Goal: Task Accomplishment & Management: Complete application form

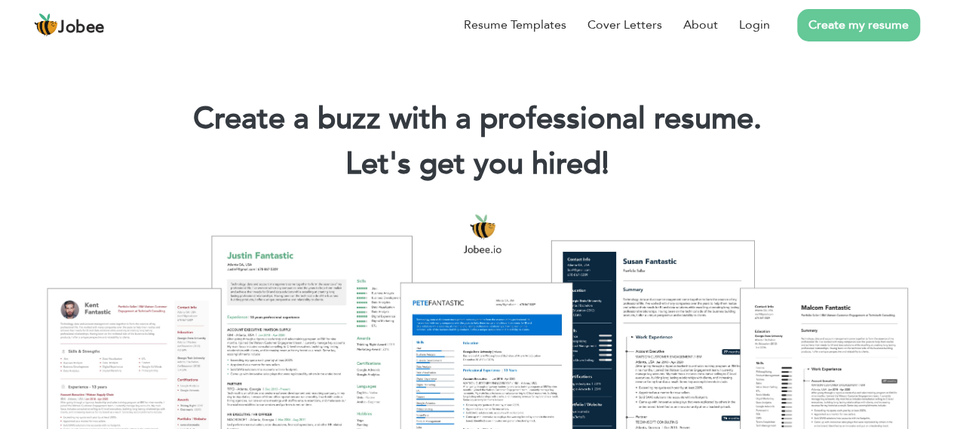
click at [831, 24] on link "Create my resume" at bounding box center [858, 25] width 123 height 32
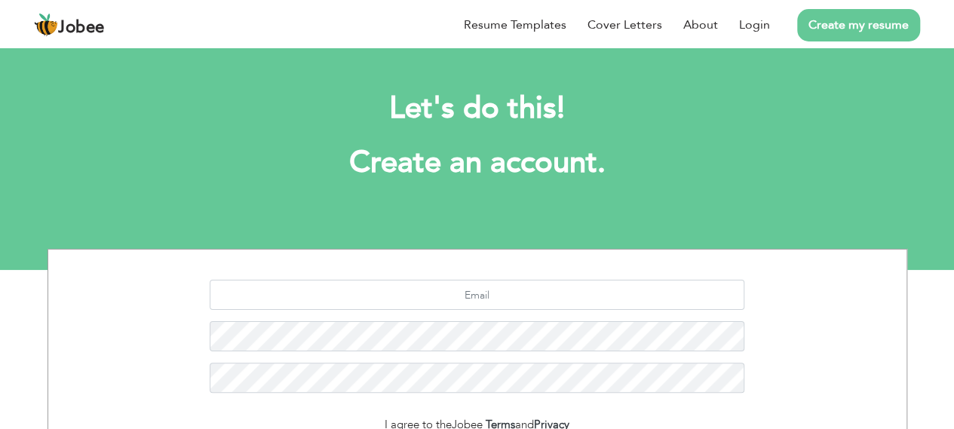
scroll to position [196, 0]
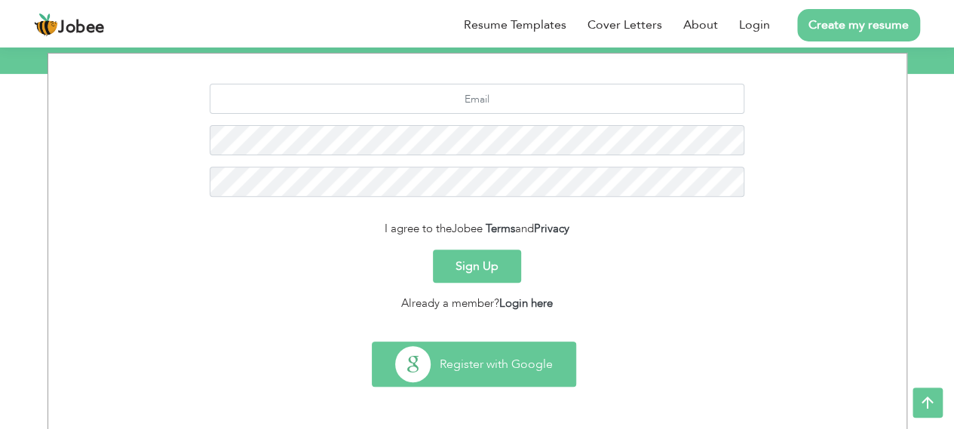
click at [496, 365] on button "Register with Google" at bounding box center [474, 364] width 203 height 44
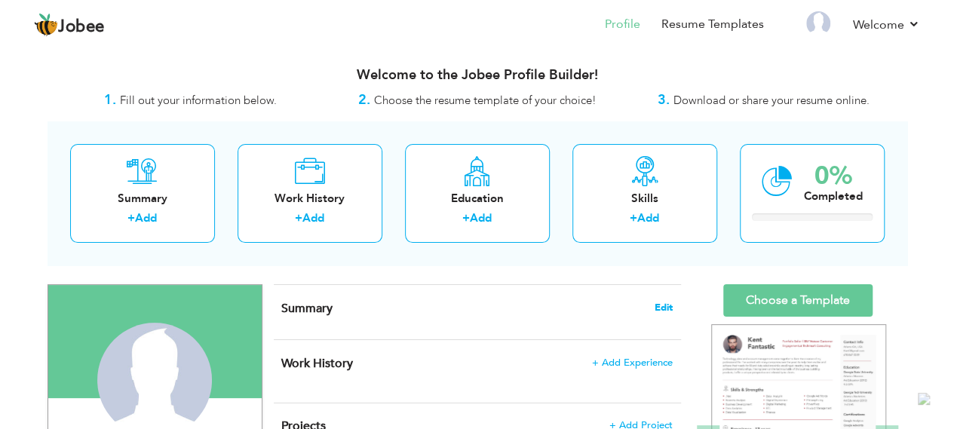
click at [659, 303] on span "Edit" at bounding box center [664, 308] width 18 height 11
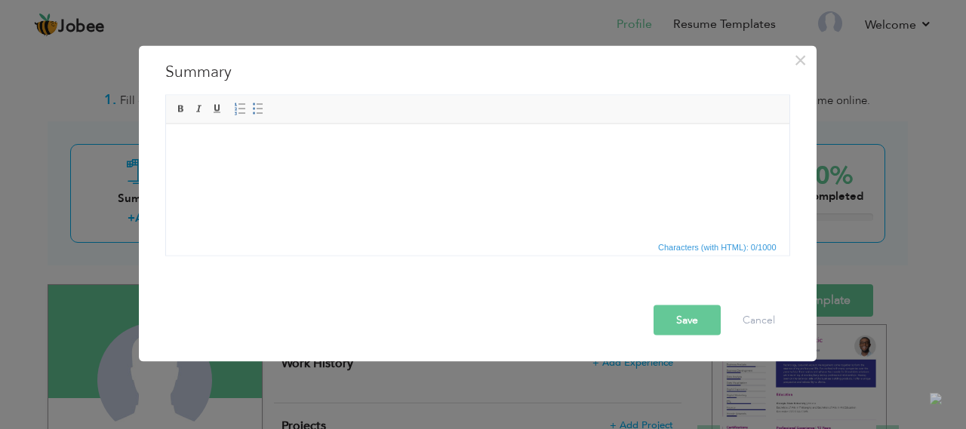
click at [429, 124] on html at bounding box center [476, 124] width 623 height 0
drag, startPoint x: 370, startPoint y: 180, endPoint x: 352, endPoint y: 171, distance: 19.9
click at [370, 124] on html at bounding box center [476, 124] width 623 height 0
click at [460, 170] on html at bounding box center [476, 147] width 623 height 46
click at [252, 108] on span at bounding box center [258, 109] width 12 height 12
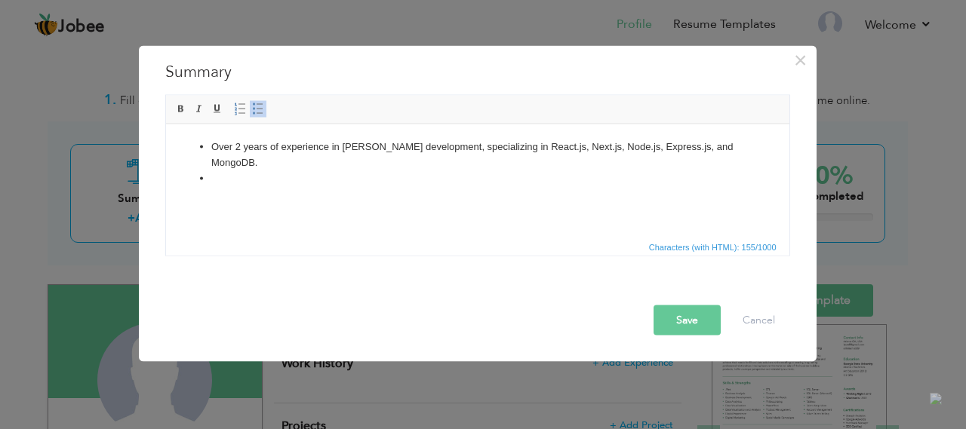
click at [306, 177] on li at bounding box center [476, 178] width 533 height 16
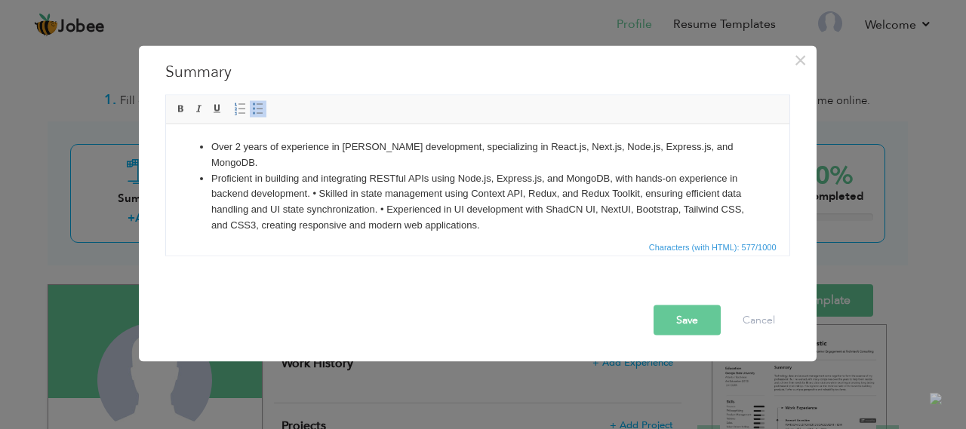
click at [321, 196] on li "Proficient in building and integrating RESTful APIs using Node.js, Express.js, …" at bounding box center [476, 201] width 533 height 63
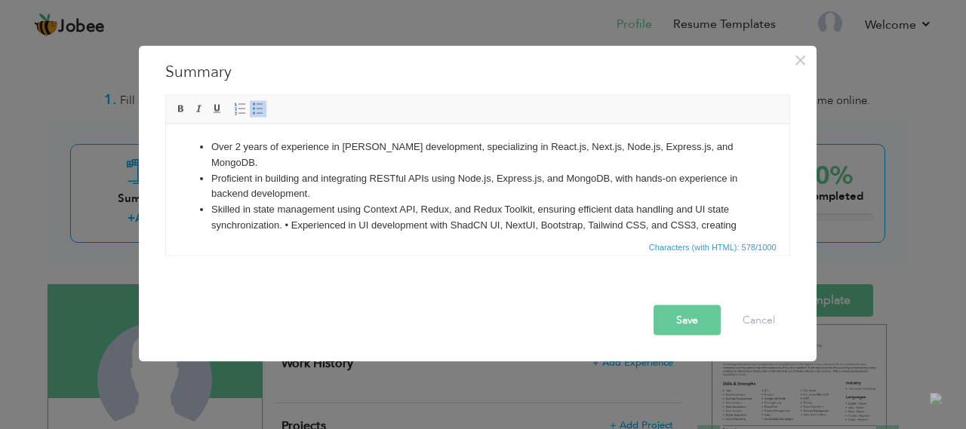
click at [289, 223] on li "Skilled in state management using Context API, Redux, and Redux Toolkit, ensuri…" at bounding box center [476, 224] width 533 height 47
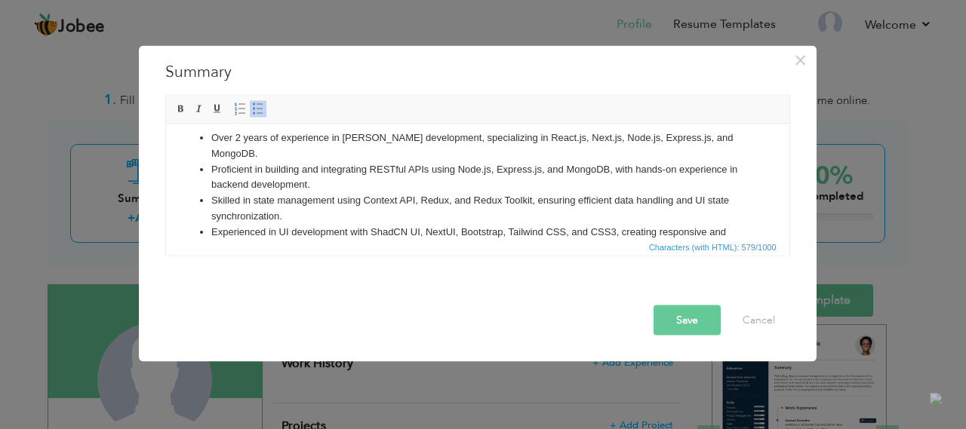
scroll to position [42, 0]
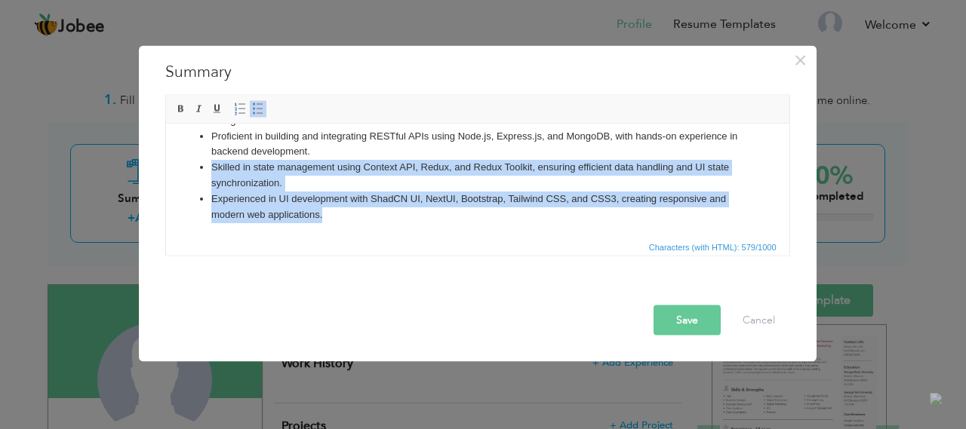
drag, startPoint x: 333, startPoint y: 216, endPoint x: 322, endPoint y: 186, distance: 31.3
click at [322, 186] on ul "Over 2 years of experience in MERN Stack development, specializing in React.js,…" at bounding box center [476, 159] width 593 height 125
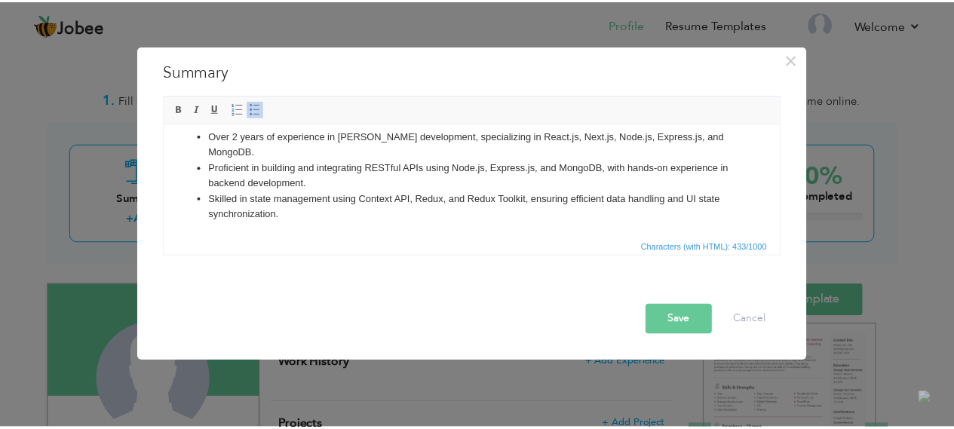
scroll to position [0, 0]
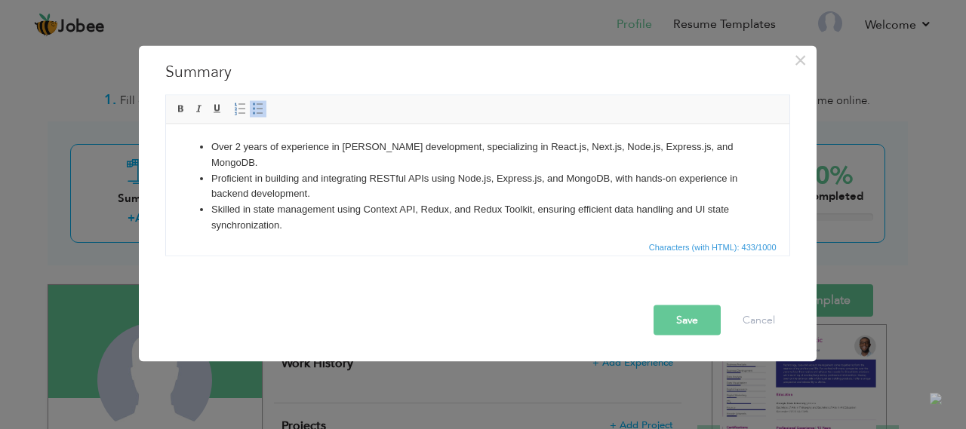
click at [686, 315] on button "Save" at bounding box center [686, 320] width 67 height 30
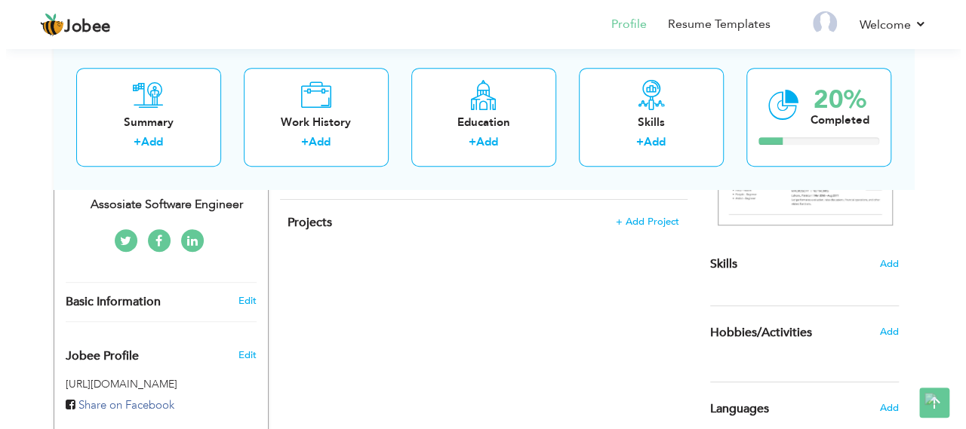
scroll to position [302, 0]
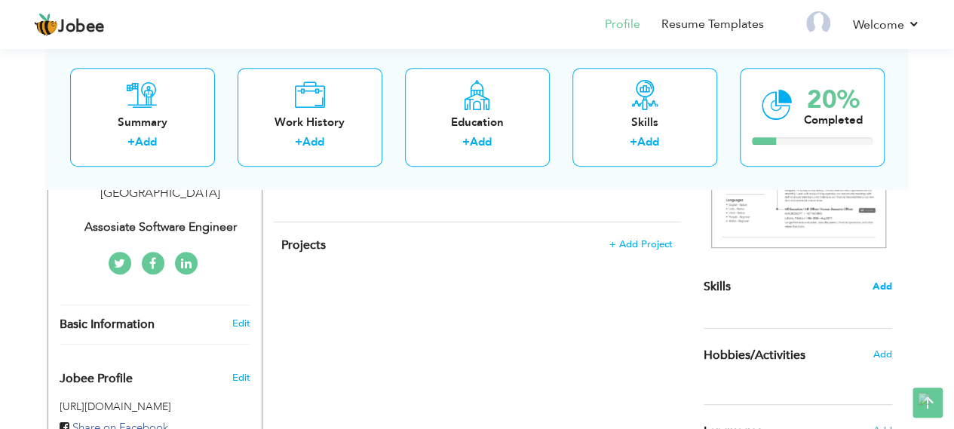
click at [877, 285] on span "Add" at bounding box center [883, 287] width 20 height 14
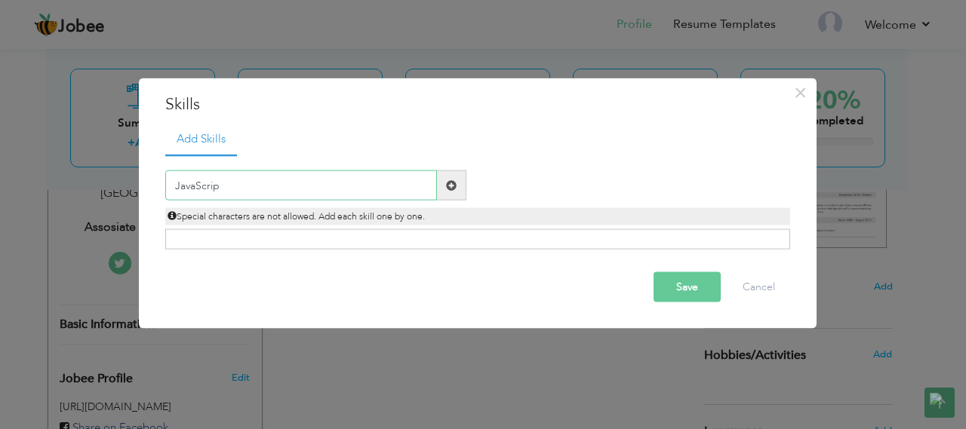
type input "JavaScript"
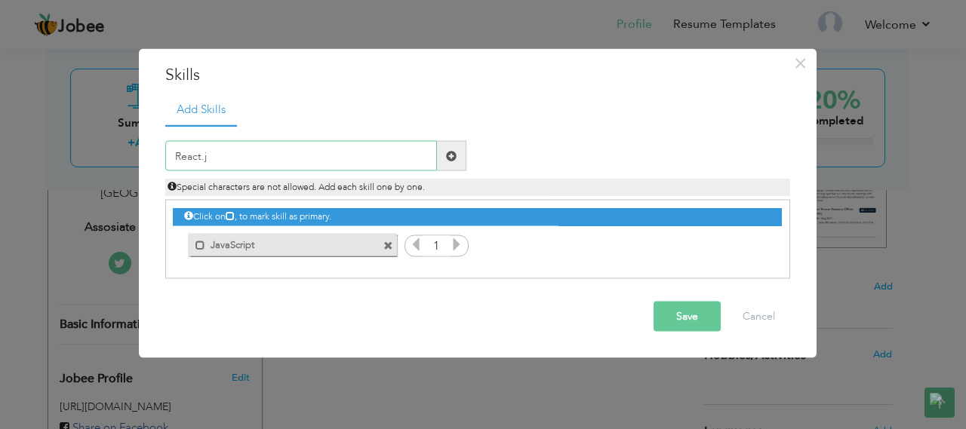
type input "React.js"
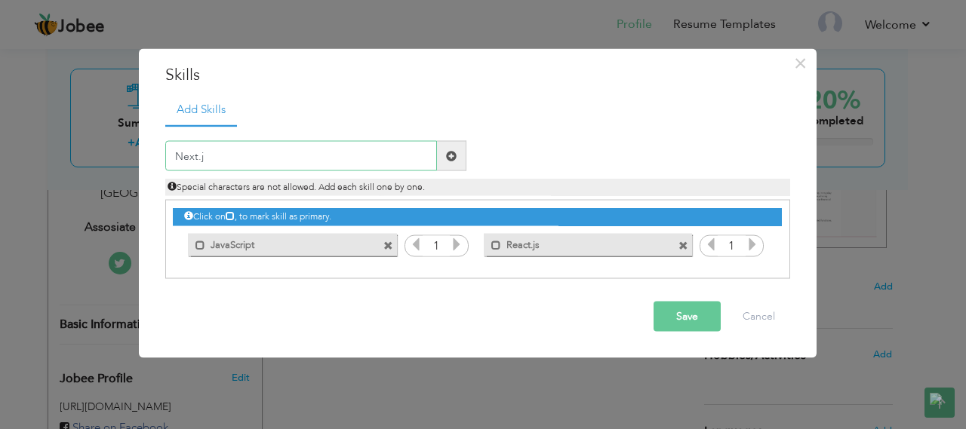
type input "Next.js"
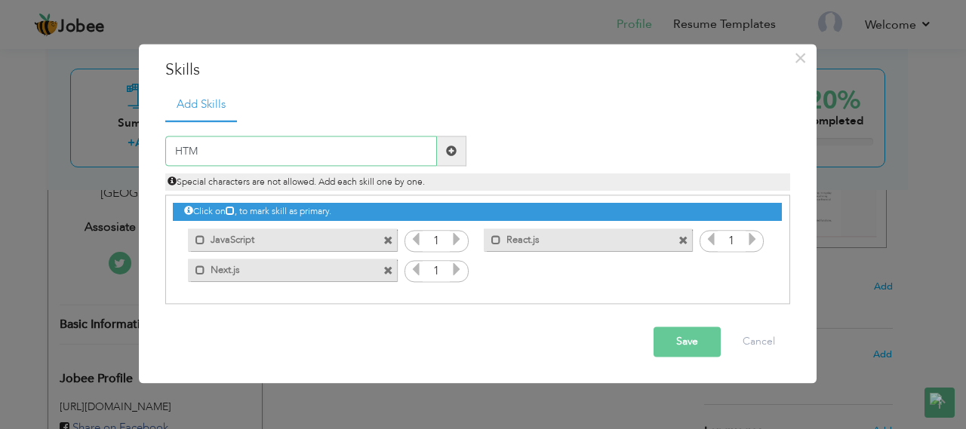
type input "HTML"
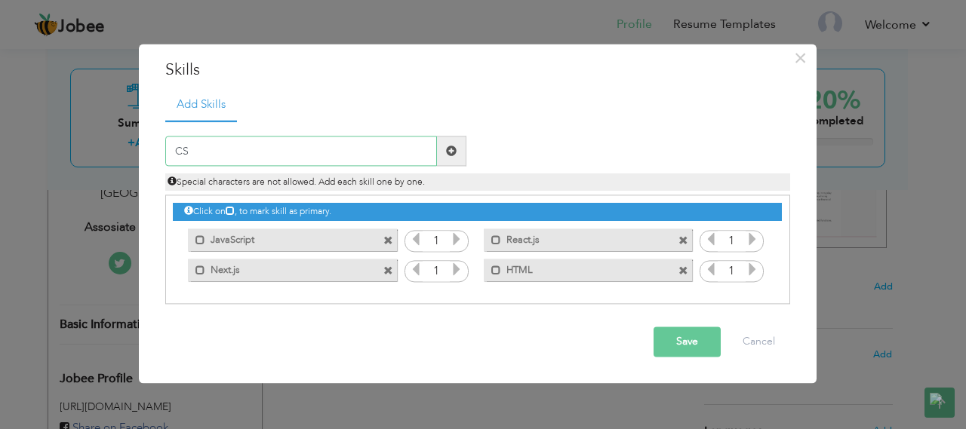
type input "CSS"
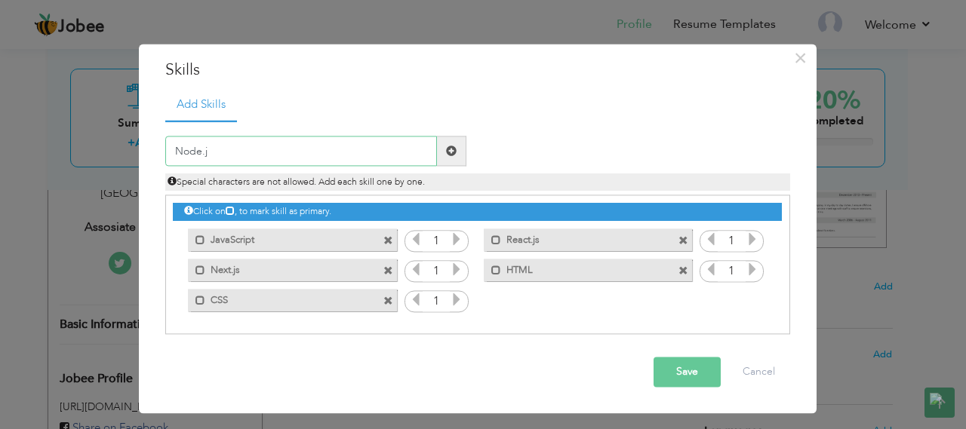
type input "Node.js"
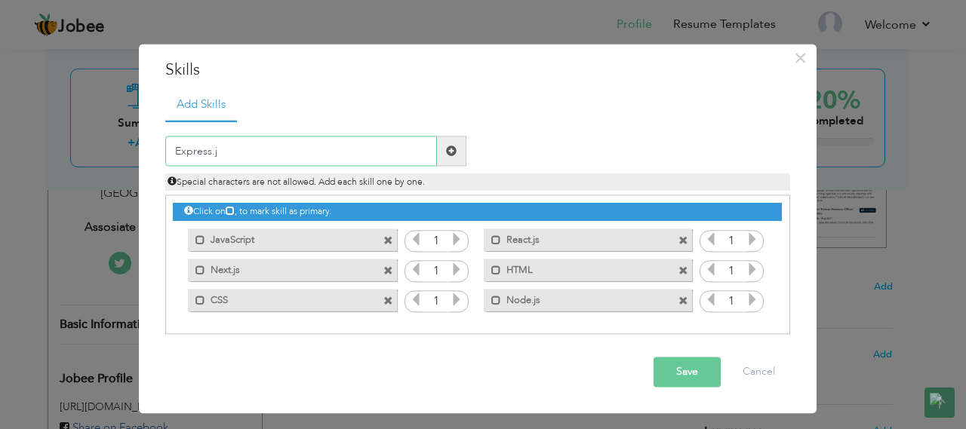
type input "Express.js"
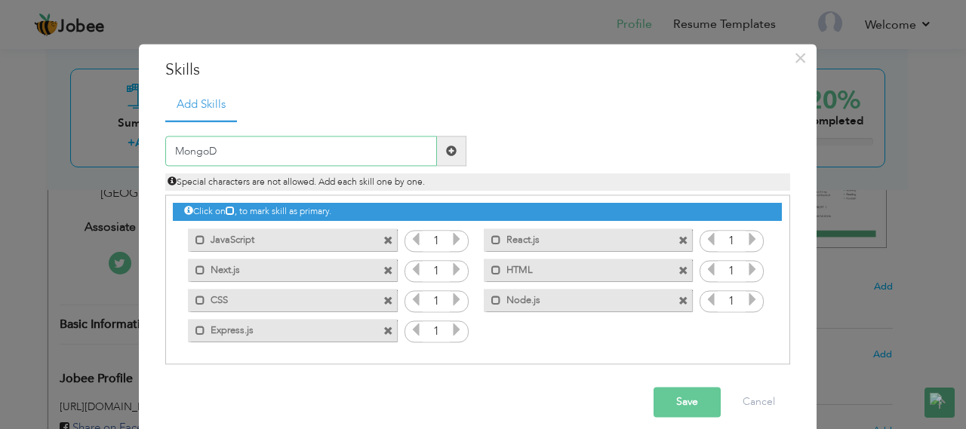
type input "MongoDB"
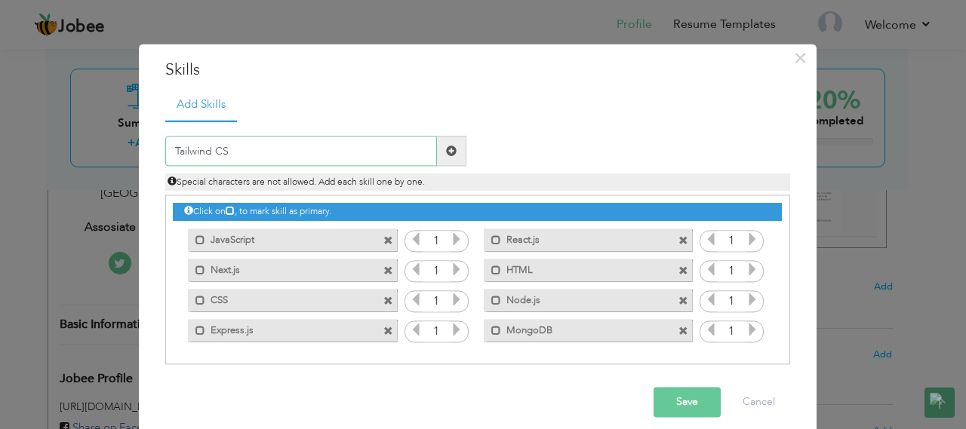
type input "Tailwind CSS"
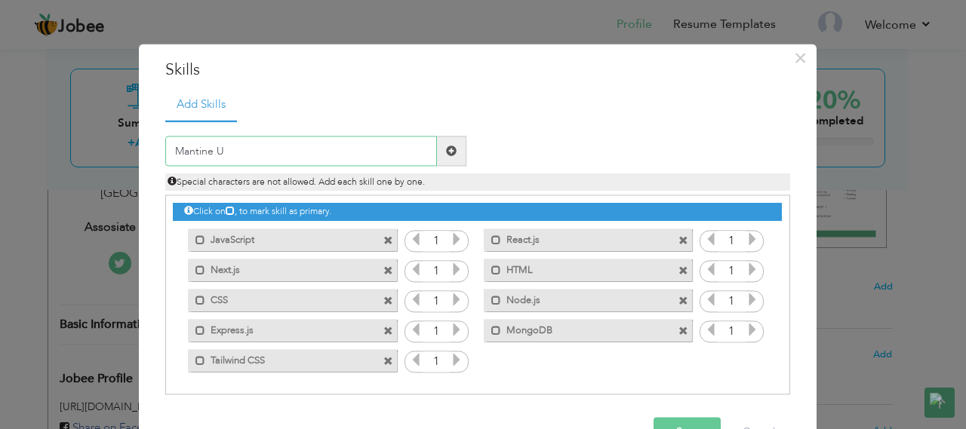
type input "Mantine UI"
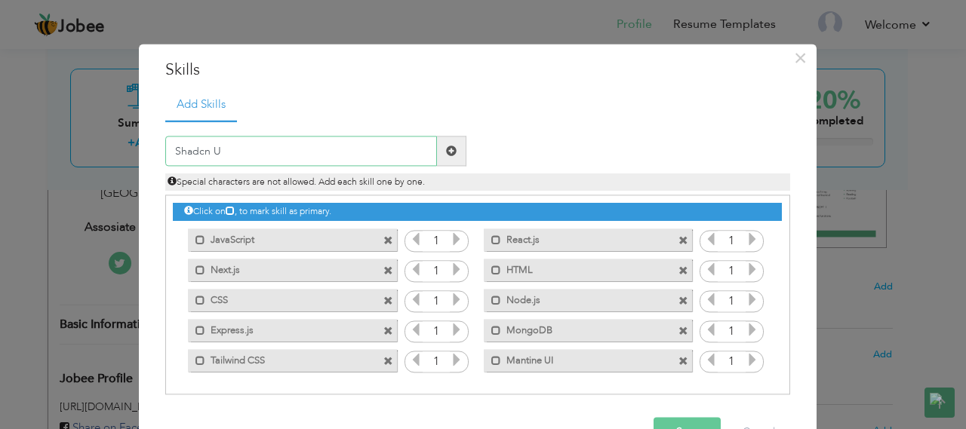
type input "Shadcn UI"
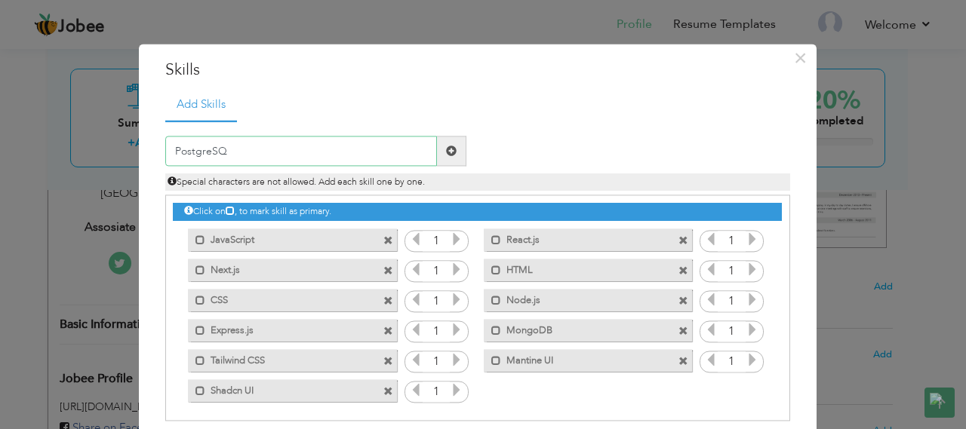
type input "PostgreSQL"
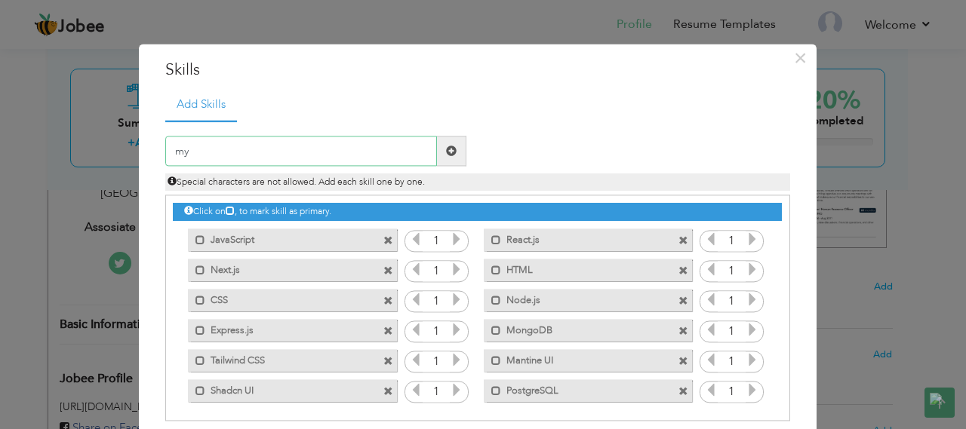
type input "m"
type input "MySQL"
type input "Next UI"
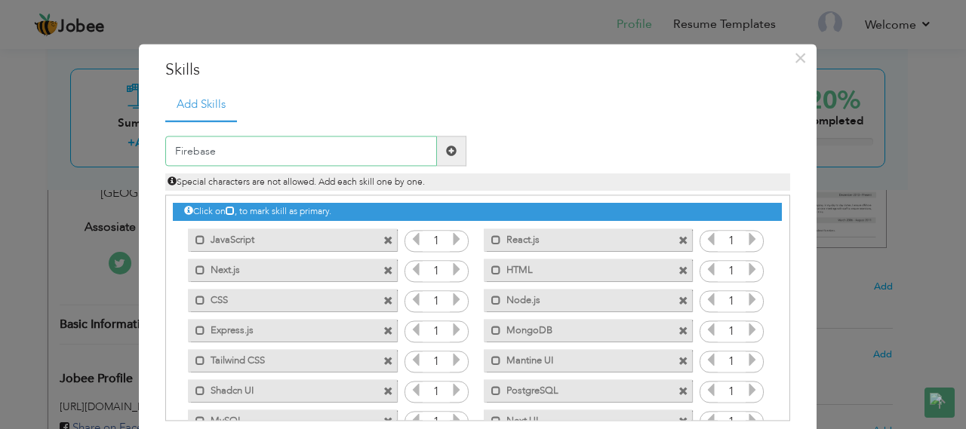
type input "Firebase"
type input "Supabase"
type input "React Native"
type input "TypeScript"
click at [195, 242] on span at bounding box center [200, 240] width 10 height 10
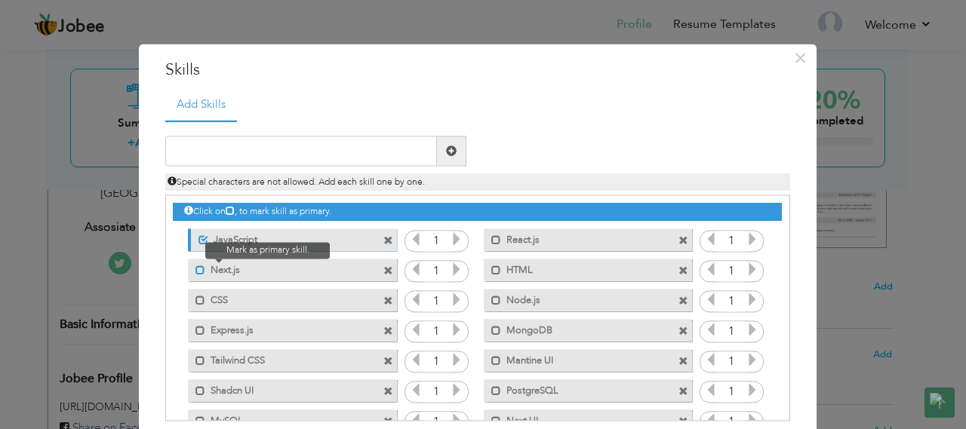
click at [195, 269] on span at bounding box center [200, 271] width 10 height 10
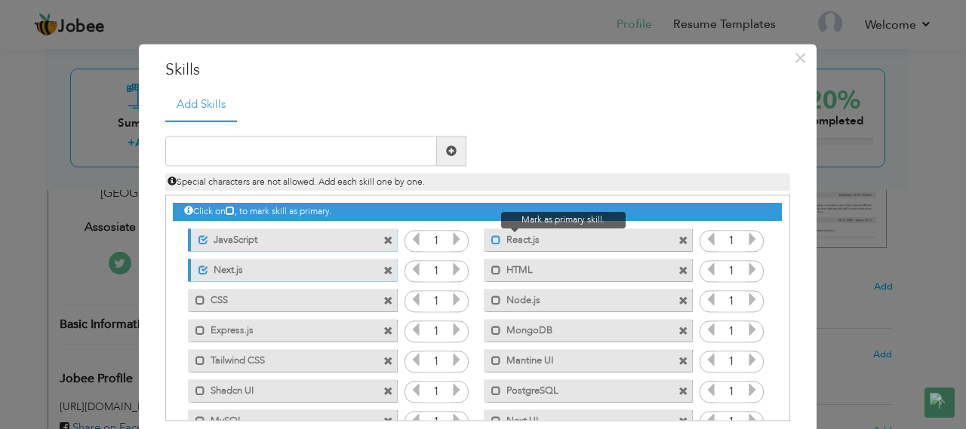
click at [491, 241] on span at bounding box center [496, 240] width 10 height 10
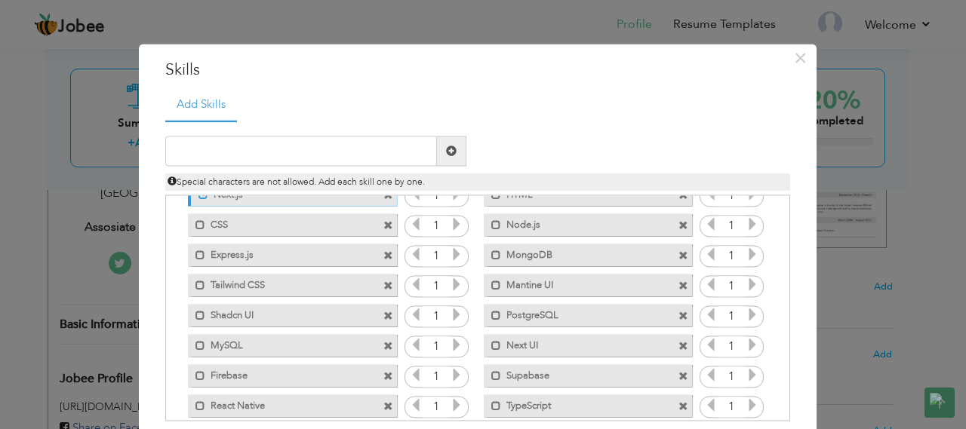
scroll to position [94, 0]
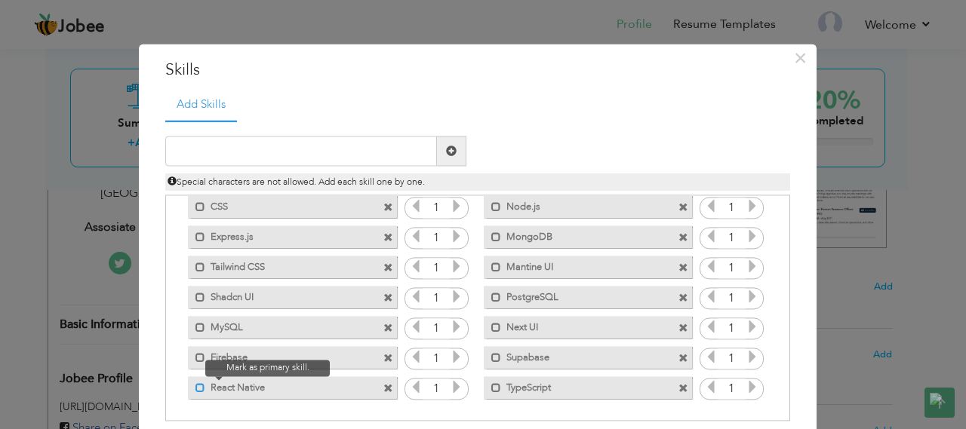
click at [195, 387] on span at bounding box center [200, 388] width 10 height 10
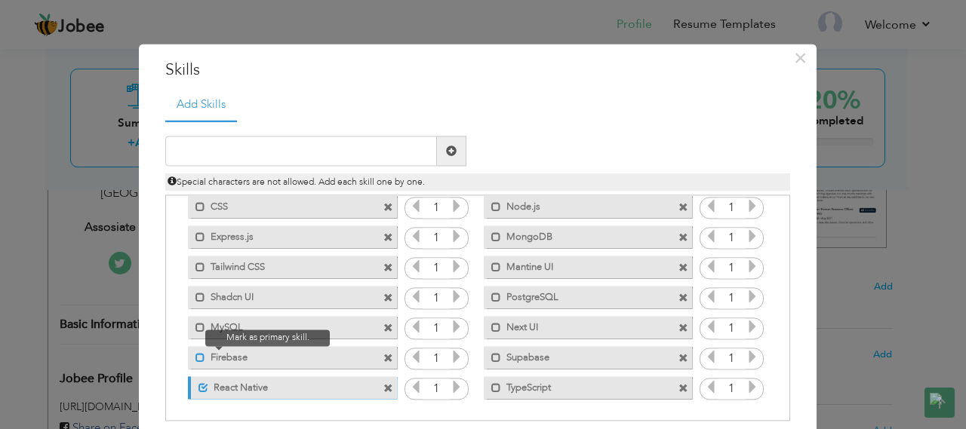
click at [195, 357] on span at bounding box center [200, 358] width 10 height 10
click at [200, 359] on span at bounding box center [203, 358] width 10 height 10
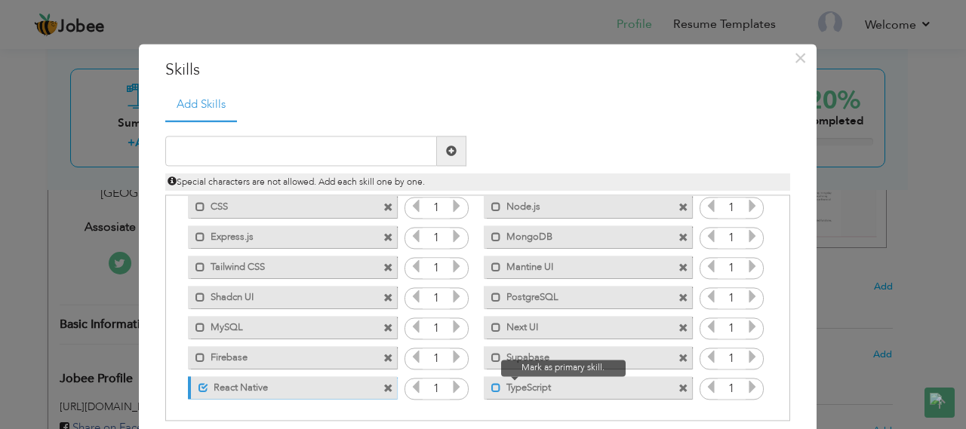
click at [491, 388] on span at bounding box center [496, 388] width 10 height 10
click at [494, 389] on span at bounding box center [499, 388] width 10 height 10
click at [491, 391] on span at bounding box center [496, 388] width 10 height 10
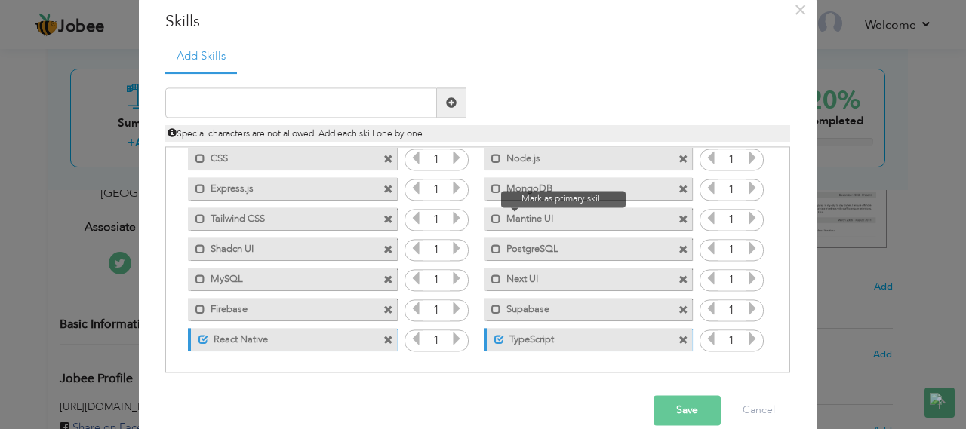
scroll to position [71, 0]
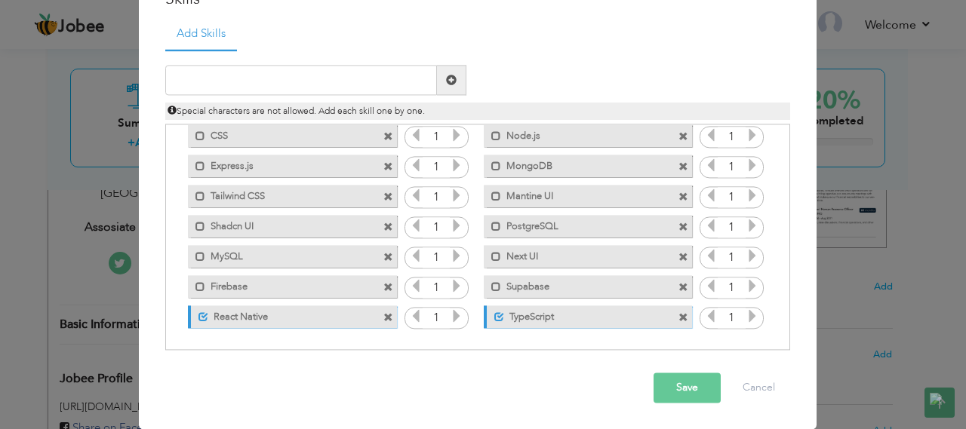
click at [680, 382] on button "Save" at bounding box center [686, 388] width 67 height 30
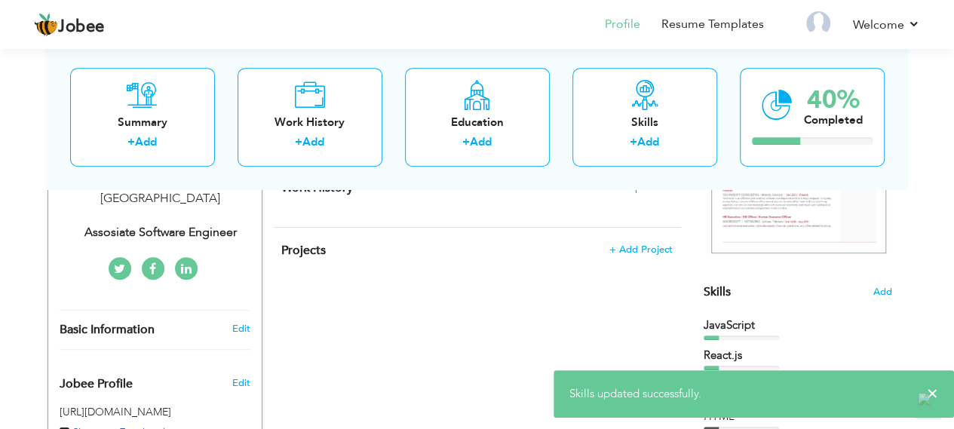
scroll to position [263, 0]
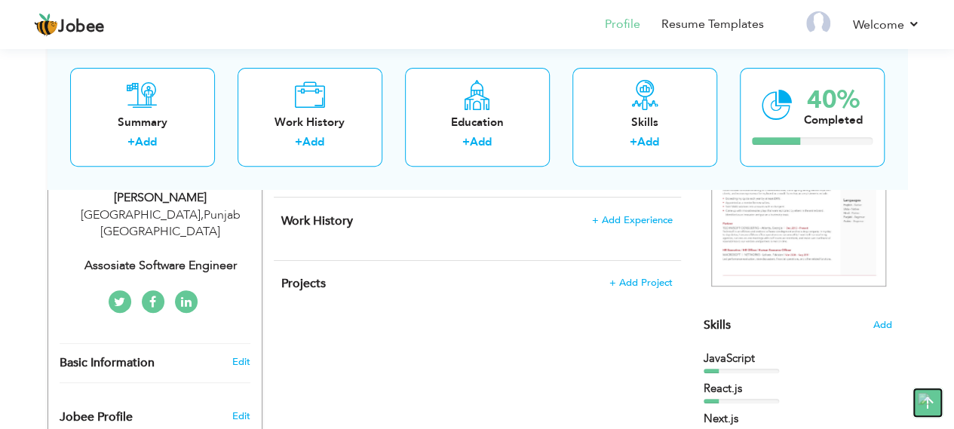
click at [932, 395] on icon at bounding box center [928, 403] width 30 height 30
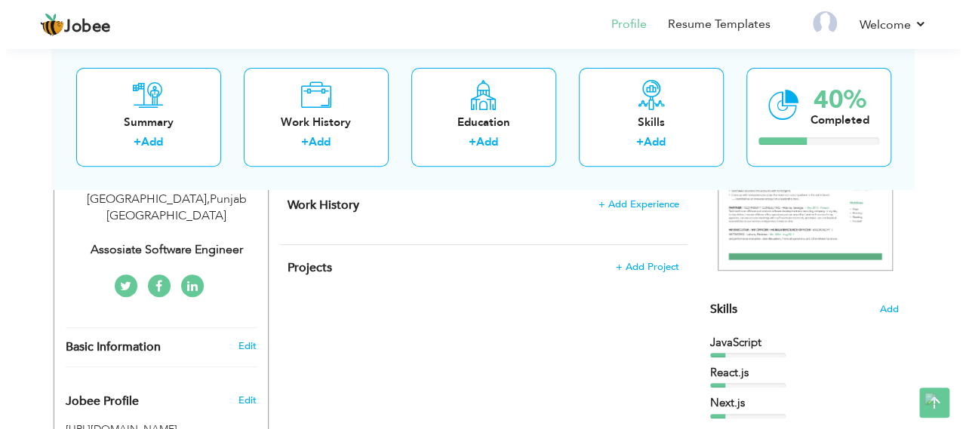
scroll to position [302, 0]
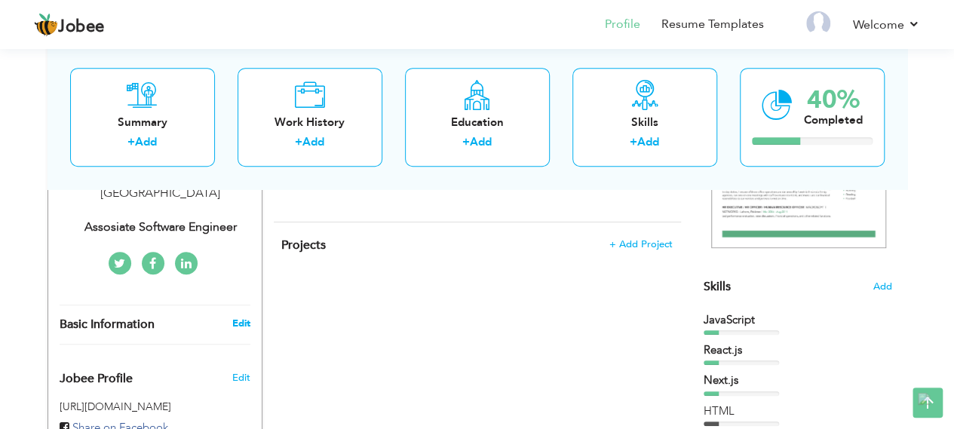
click at [245, 317] on link "Edit" at bounding box center [241, 324] width 18 height 14
type input "Ahmad"
type input "Owais"
type input "03106938050"
select select "number:166"
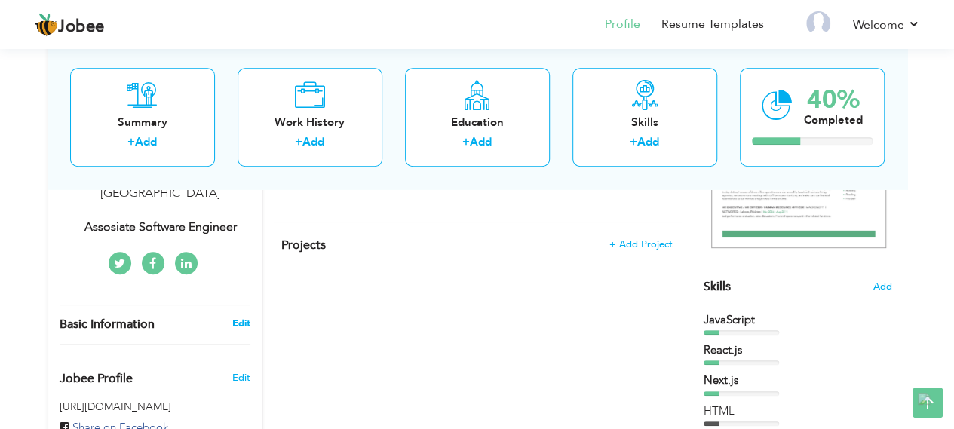
type input "Punjab"
type input "Faisalabad"
select select "number:4"
type input "Assosiate Software Engineer"
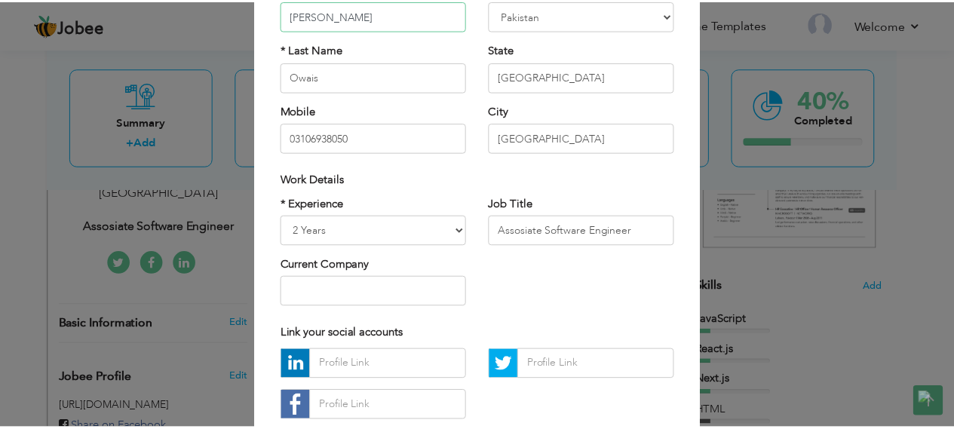
scroll to position [226, 0]
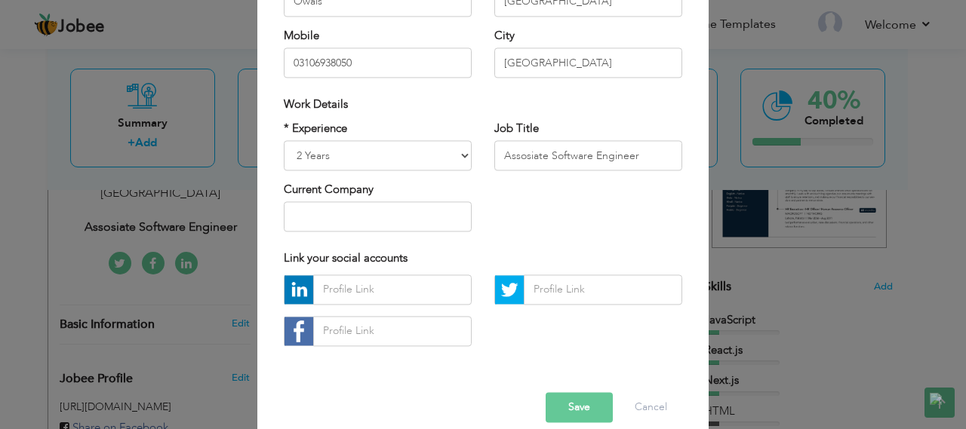
click at [584, 404] on button "Save" at bounding box center [578, 407] width 67 height 30
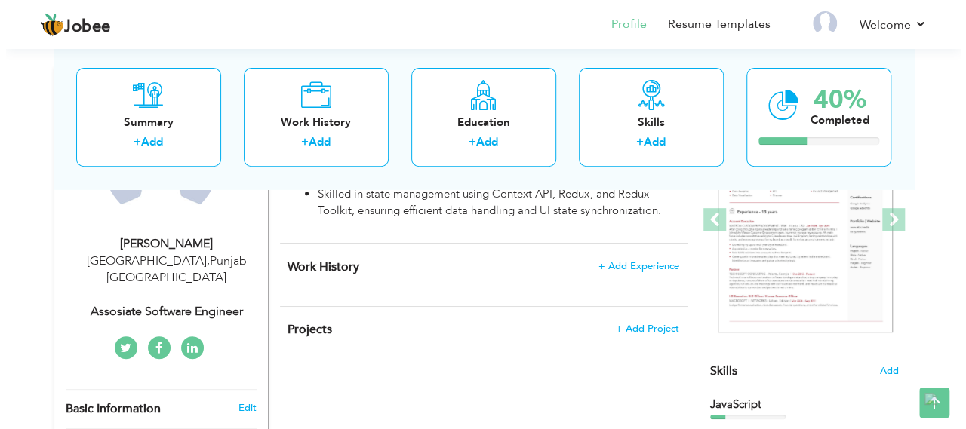
scroll to position [151, 0]
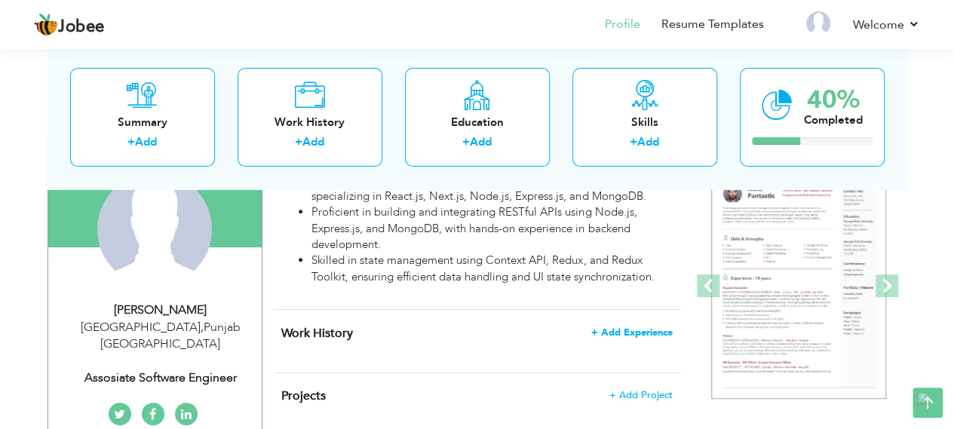
click at [625, 336] on span "+ Add Experience" at bounding box center [631, 332] width 81 height 11
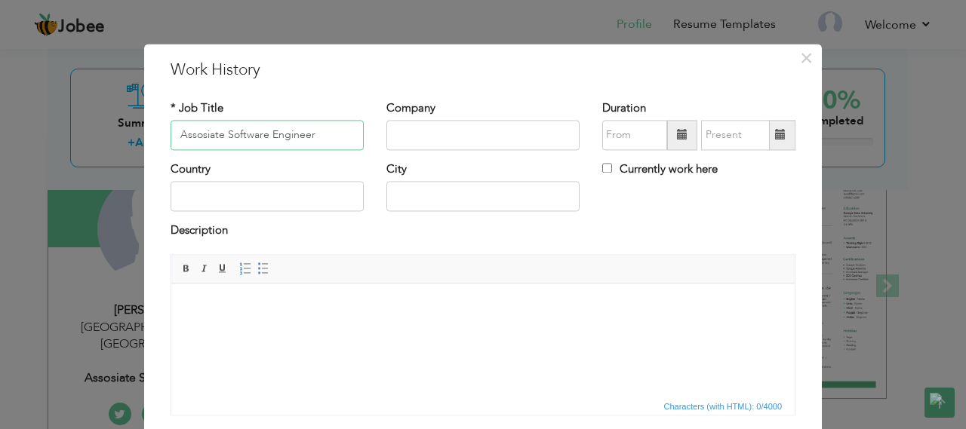
type input "Assosiate Software Engineer"
click at [394, 135] on input "text" at bounding box center [482, 135] width 193 height 30
type input "AskUs Solution"
click at [320, 185] on input "text" at bounding box center [266, 197] width 193 height 30
type input "[GEOGRAPHIC_DATA]"
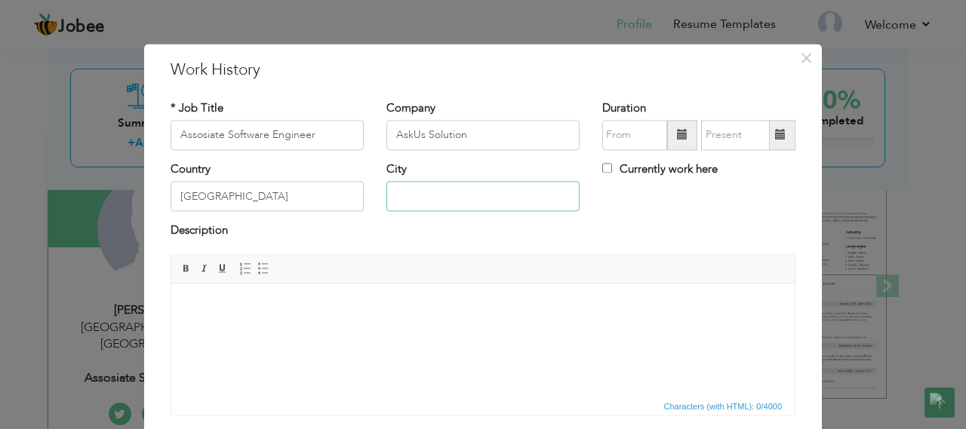
type input "M"
type input "[GEOGRAPHIC_DATA]"
click at [339, 310] on body at bounding box center [482, 307] width 593 height 16
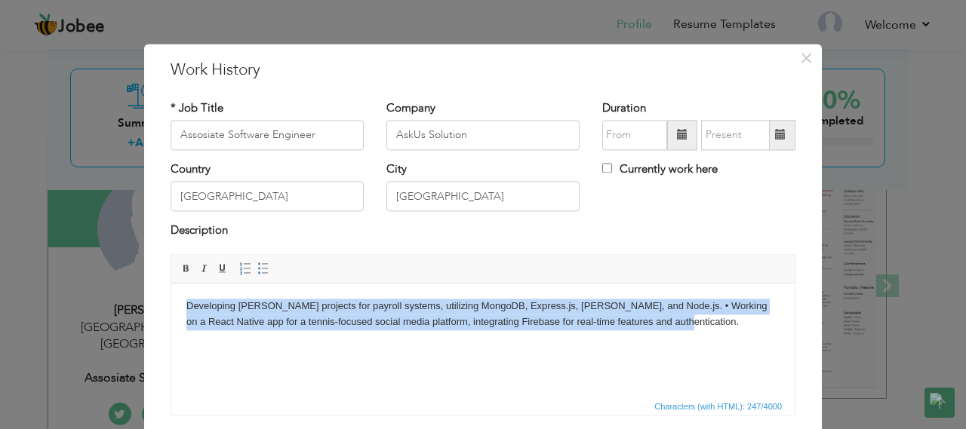
drag, startPoint x: 182, startPoint y: 306, endPoint x: 468, endPoint y: 316, distance: 286.8
click at [689, 324] on html "Developing MERN stack projects for payroll systems, utilizing MongoDB, Express.…" at bounding box center [482, 315] width 623 height 62
drag, startPoint x: 256, startPoint y: 266, endPoint x: 101, endPoint y: 7, distance: 302.5
click at [257, 266] on span at bounding box center [263, 269] width 12 height 12
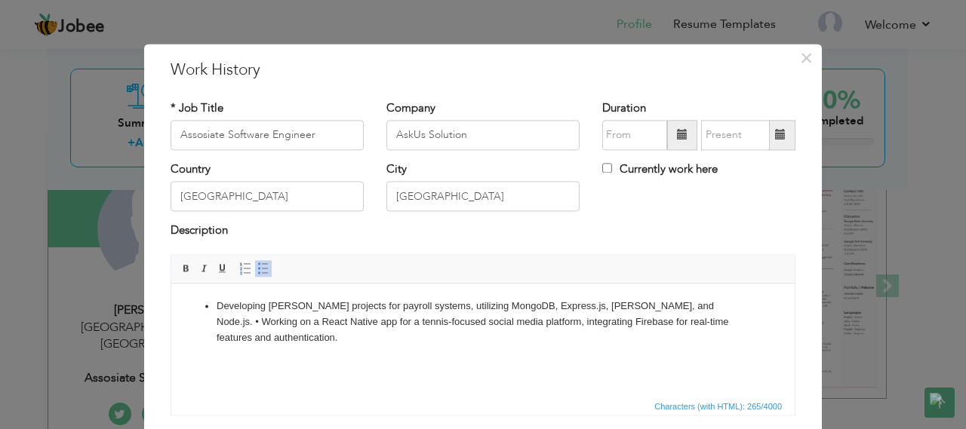
click at [290, 339] on html "Developing MERN stack projects for payroll systems, utilizing MongoDB, Express.…" at bounding box center [482, 322] width 623 height 77
click at [518, 318] on li "Developing MERN stack projects for payroll systems, utilizing MongoDB, Express.…" at bounding box center [483, 322] width 533 height 47
click at [473, 339] on html "Developing MERN stack projects for payroll systems, utilizing MongoDB, Express.…" at bounding box center [482, 322] width 623 height 77
click at [677, 307] on li "Developing MERN stack projects for payroll systems, utilizing MongoDB, Express.…" at bounding box center [483, 322] width 533 height 47
click at [674, 309] on li "Developing MERN stack projects for payroll systems, utilizing MongoDB, Express.…" at bounding box center [483, 322] width 533 height 47
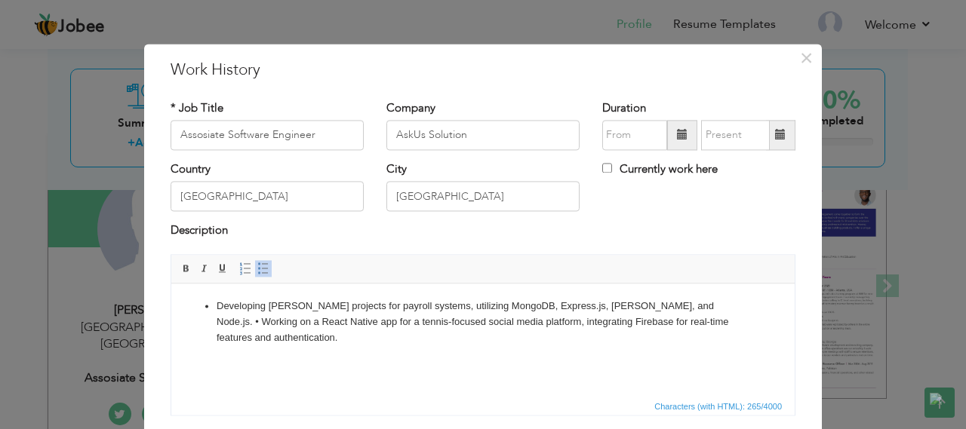
click at [680, 310] on li "Developing MERN stack projects for payroll systems, utilizing MongoDB, Express.…" at bounding box center [483, 322] width 533 height 47
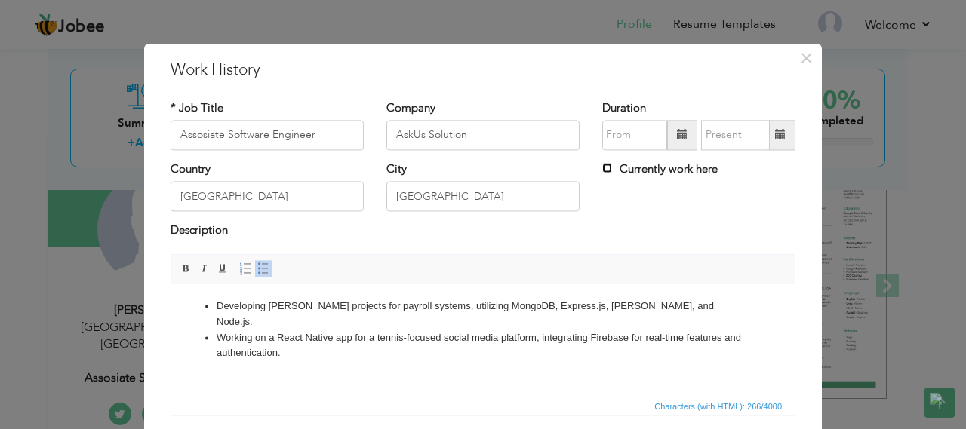
click at [604, 170] on input "Currently work here" at bounding box center [607, 168] width 10 height 10
checkbox input "true"
click at [622, 144] on input "text" at bounding box center [634, 135] width 65 height 30
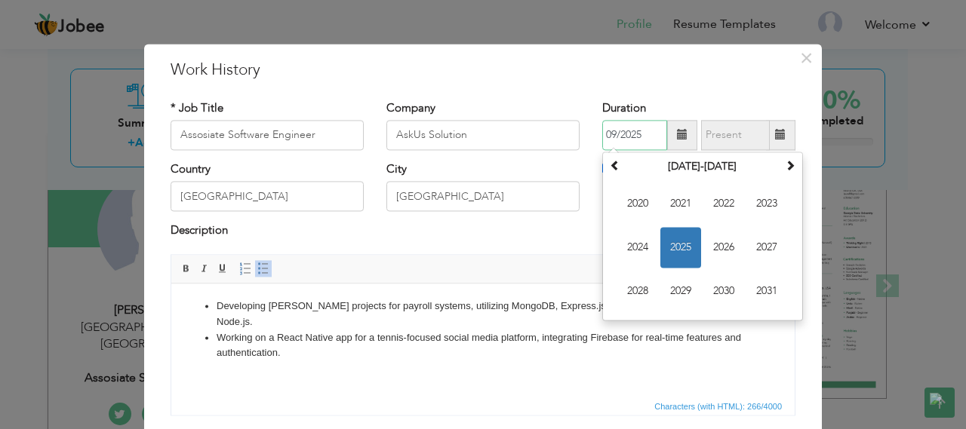
click at [680, 254] on span "2025" at bounding box center [680, 247] width 41 height 41
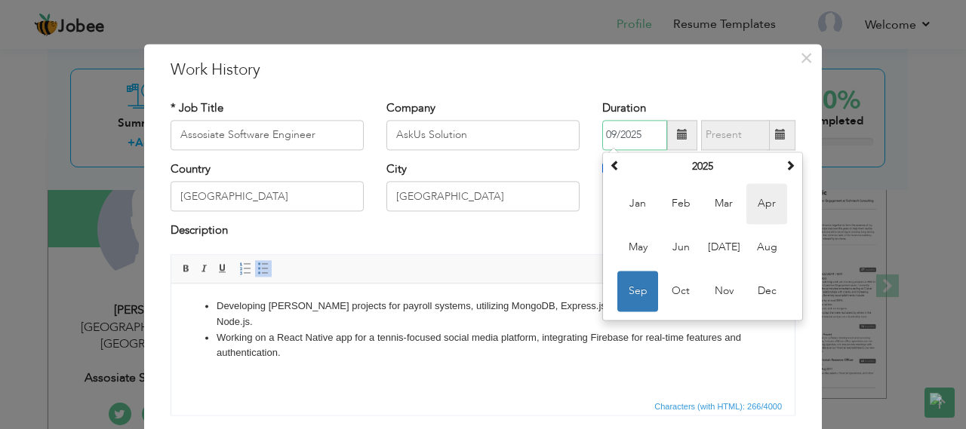
click at [757, 209] on span "Apr" at bounding box center [766, 203] width 41 height 41
type input "04/2025"
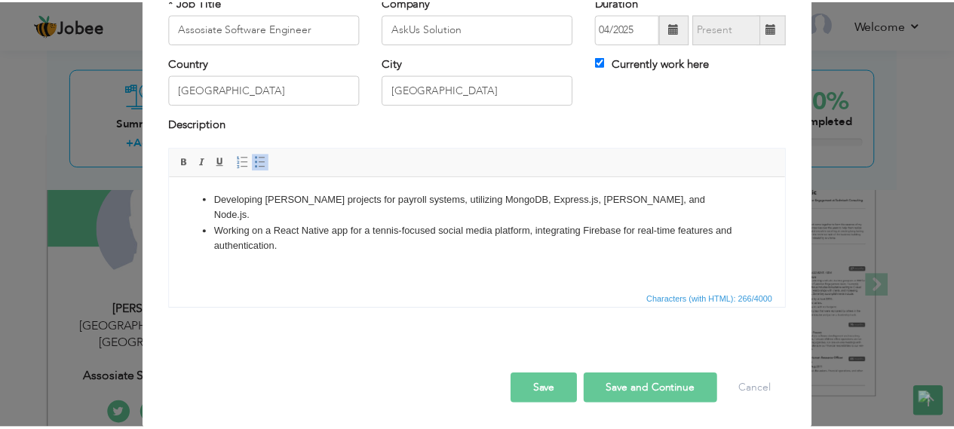
scroll to position [107, 0]
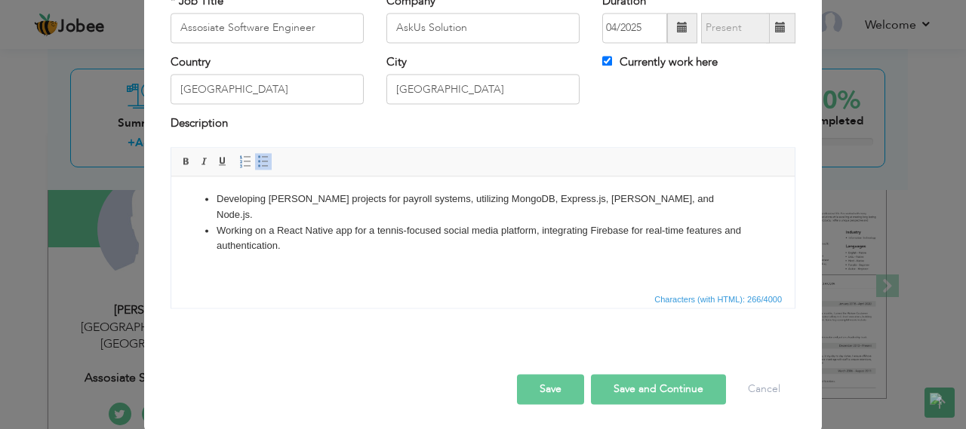
click at [545, 389] on button "Save" at bounding box center [550, 389] width 67 height 30
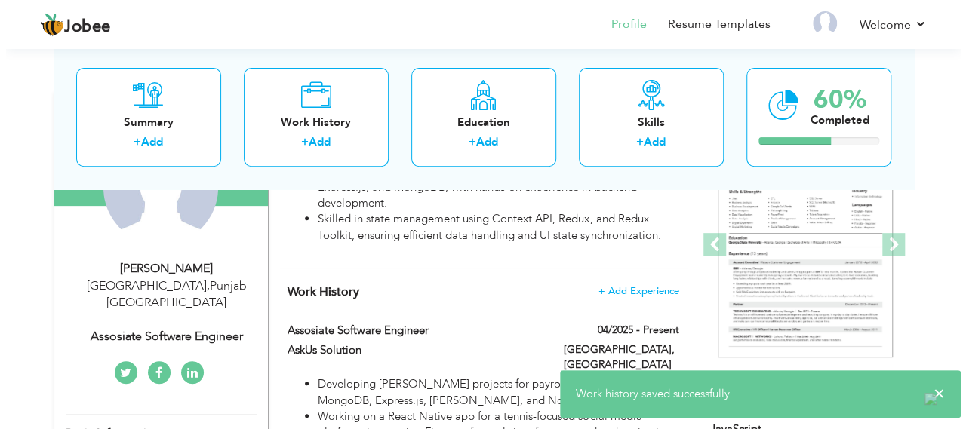
scroll to position [226, 0]
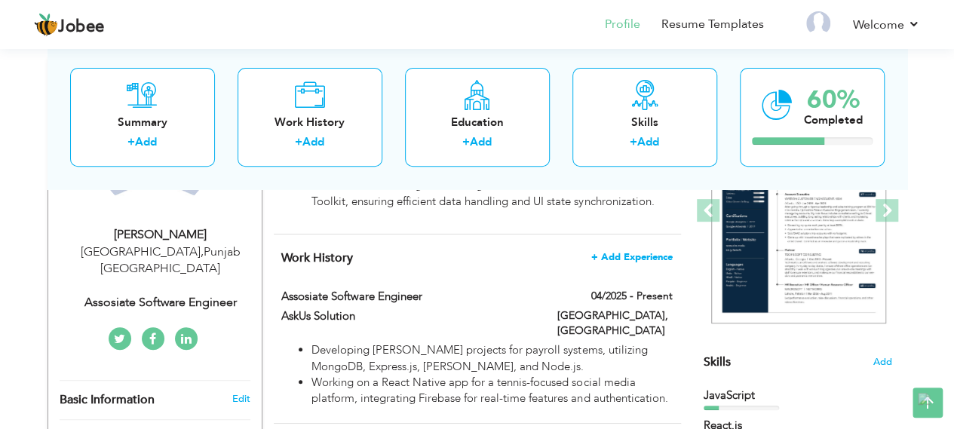
click at [629, 256] on span "+ Add Experience" at bounding box center [631, 257] width 81 height 11
checkbox input "false"
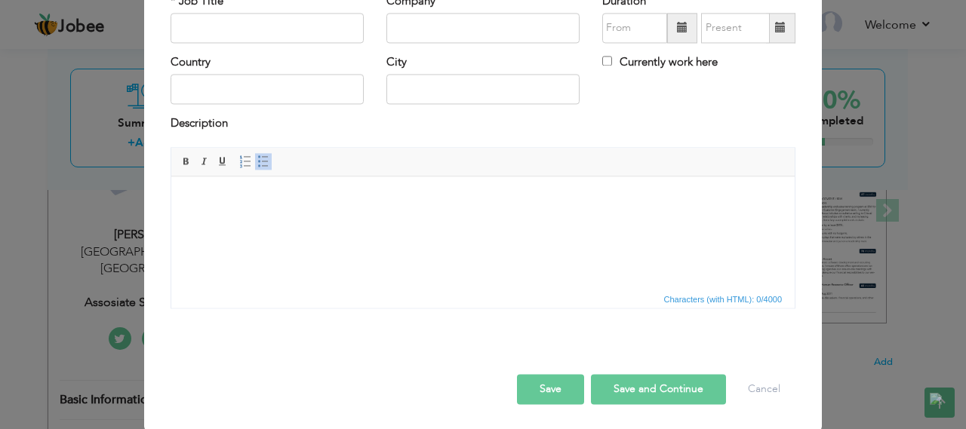
scroll to position [0, 0]
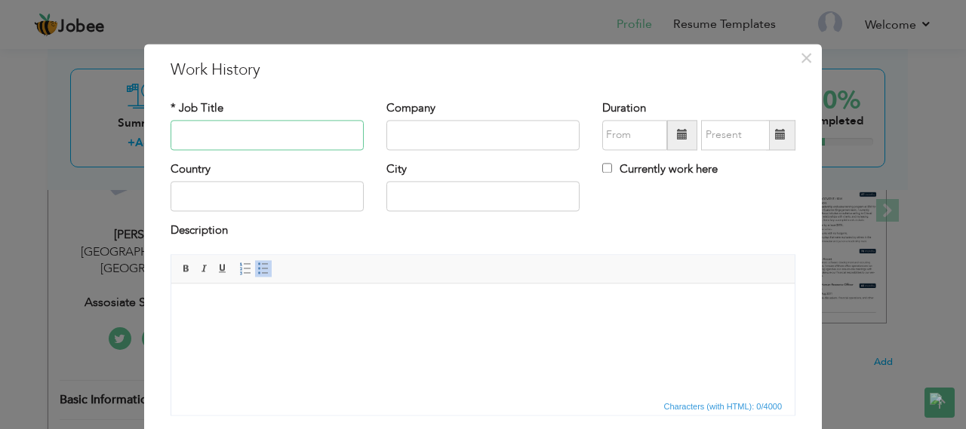
paste input "Full Stack Developer"
type input "Full Stack Developer"
click at [418, 146] on input "text" at bounding box center [482, 135] width 193 height 30
paste input "ENOPIO SOLUTIONS"
click at [250, 191] on input "text" at bounding box center [266, 197] width 193 height 30
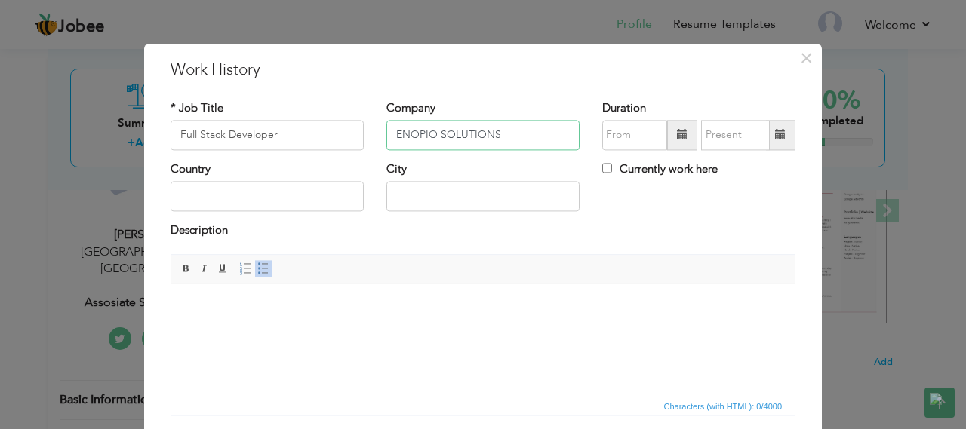
drag, startPoint x: 543, startPoint y: 140, endPoint x: 397, endPoint y: 134, distance: 146.5
click at [397, 134] on input "ENOPIO SOLUTIONS" at bounding box center [482, 135] width 193 height 30
type input "Enopio Solutions"
click at [266, 193] on input "text" at bounding box center [266, 197] width 193 height 30
type input "[GEOGRAPHIC_DATA]"
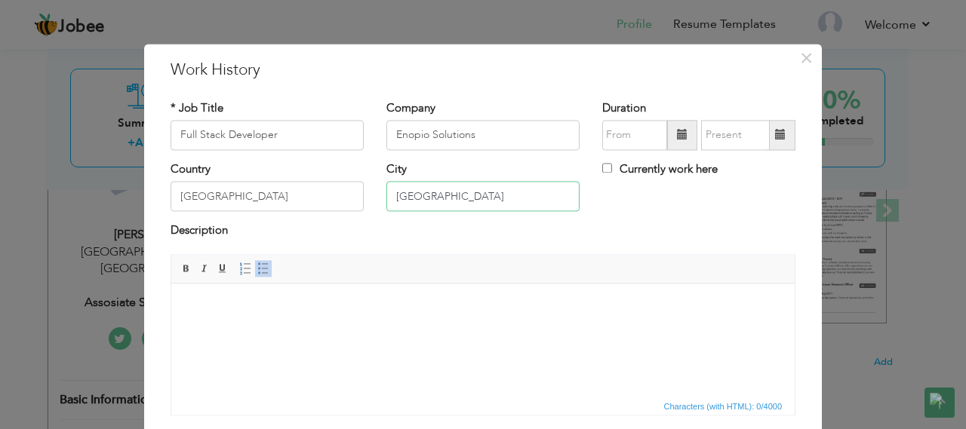
type input "[GEOGRAPHIC_DATA]"
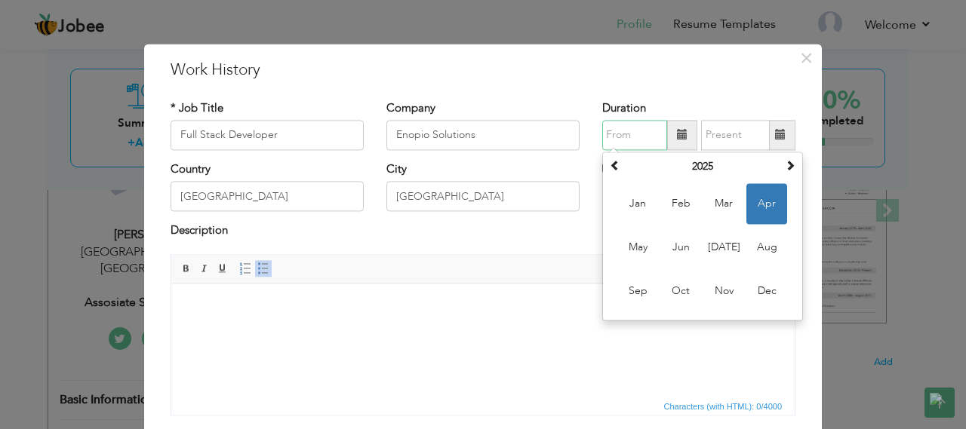
click at [624, 134] on input "text" at bounding box center [634, 135] width 65 height 30
click at [722, 137] on input "09/2025" at bounding box center [735, 135] width 69 height 30
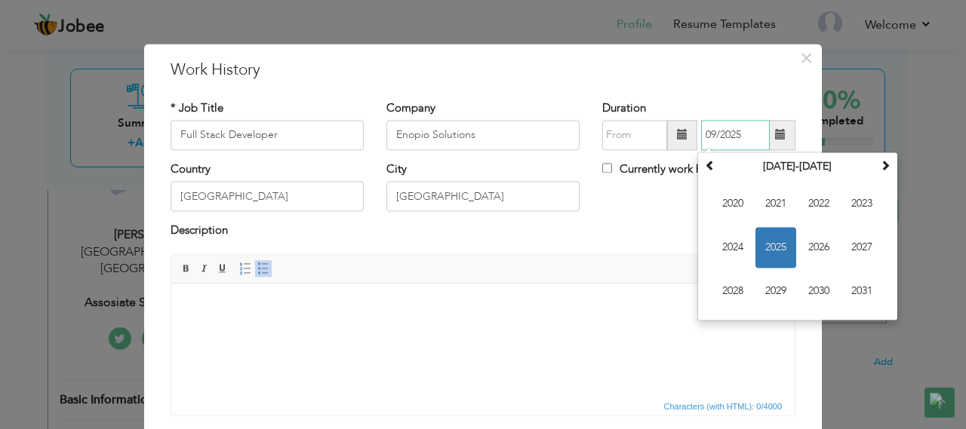
click at [773, 244] on span "2025" at bounding box center [775, 247] width 41 height 41
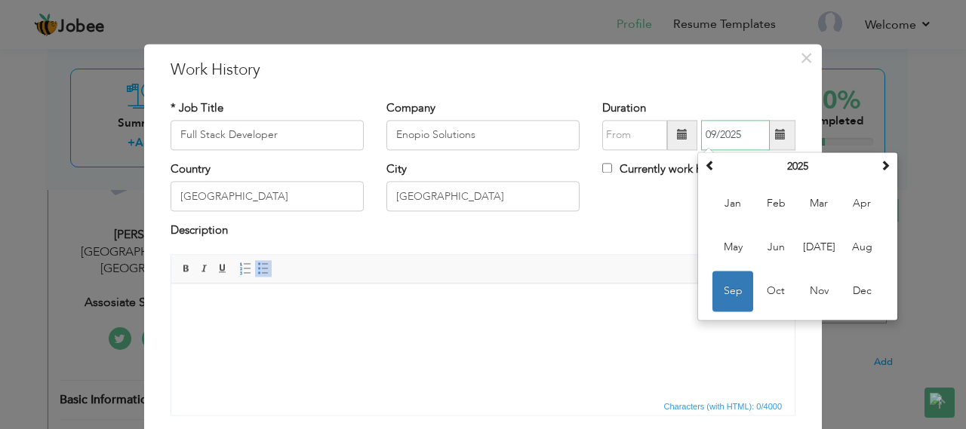
click at [802, 195] on span "Mar" at bounding box center [818, 203] width 41 height 41
type input "03/2025"
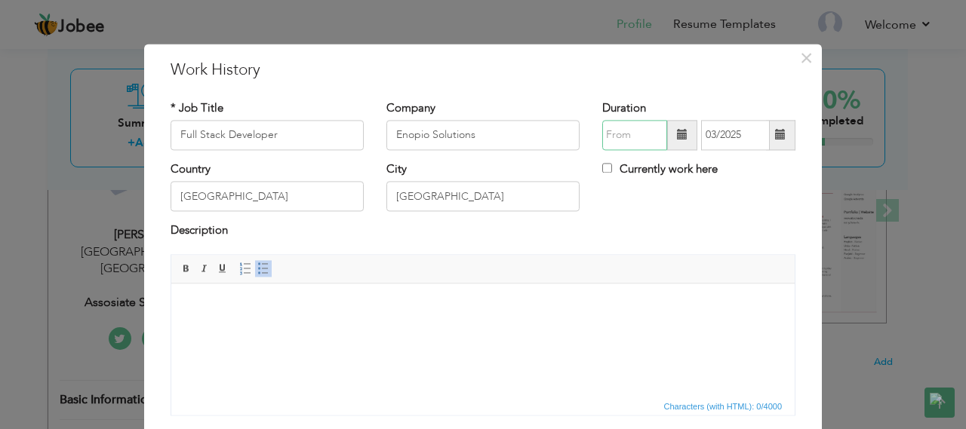
click at [629, 134] on input "text" at bounding box center [634, 135] width 65 height 30
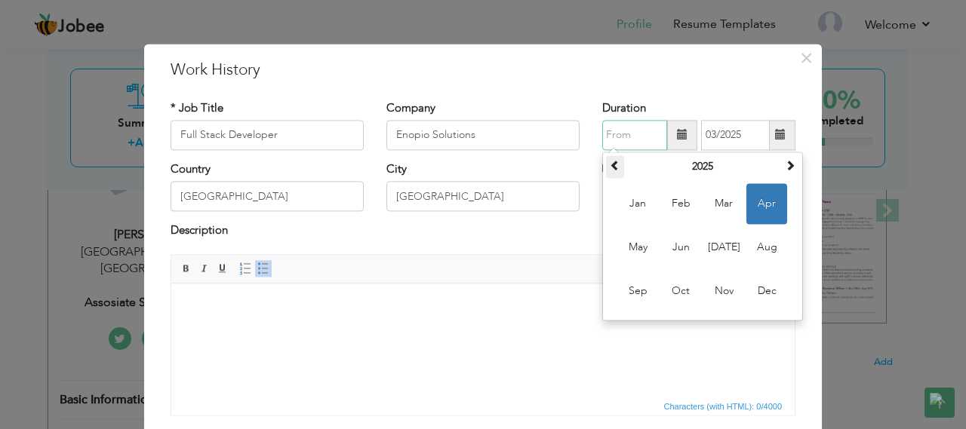
click at [610, 162] on span at bounding box center [615, 165] width 11 height 11
click at [760, 274] on span "Dec" at bounding box center [766, 291] width 41 height 41
type input "12/2024"
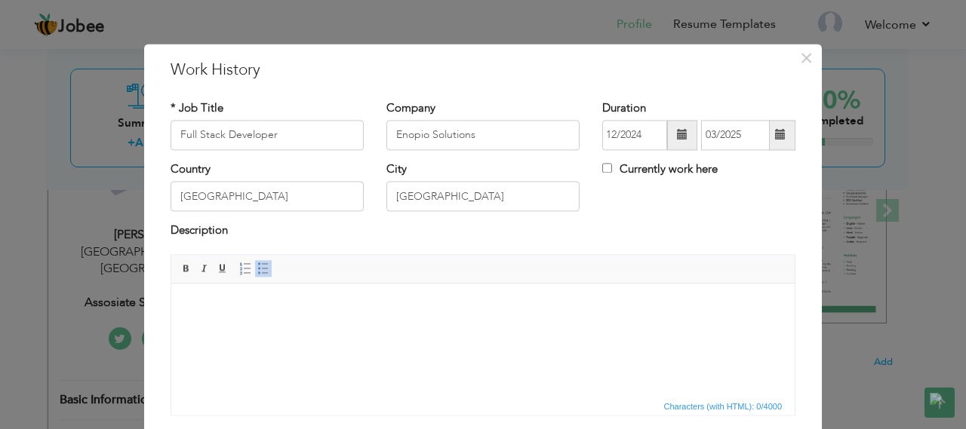
click at [415, 316] on html at bounding box center [482, 307] width 623 height 46
click at [257, 273] on span at bounding box center [263, 269] width 12 height 12
paste body
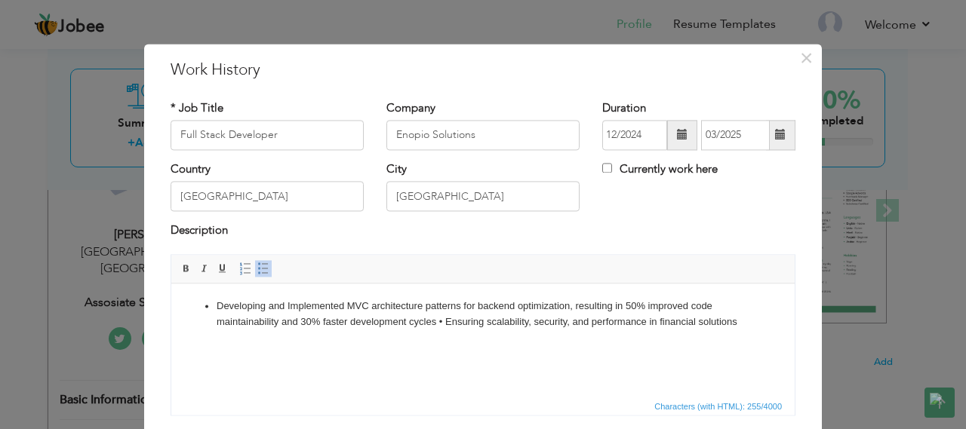
click at [444, 321] on li "Developing and Implemented MVC architecture patterns for backend optimization, …" at bounding box center [483, 315] width 533 height 32
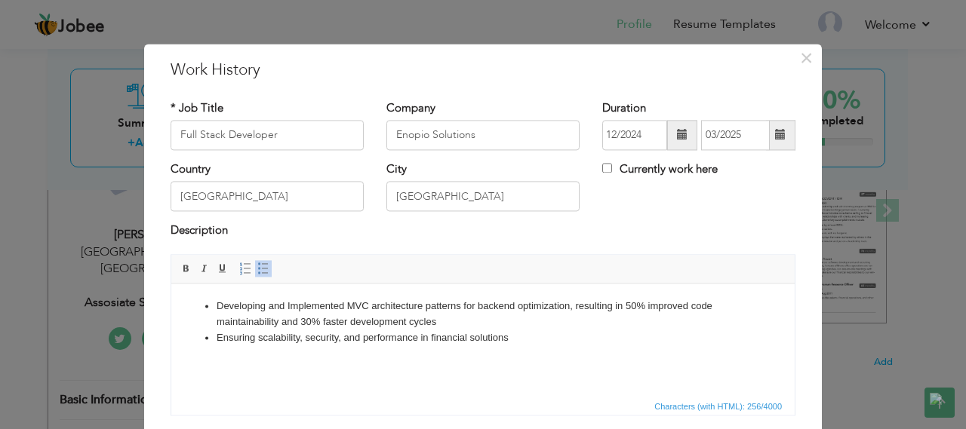
click at [435, 315] on li "Developing and Implemented MVC architecture patterns for backend optimization, …" at bounding box center [483, 315] width 533 height 32
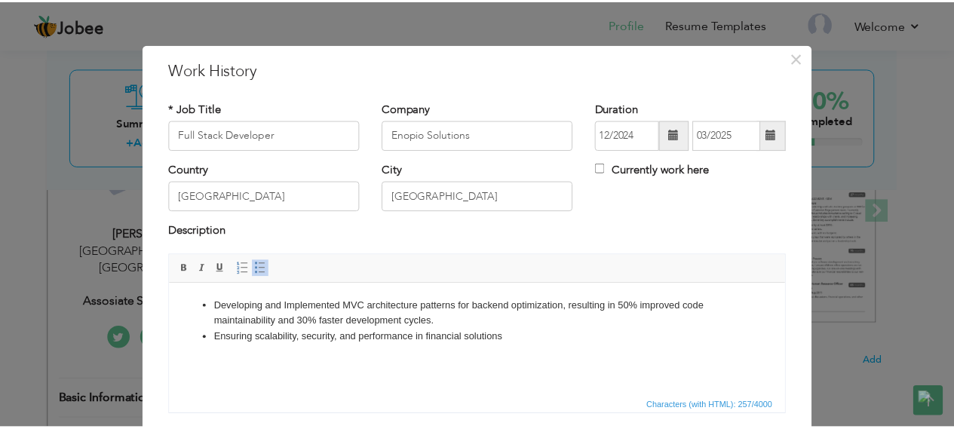
scroll to position [107, 0]
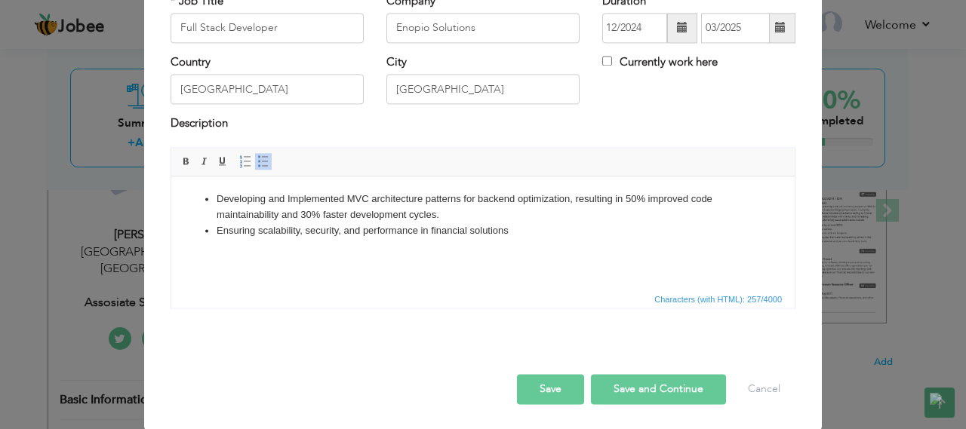
click at [539, 381] on button "Save" at bounding box center [550, 389] width 67 height 30
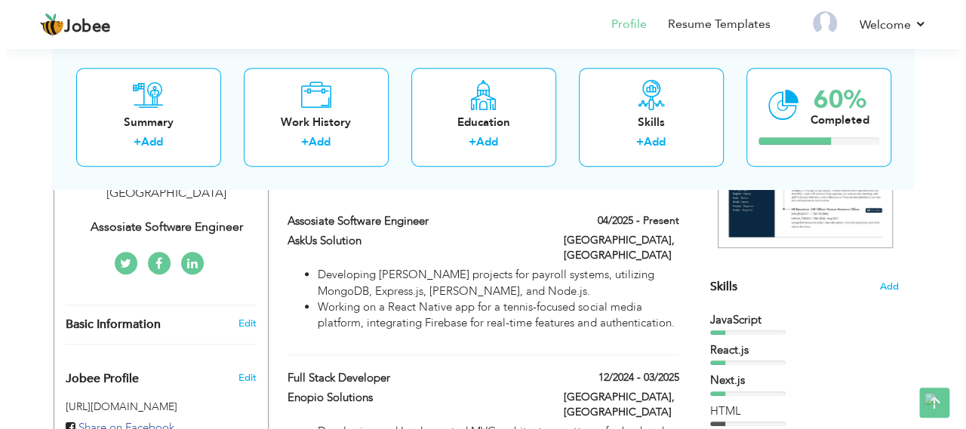
scroll to position [226, 0]
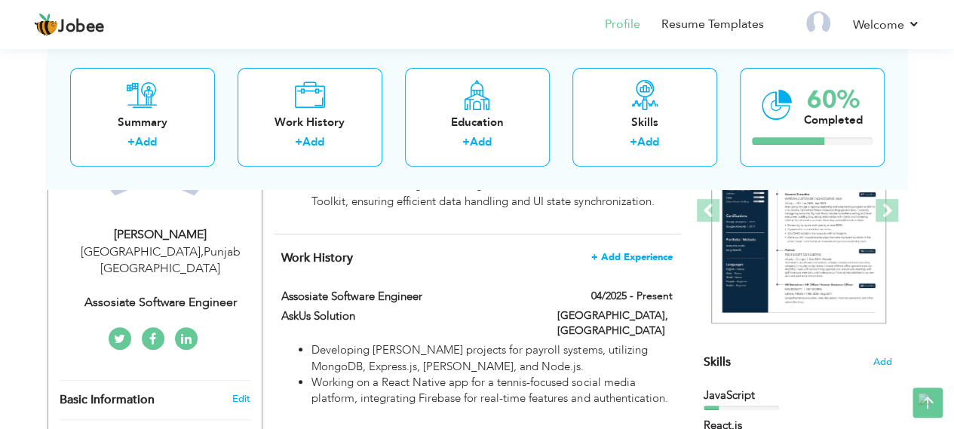
click at [621, 252] on span "+ Add Experience" at bounding box center [631, 257] width 81 height 11
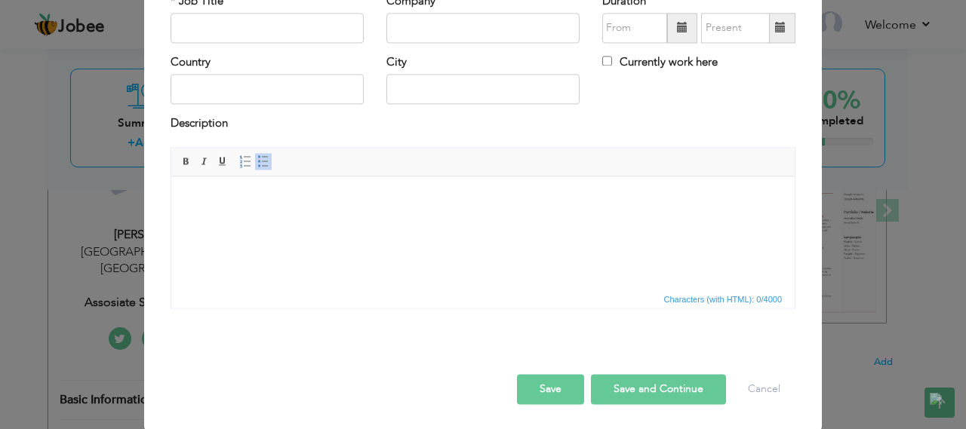
scroll to position [0, 0]
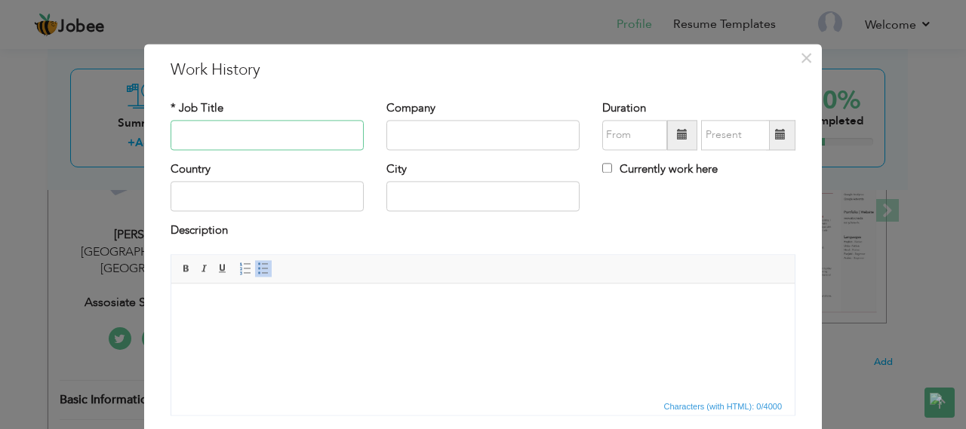
drag, startPoint x: 299, startPoint y: 143, endPoint x: 290, endPoint y: 138, distance: 9.5
click at [290, 138] on input "text" at bounding box center [266, 135] width 193 height 30
type input "NextJs Developer"
click at [406, 141] on input "text" at bounding box center [482, 135] width 193 height 30
click at [438, 137] on input "text" at bounding box center [482, 135] width 193 height 30
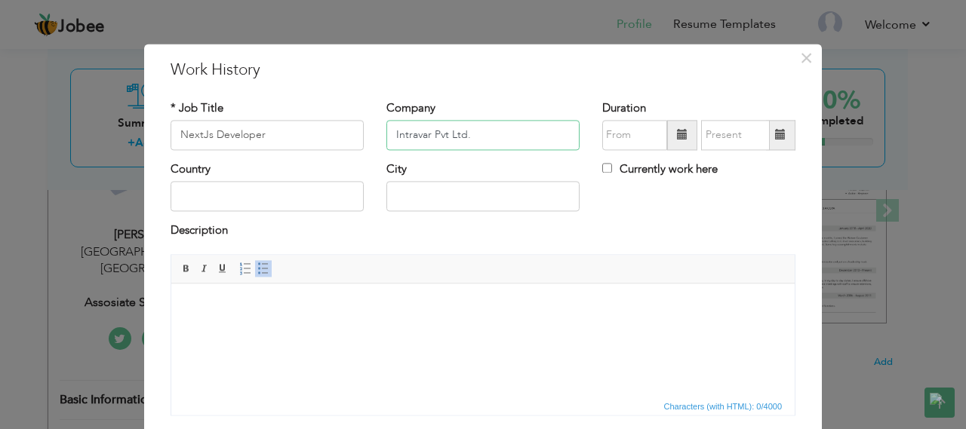
type input "Intravar Pvt Ltd."
click at [300, 185] on input "text" at bounding box center [266, 197] width 193 height 30
type input "[GEOGRAPHIC_DATA]"
drag, startPoint x: 451, startPoint y: 187, endPoint x: 387, endPoint y: 191, distance: 64.2
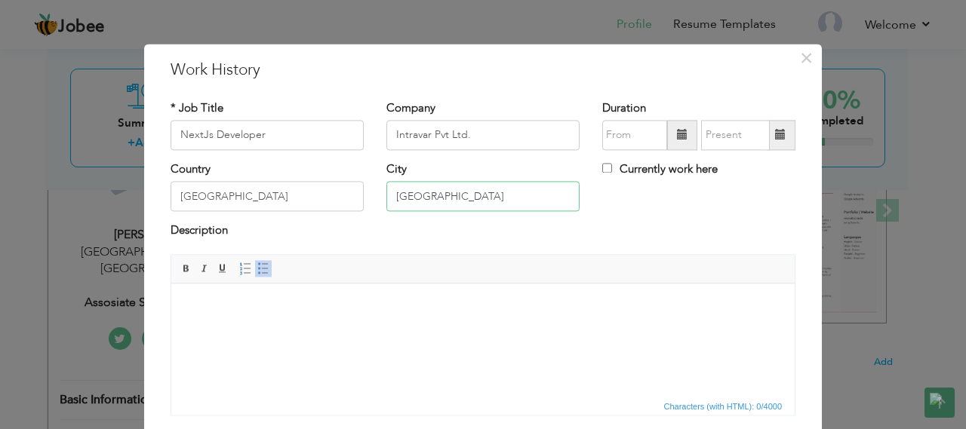
click at [387, 191] on input "[GEOGRAPHIC_DATA]" at bounding box center [482, 197] width 193 height 30
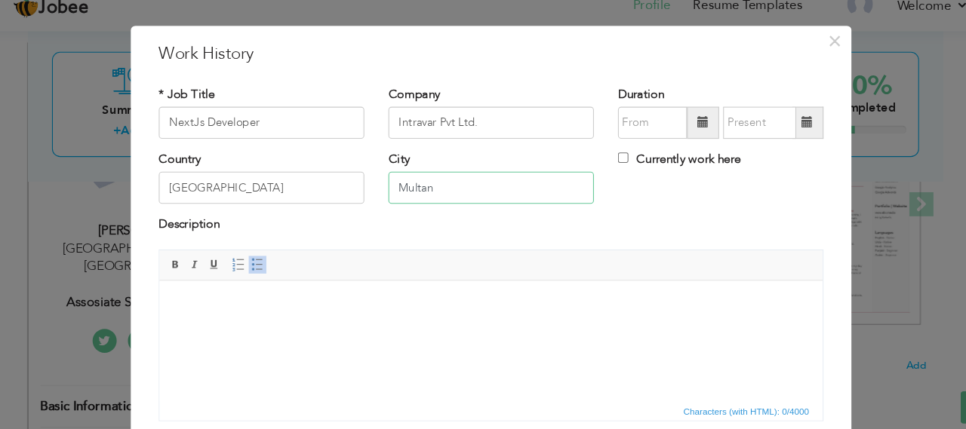
type input "Multan"
click at [353, 307] on body at bounding box center [470, 304] width 593 height 16
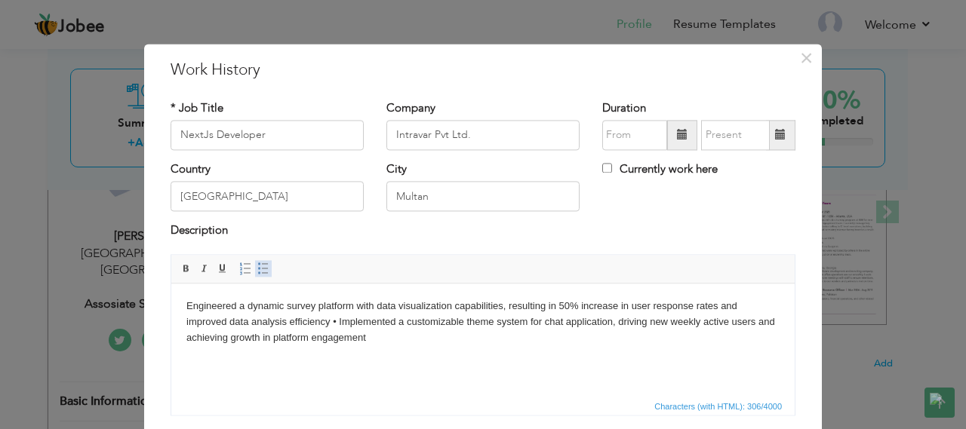
click at [257, 263] on span at bounding box center [263, 269] width 12 height 12
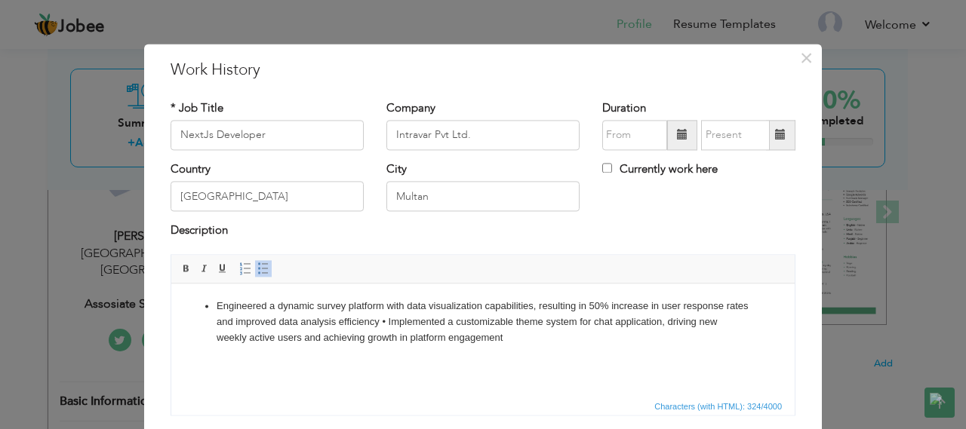
click at [386, 320] on li "Engineered a dynamic survey platform with data visualization capabilities, resu…" at bounding box center [483, 322] width 533 height 47
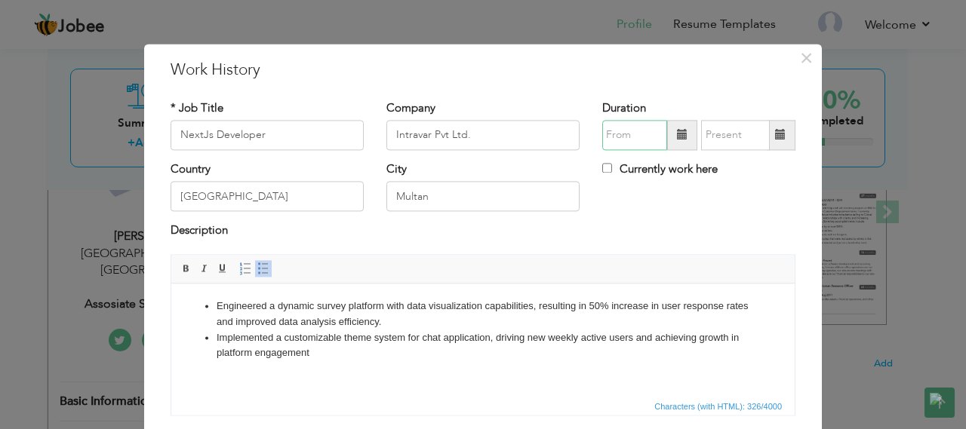
click at [624, 138] on input "text" at bounding box center [634, 135] width 65 height 30
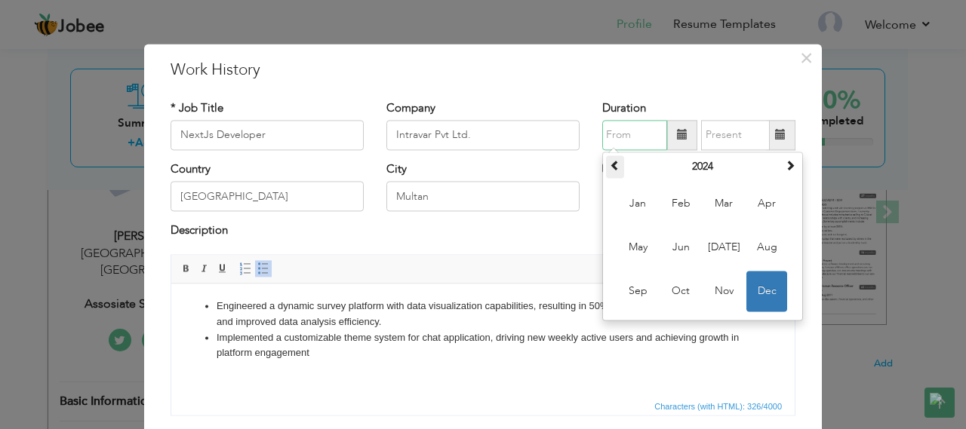
click at [610, 164] on span at bounding box center [615, 165] width 11 height 11
click at [767, 212] on span "Apr" at bounding box center [766, 203] width 41 height 41
type input "04/2023"
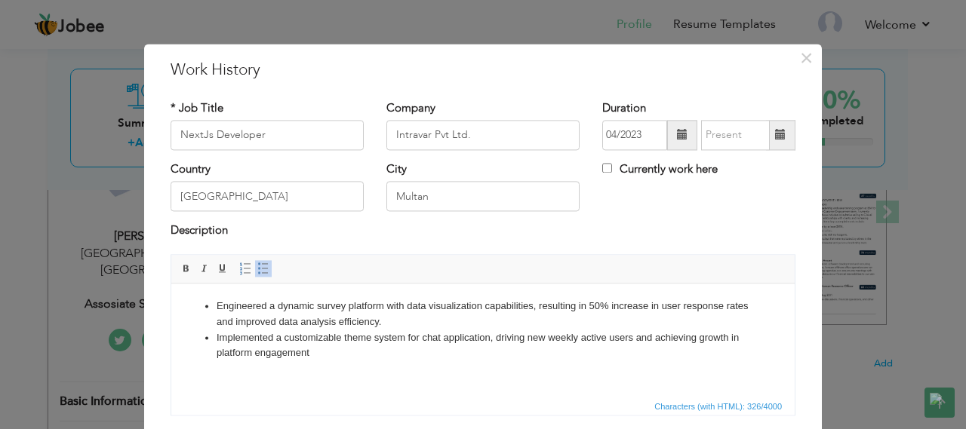
click at [775, 133] on span at bounding box center [780, 135] width 11 height 11
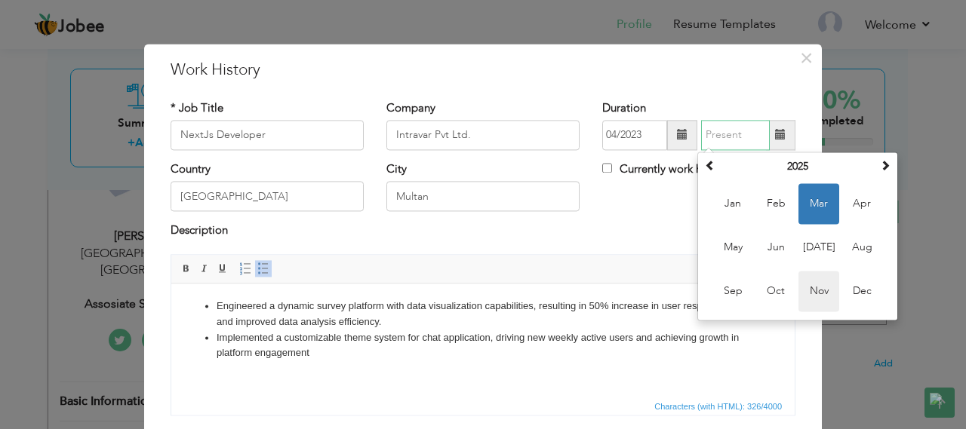
click at [825, 300] on span "Nov" at bounding box center [818, 291] width 41 height 41
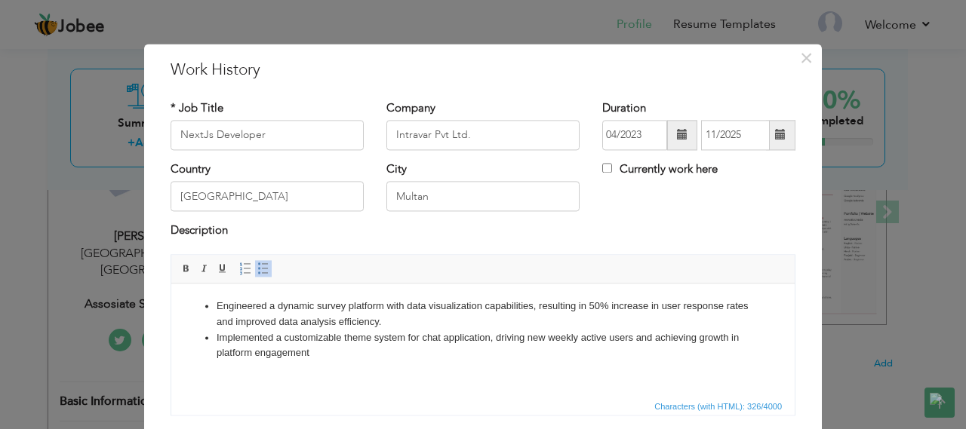
click at [767, 131] on span at bounding box center [780, 135] width 29 height 30
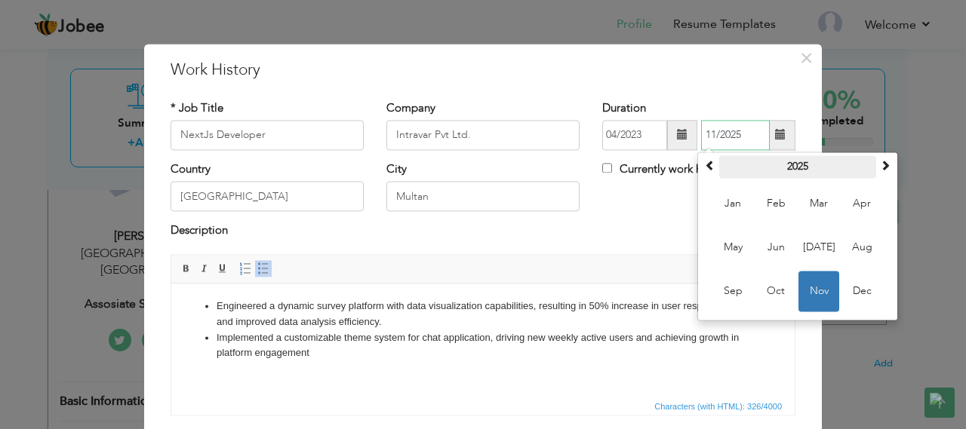
click at [719, 163] on th "2025" at bounding box center [797, 166] width 157 height 23
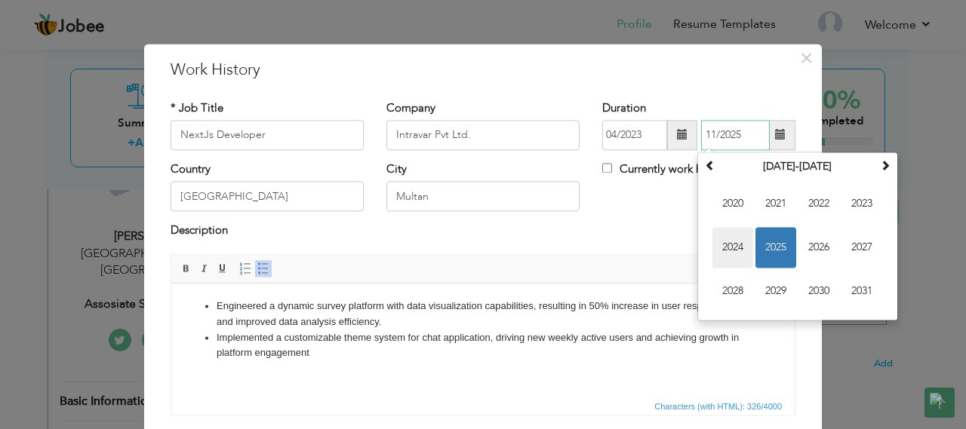
click at [735, 235] on span "2024" at bounding box center [732, 247] width 41 height 41
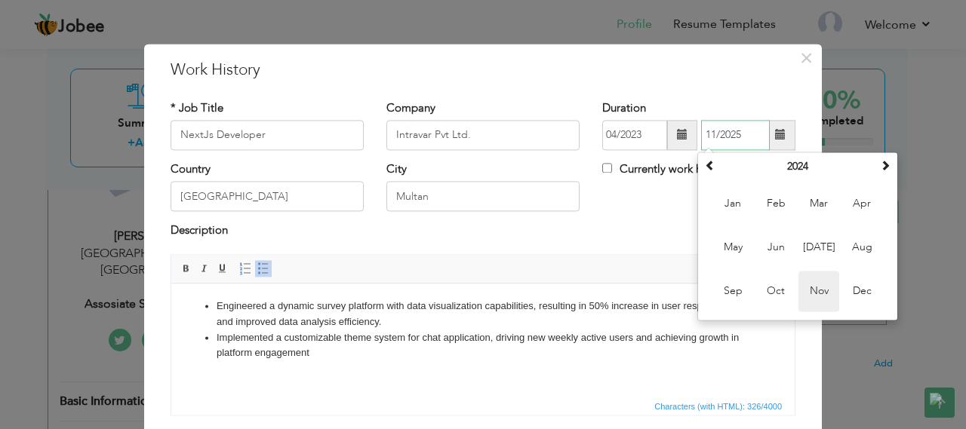
click at [822, 289] on span "Nov" at bounding box center [818, 291] width 41 height 41
type input "11/2024"
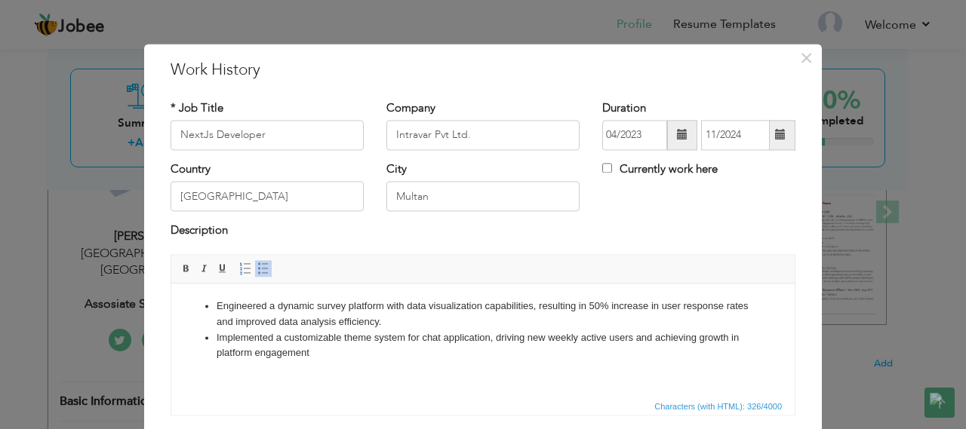
click at [677, 137] on span at bounding box center [682, 135] width 11 height 11
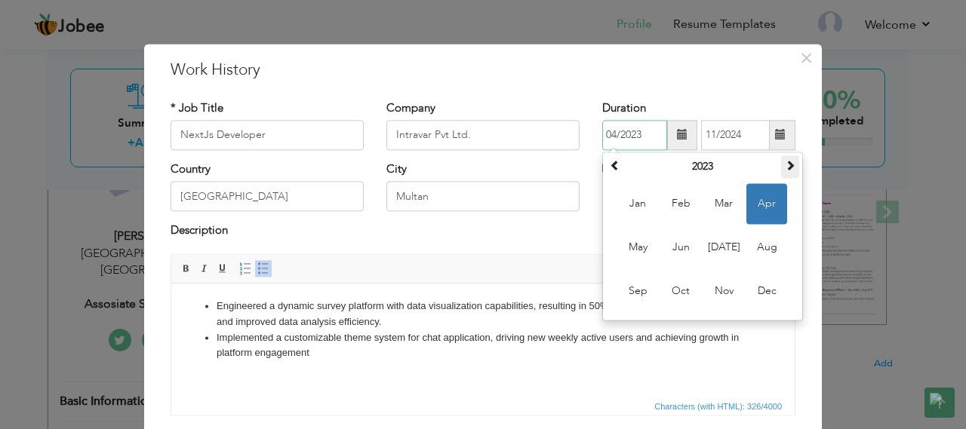
click at [785, 167] on span at bounding box center [790, 165] width 11 height 11
click at [757, 194] on span "Apr" at bounding box center [766, 203] width 41 height 41
type input "04/2024"
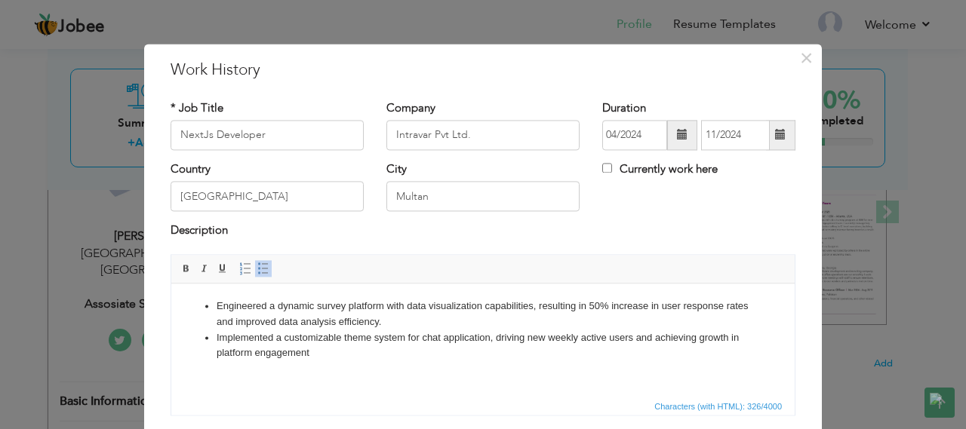
click at [624, 195] on div "Country Pakistan City Multan Currently work here" at bounding box center [482, 191] width 647 height 61
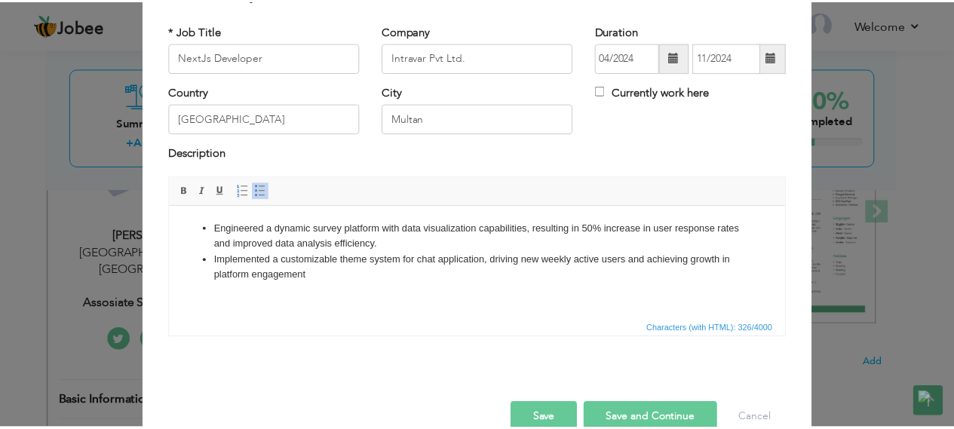
scroll to position [84, 0]
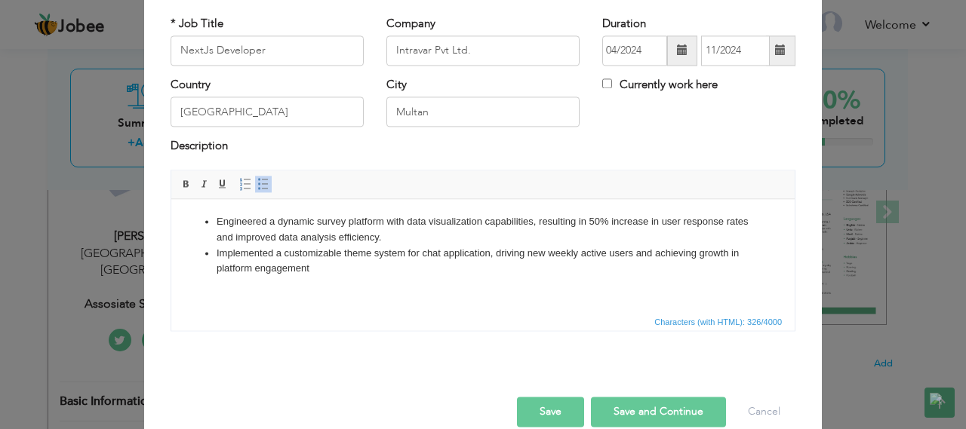
click at [534, 411] on button "Save" at bounding box center [550, 412] width 67 height 30
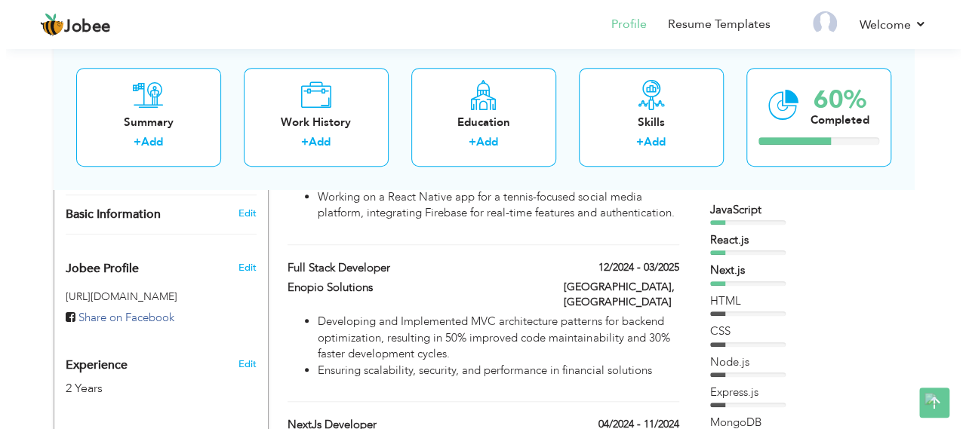
scroll to position [410, 0]
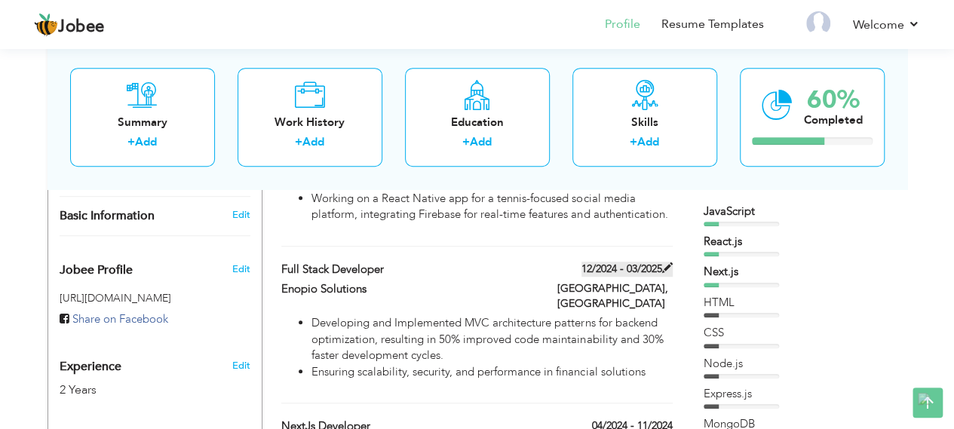
click at [662, 263] on span at bounding box center [667, 268] width 11 height 11
type input "Full Stack Developer"
type input "Enopio Solutions"
type input "12/2024"
type input "03/2025"
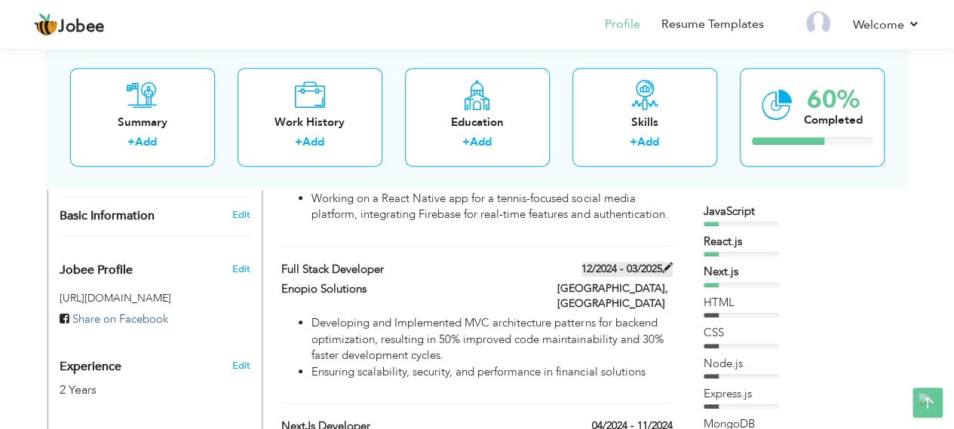
type input "[GEOGRAPHIC_DATA]"
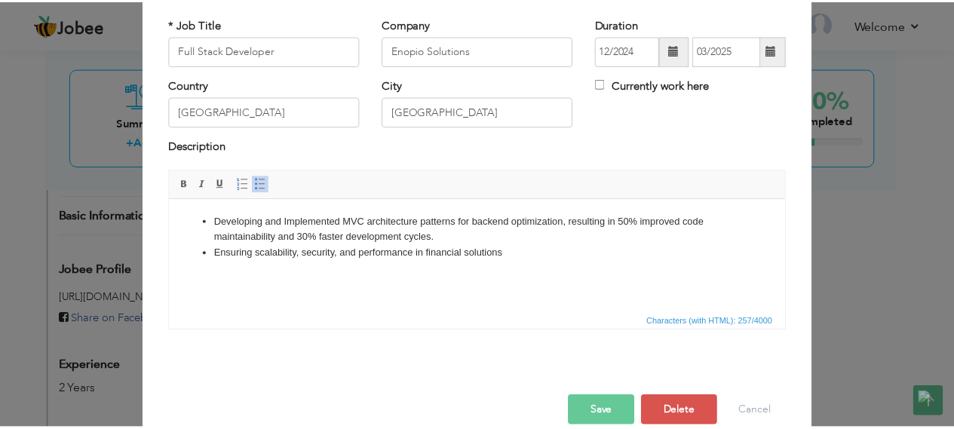
scroll to position [0, 0]
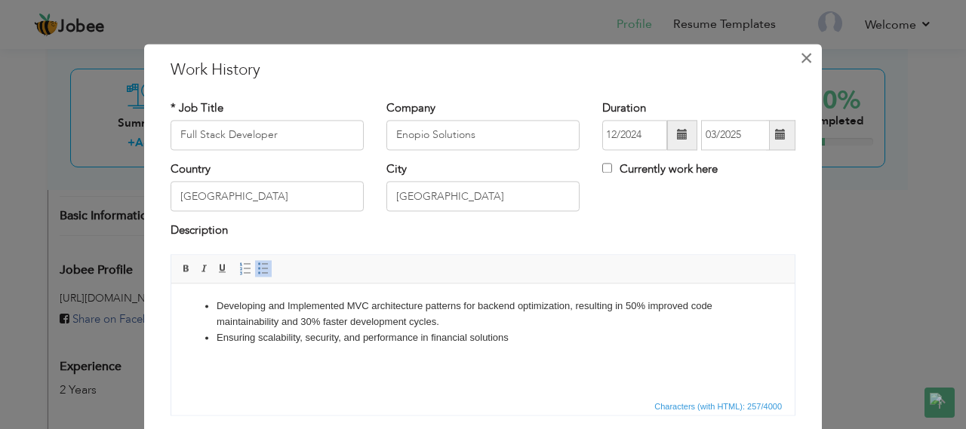
click at [804, 58] on span "×" at bounding box center [806, 58] width 13 height 27
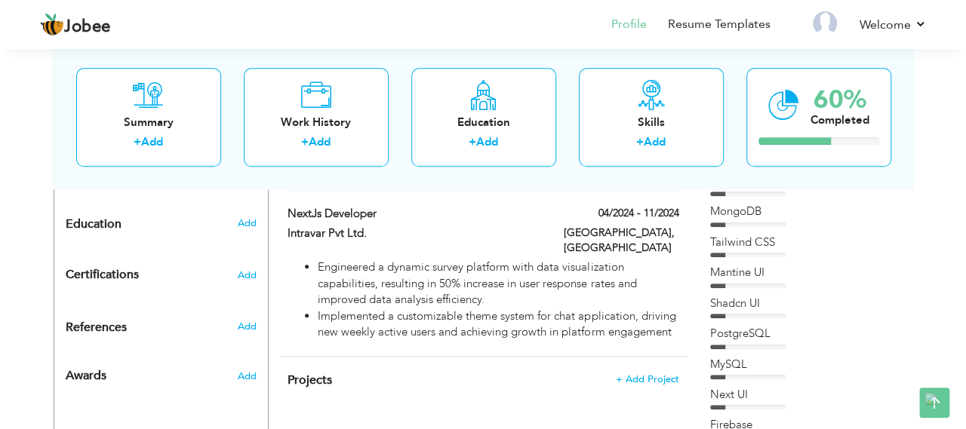
scroll to position [623, 0]
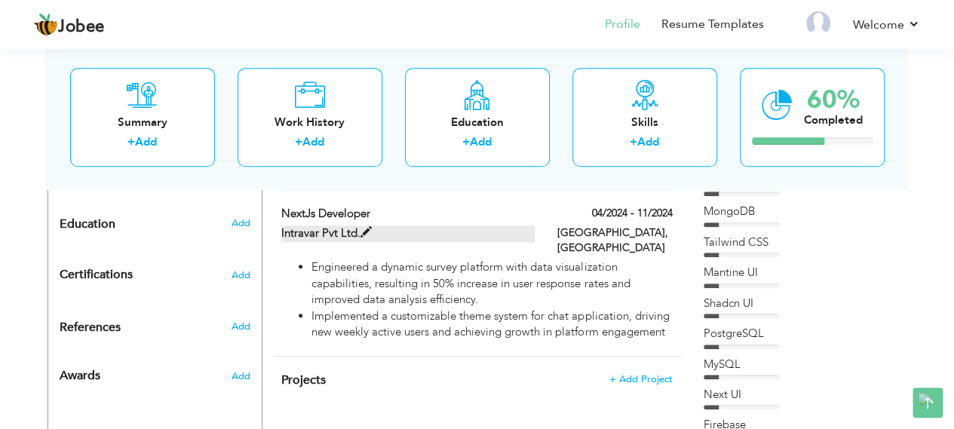
click at [367, 227] on span at bounding box center [366, 232] width 11 height 11
type input "NextJs Developer"
type input "Intravar Pvt Ltd."
type input "04/2024"
type input "11/2024"
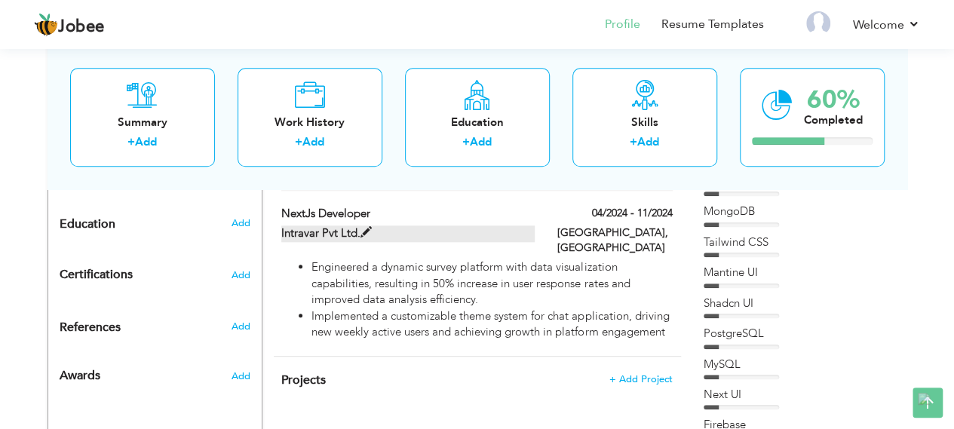
type input "Multan"
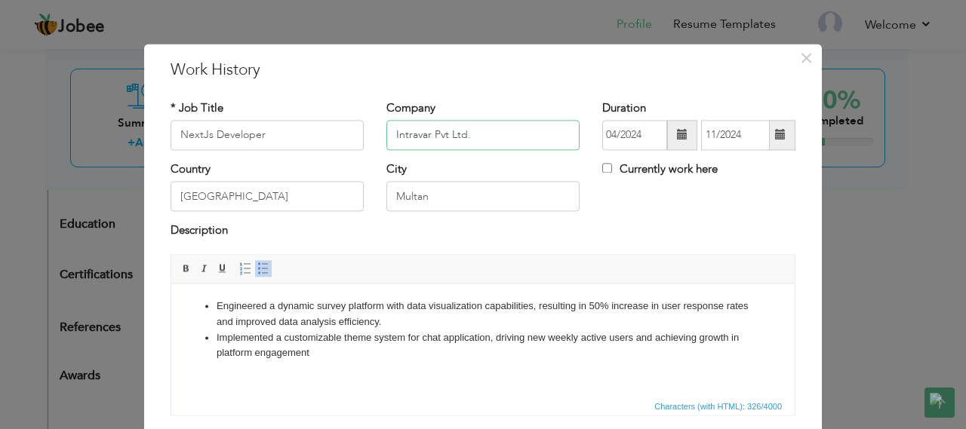
click at [465, 131] on input "Intravar Pvt Ltd." at bounding box center [482, 135] width 193 height 30
type input "Intravar"
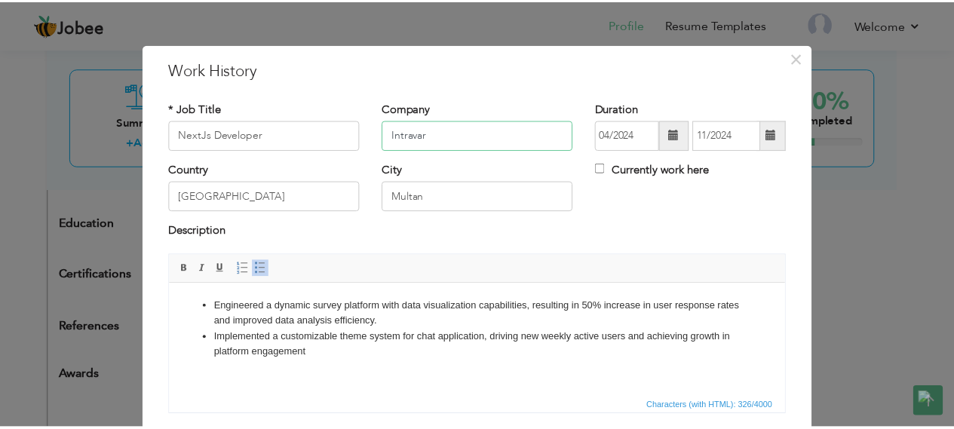
scroll to position [107, 0]
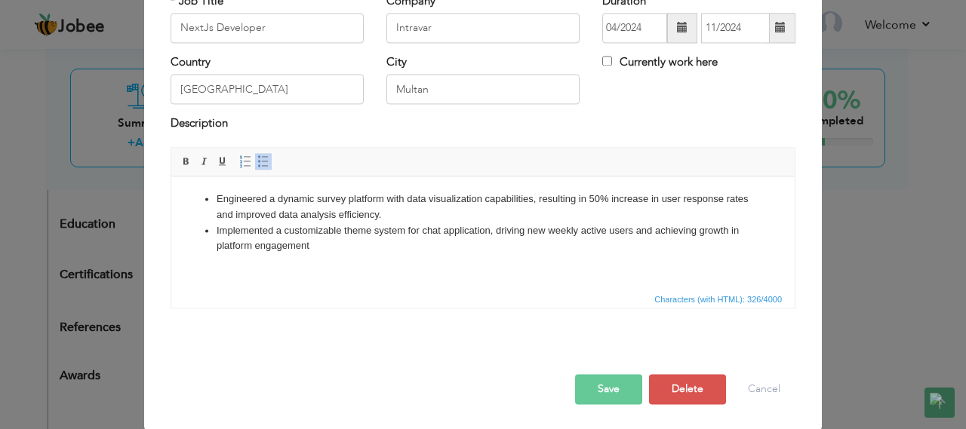
click at [587, 381] on button "Save" at bounding box center [608, 389] width 67 height 30
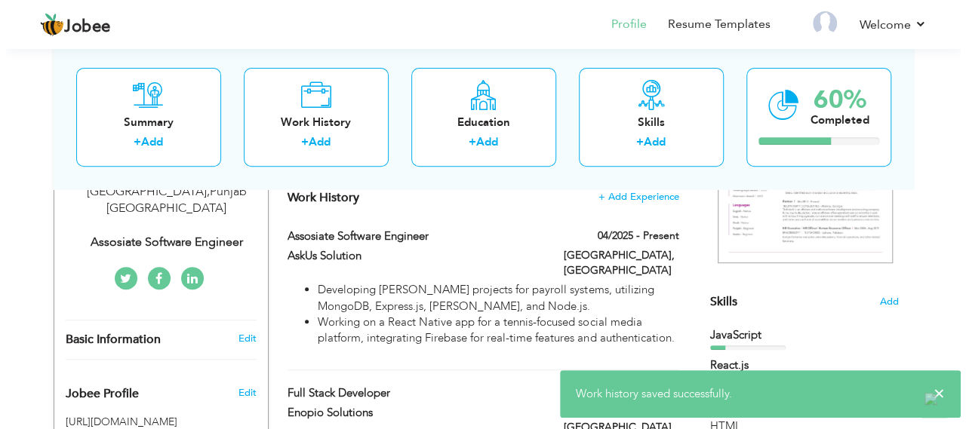
scroll to position [267, 0]
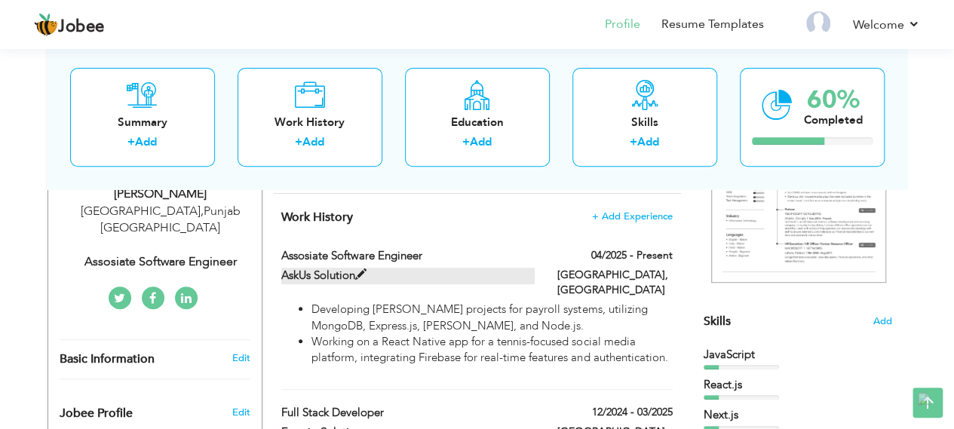
click at [361, 272] on span at bounding box center [360, 274] width 11 height 11
type input "Assosiate Software Engineer"
type input "AskUs Solution"
type input "04/2025"
type input "[GEOGRAPHIC_DATA]"
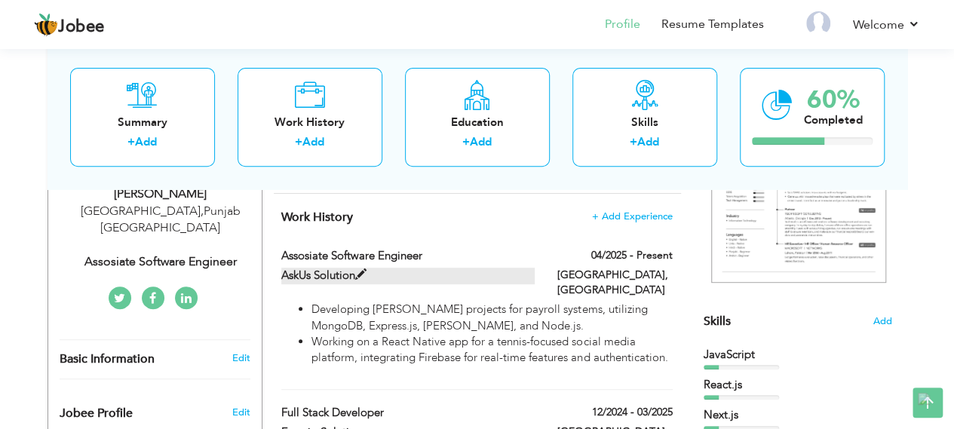
checkbox input "true"
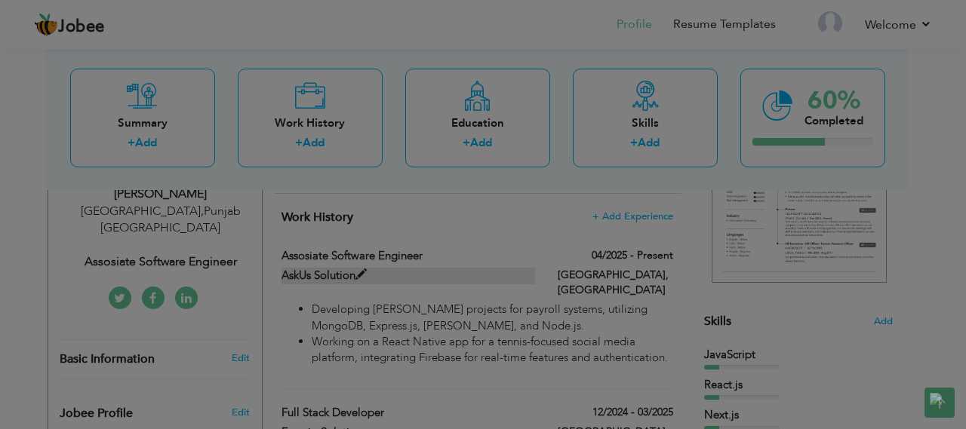
scroll to position [0, 0]
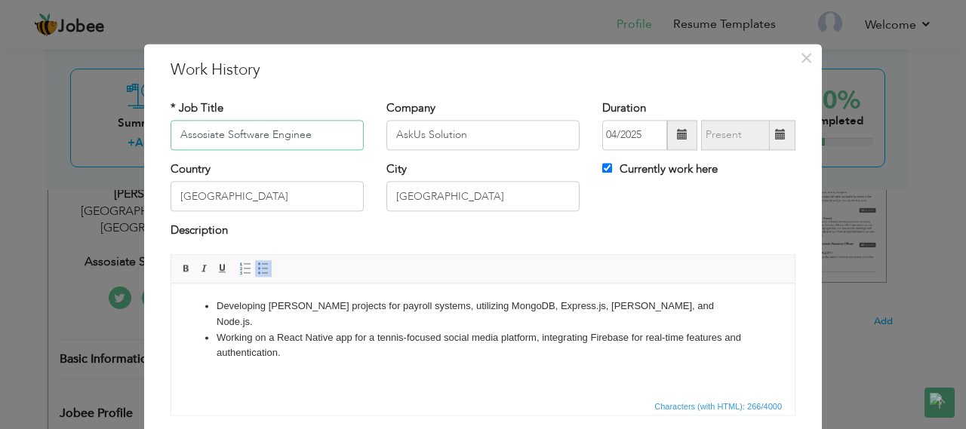
type input "Assosiate Software Engineer"
click at [482, 140] on input "AskUs Solution" at bounding box center [482, 135] width 193 height 30
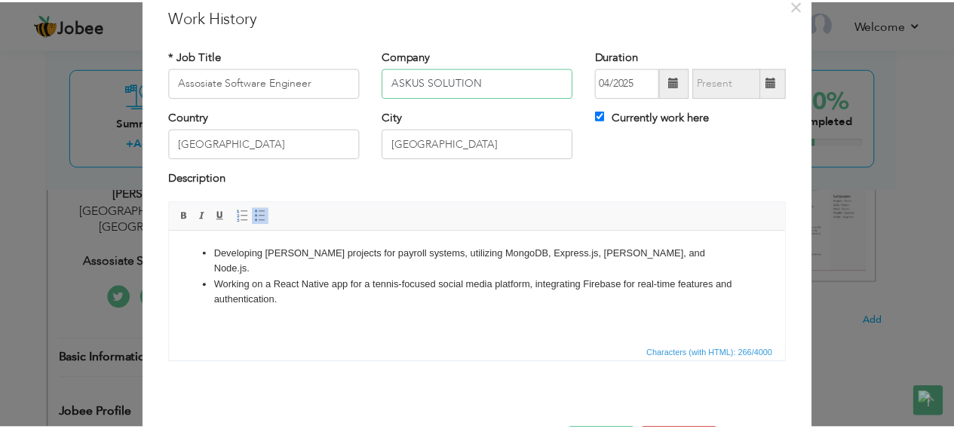
scroll to position [107, 0]
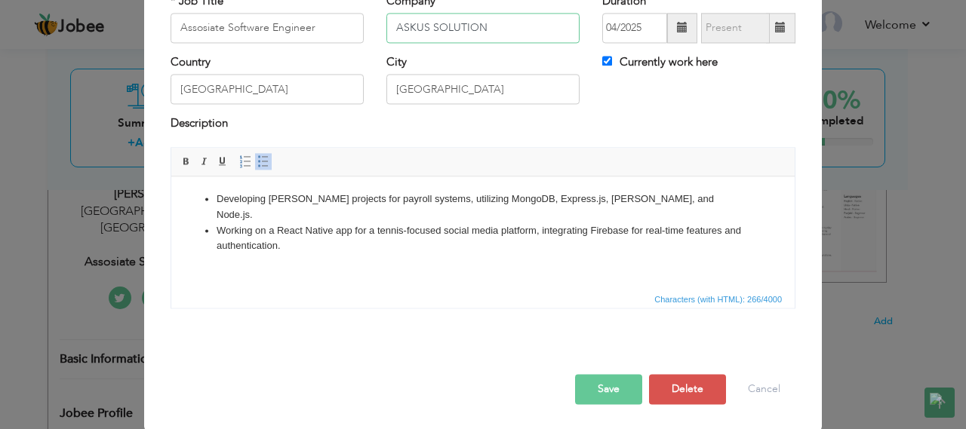
type input "ASKUS SOLUTION"
click at [625, 393] on button "Save" at bounding box center [608, 389] width 67 height 30
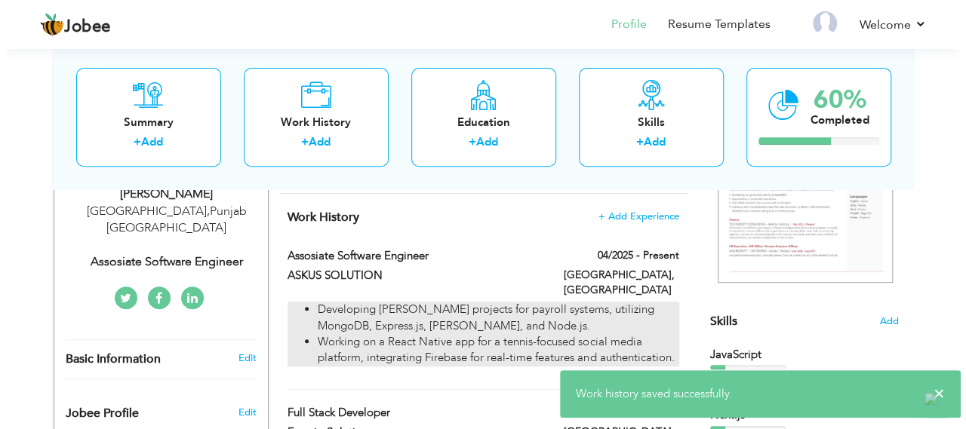
scroll to position [418, 0]
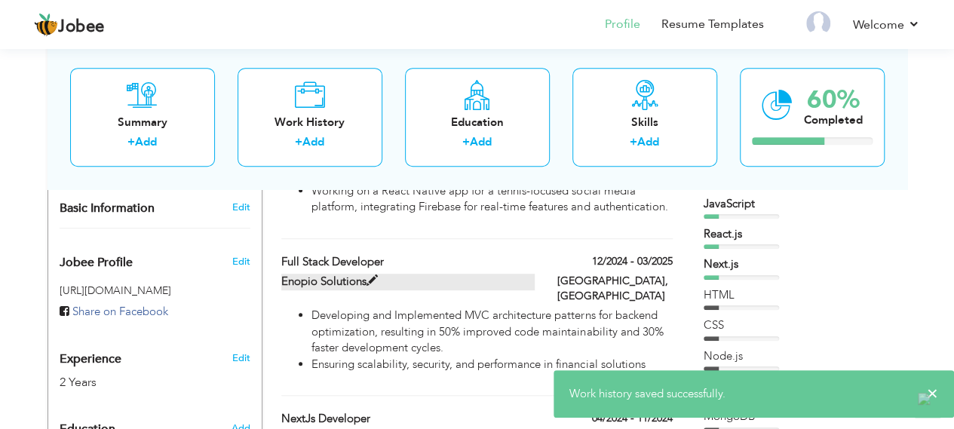
click at [375, 275] on span at bounding box center [372, 280] width 11 height 11
type input "Full Stack Developer"
type input "Enopio Solutions"
type input "12/2024"
type input "03/2025"
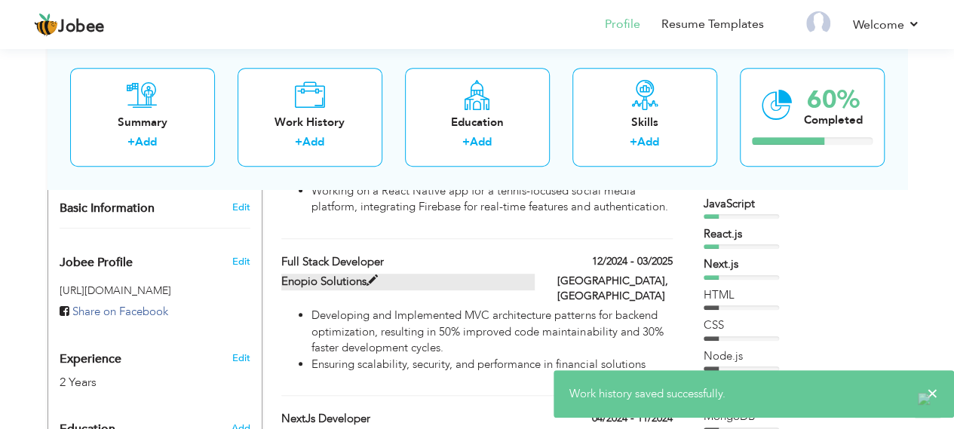
type input "[GEOGRAPHIC_DATA]"
checkbox input "false"
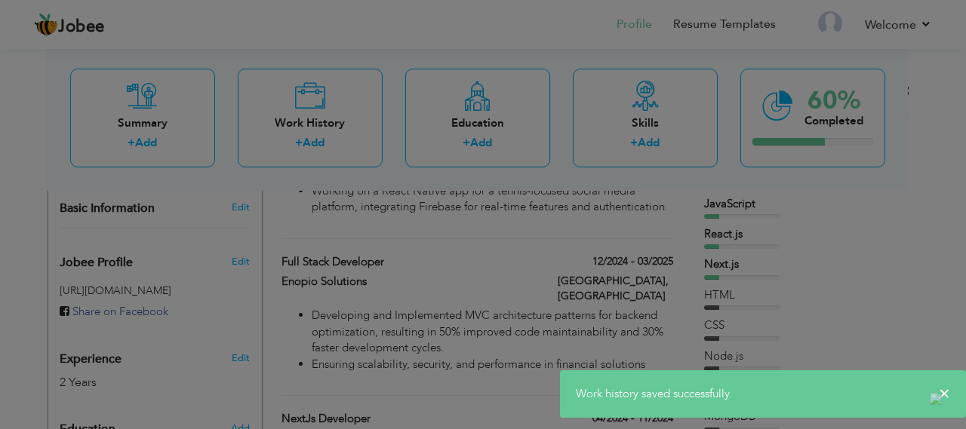
scroll to position [0, 0]
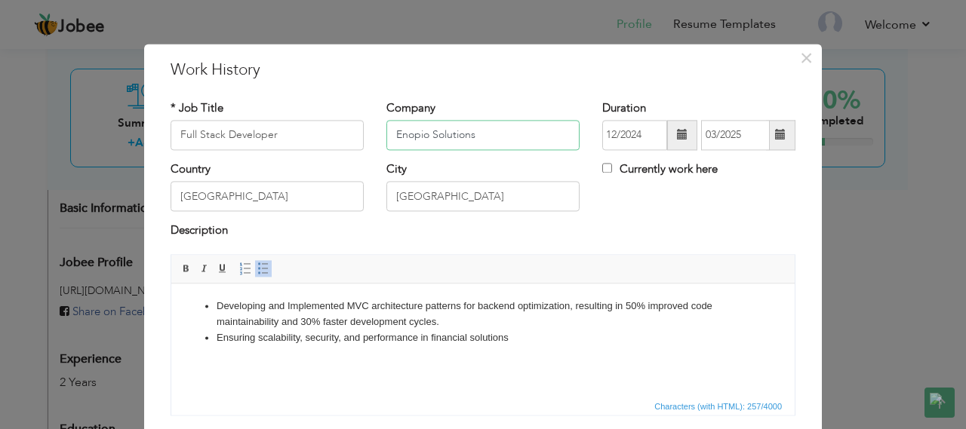
drag, startPoint x: 488, startPoint y: 137, endPoint x: 402, endPoint y: 131, distance: 86.3
click at [402, 131] on input "Enopio Solutions" at bounding box center [482, 135] width 193 height 30
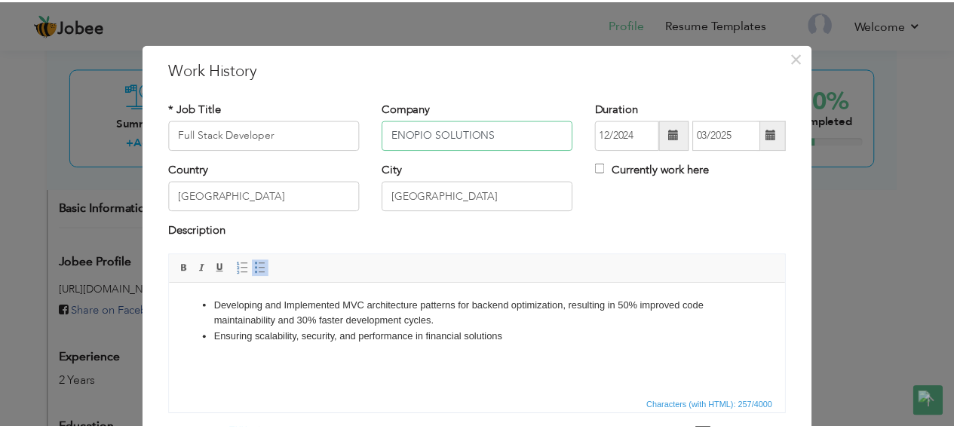
scroll to position [107, 0]
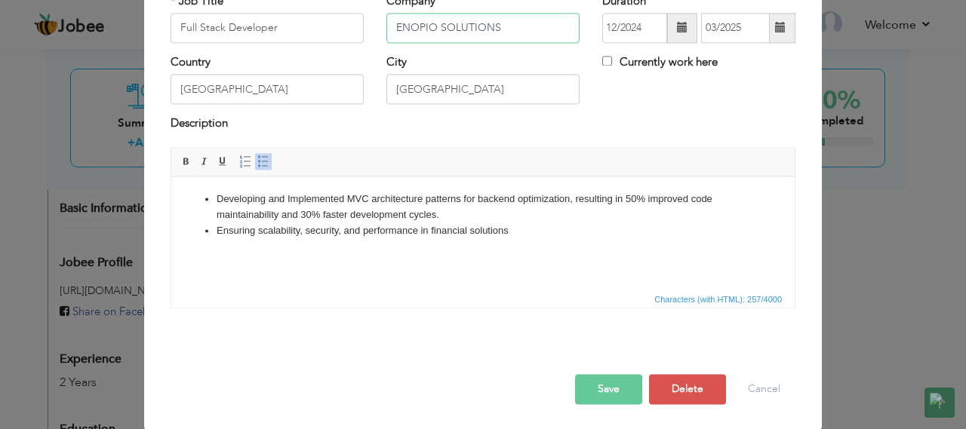
type input "ENOPIO SOLUTIONS"
click at [594, 382] on button "Save" at bounding box center [608, 389] width 67 height 30
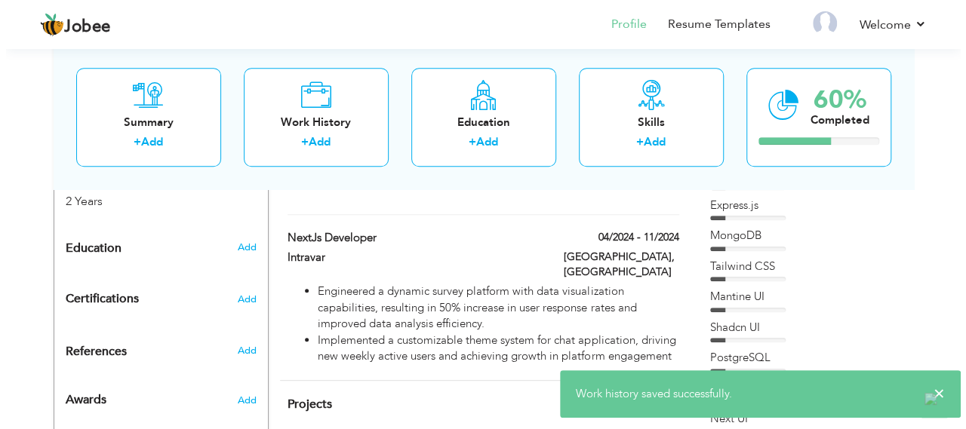
scroll to position [599, 0]
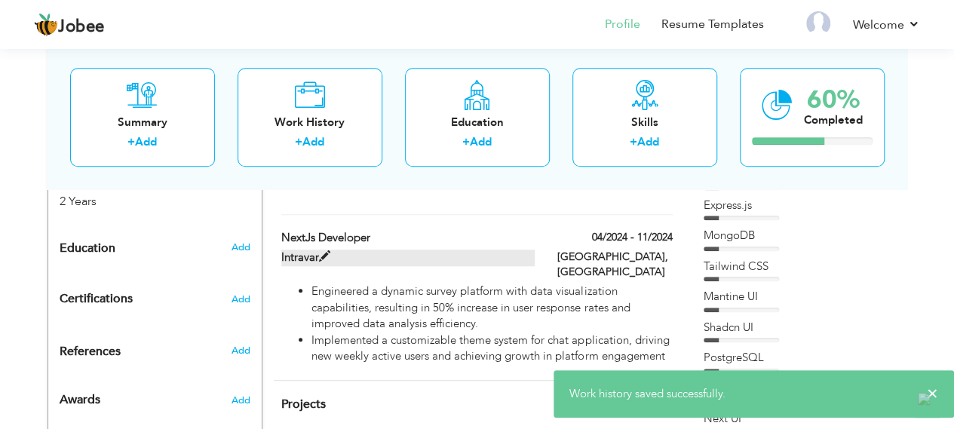
click at [330, 250] on label "Intravar" at bounding box center [407, 258] width 253 height 16
type input "NextJs Developer"
type input "Intravar"
type input "04/2024"
type input "11/2024"
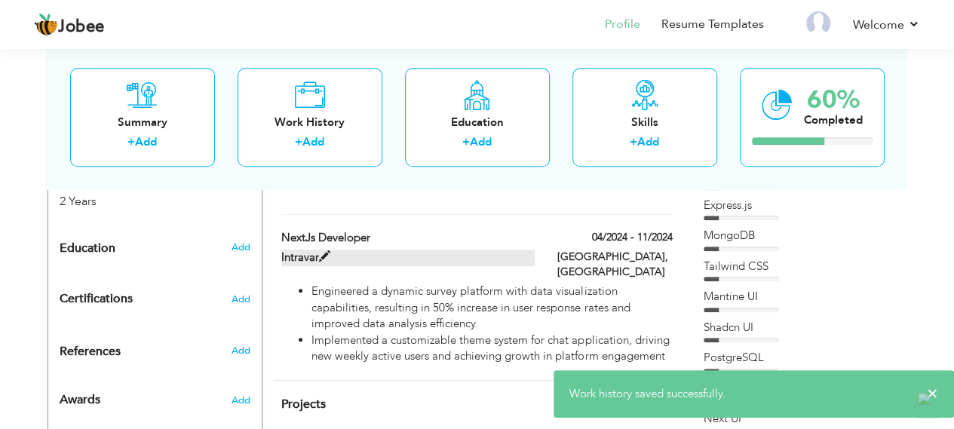
type input "Multan"
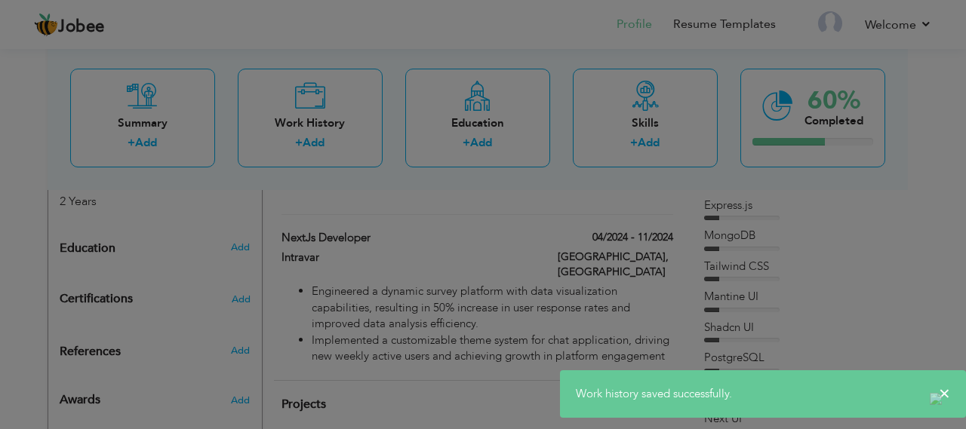
scroll to position [0, 0]
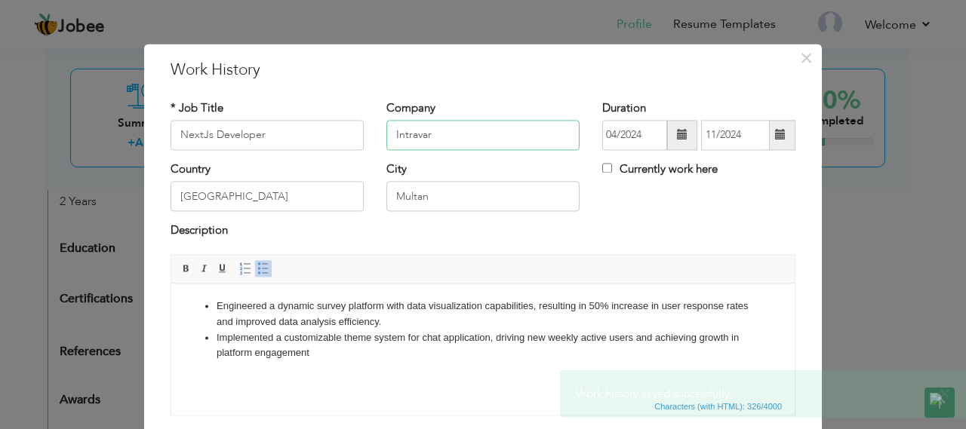
click at [435, 127] on input "Intravar" at bounding box center [482, 135] width 193 height 30
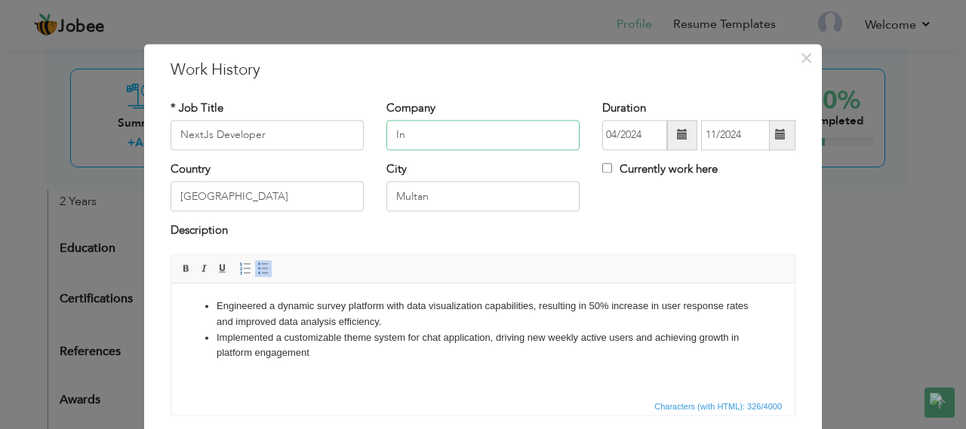
type input "I"
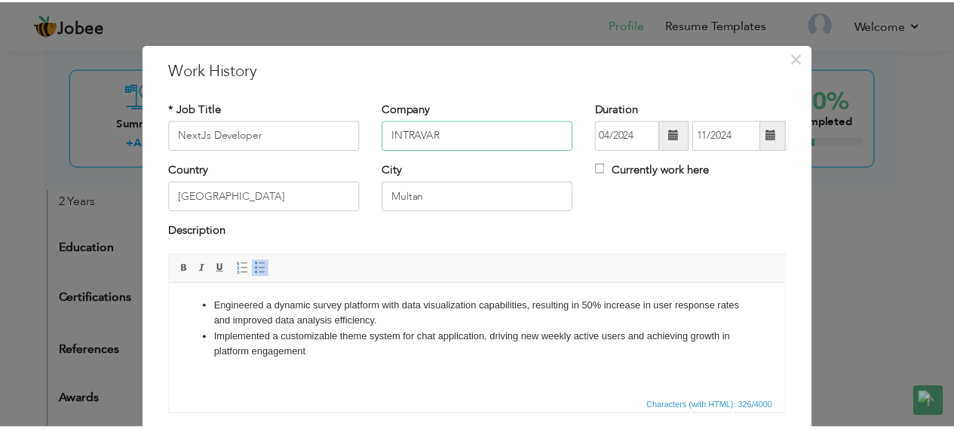
scroll to position [107, 0]
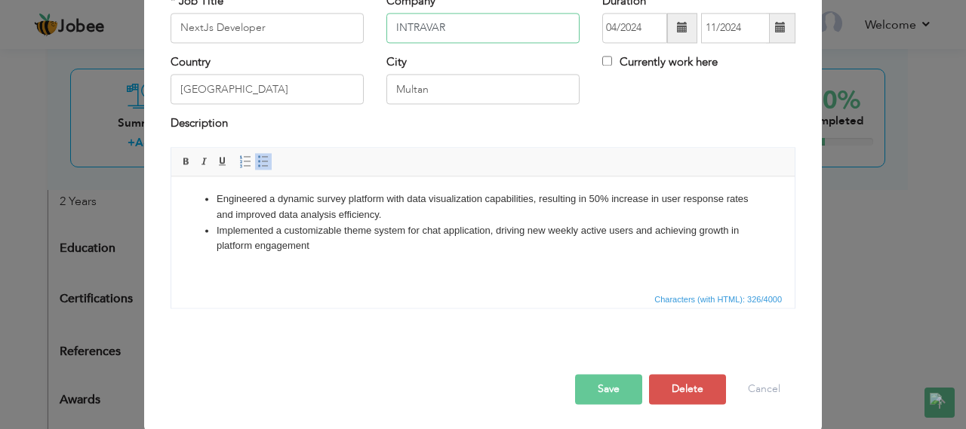
type input "INTRAVAR"
click at [586, 392] on button "Save" at bounding box center [608, 389] width 67 height 30
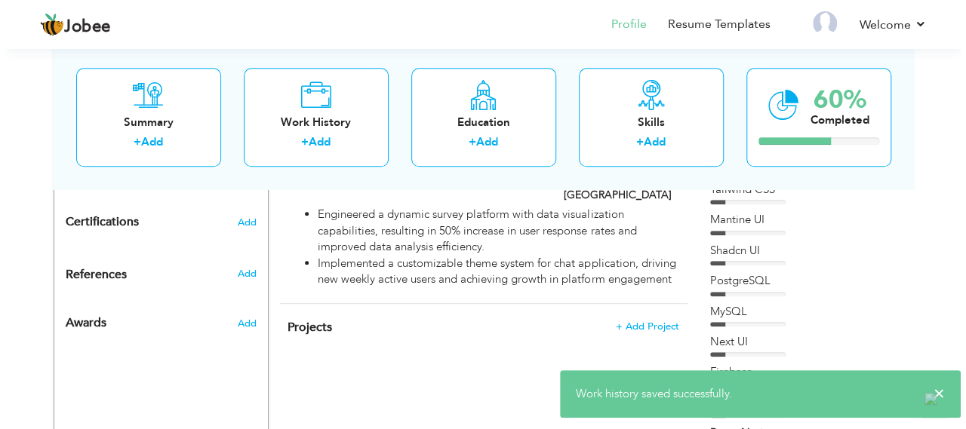
scroll to position [750, 0]
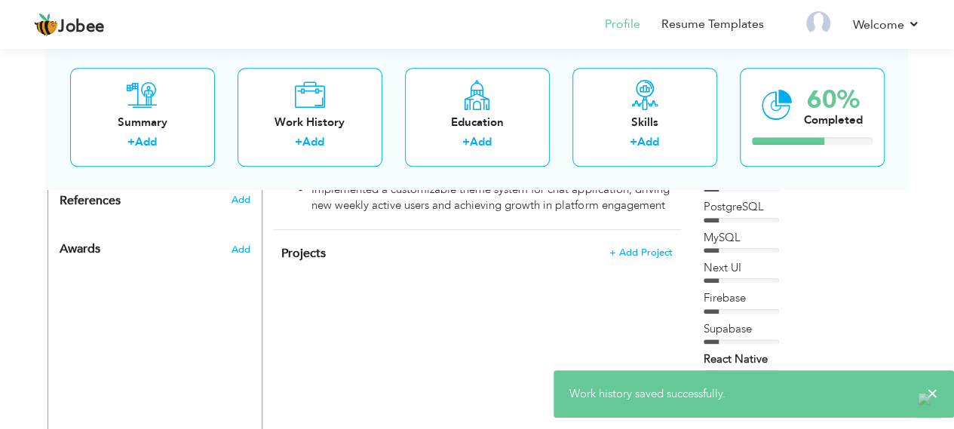
click at [634, 247] on span "+ Add Project" at bounding box center [641, 252] width 63 height 11
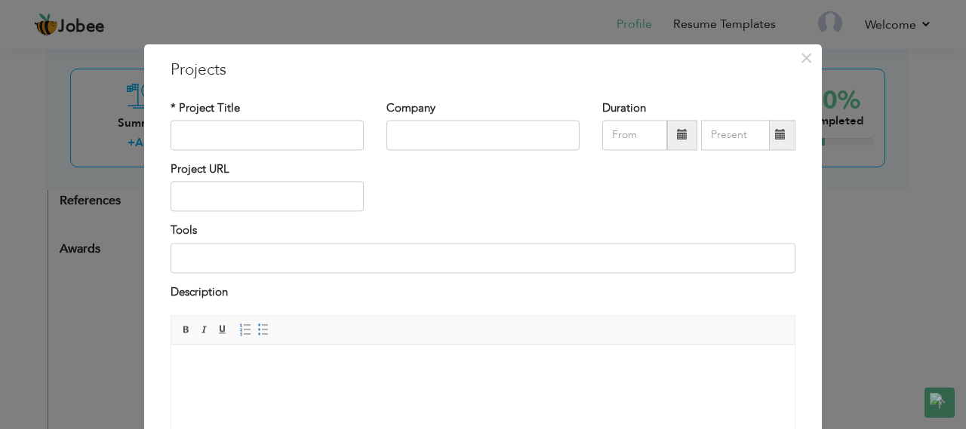
click at [346, 391] on html at bounding box center [482, 368] width 623 height 46
drag, startPoint x: 249, startPoint y: 328, endPoint x: 282, endPoint y: 342, distance: 35.9
click at [257, 328] on span at bounding box center [263, 330] width 12 height 12
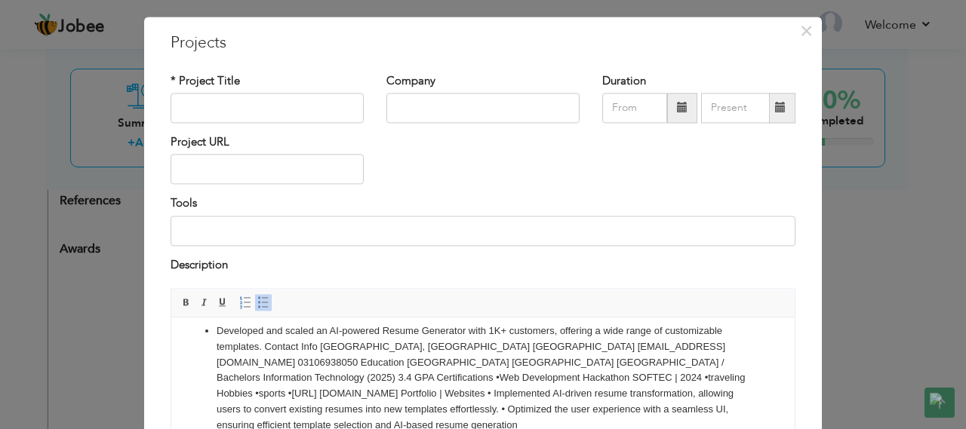
scroll to position [0, 0]
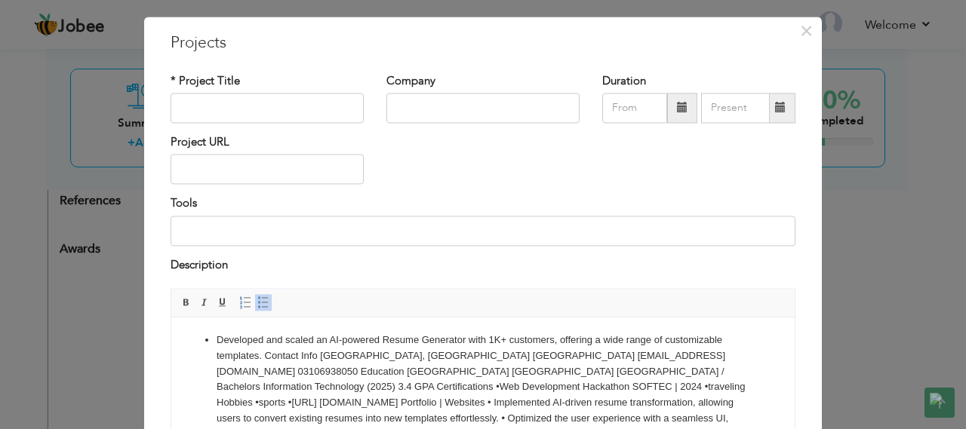
click at [260, 401] on li "Developed and scaled an AI-powered Resume Generator with 1K+ customers, offerin…" at bounding box center [483, 388] width 533 height 110
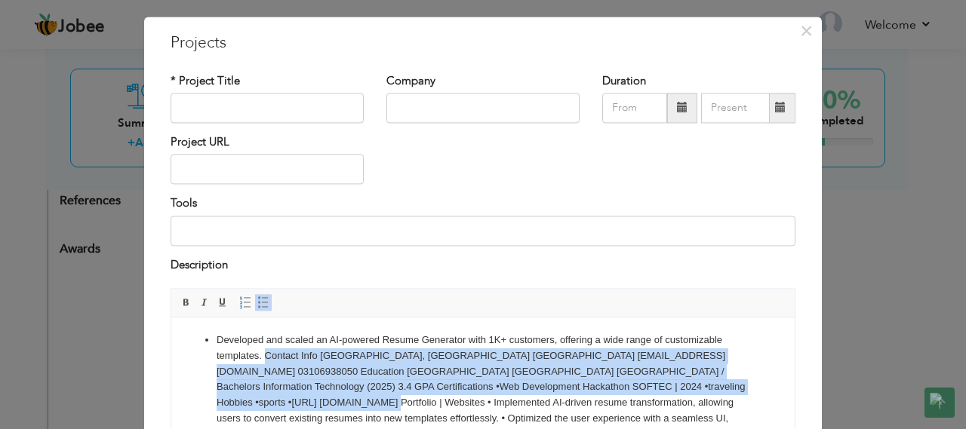
drag, startPoint x: 264, startPoint y: 402, endPoint x: 265, endPoint y: 358, distance: 44.5
click at [265, 358] on li "Developed and scaled an AI-powered Resume Generator with 1K+ customers, offerin…" at bounding box center [483, 388] width 533 height 110
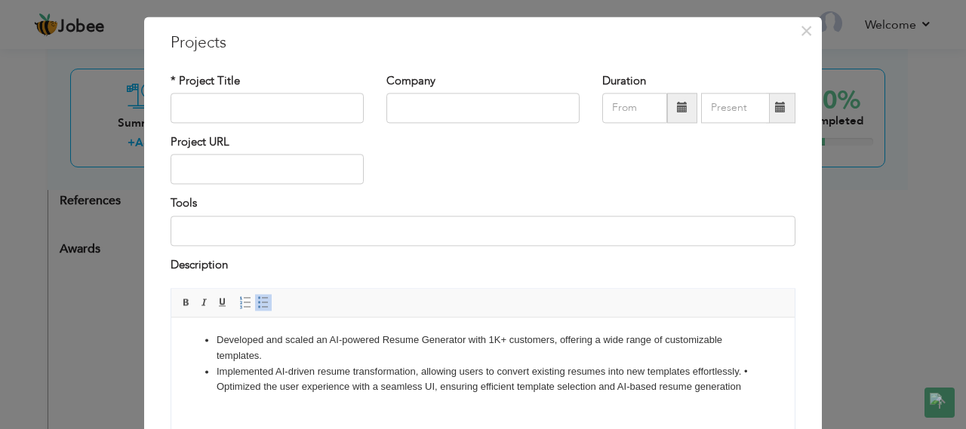
click at [218, 392] on li "Implemented AI-driven resume transformation, allowing users to convert existing…" at bounding box center [483, 380] width 533 height 32
click at [254, 101] on input "text" at bounding box center [266, 108] width 193 height 30
type input "Optim C"
click at [290, 246] on div "Tools" at bounding box center [482, 226] width 647 height 61
click at [290, 230] on input at bounding box center [482, 231] width 625 height 30
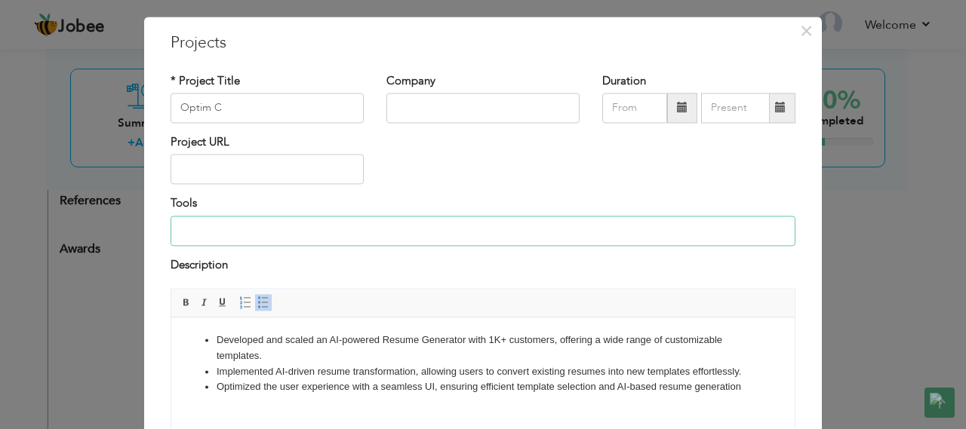
paste input "React.js, Typescript, Firebase, Stripe, Tailwind CSS, Shadcn U"
type input "React.js, Typescript, Firebase, Stripe, Tailwind CSS, Shadcn Ui"
click at [416, 111] on input "text" at bounding box center [482, 108] width 193 height 30
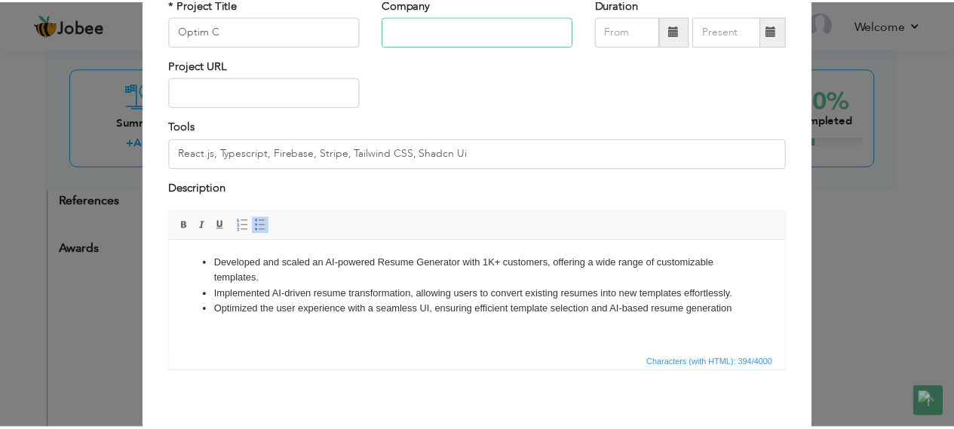
scroll to position [169, 0]
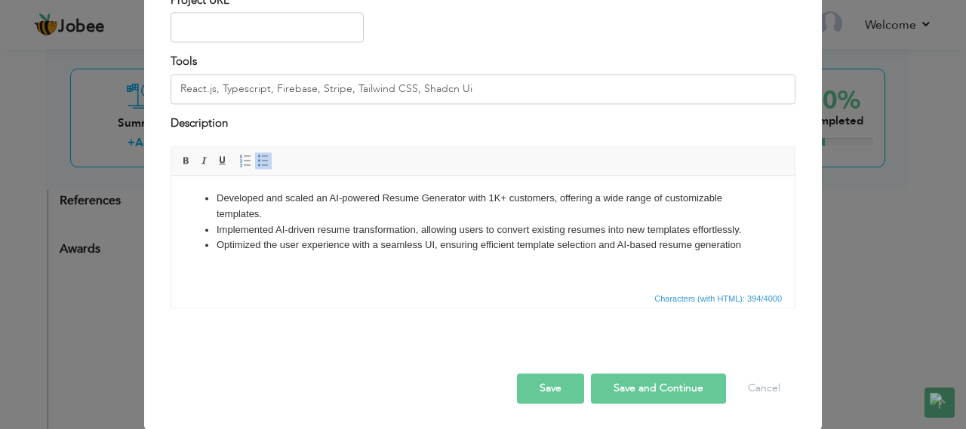
click at [597, 269] on html "Developed and scaled an AI-powered Resume Generator with 1K+ customers, offerin…" at bounding box center [482, 222] width 623 height 93
click at [548, 396] on button "Save" at bounding box center [550, 389] width 67 height 30
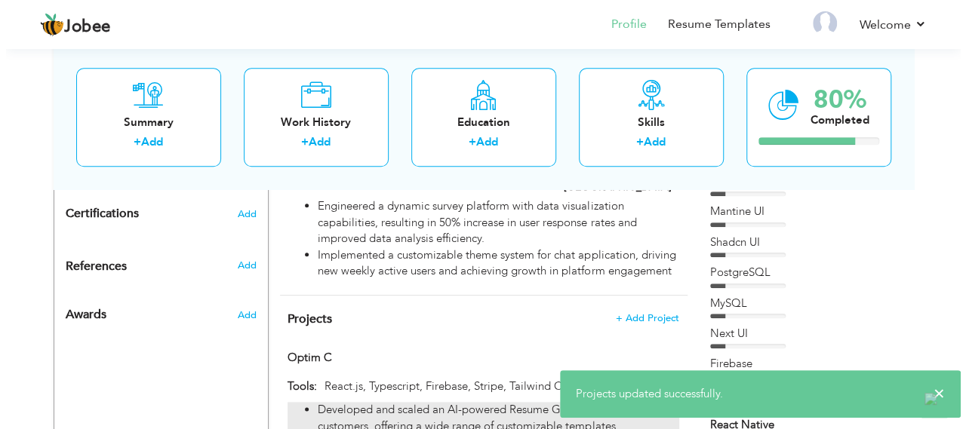
scroll to position [716, 0]
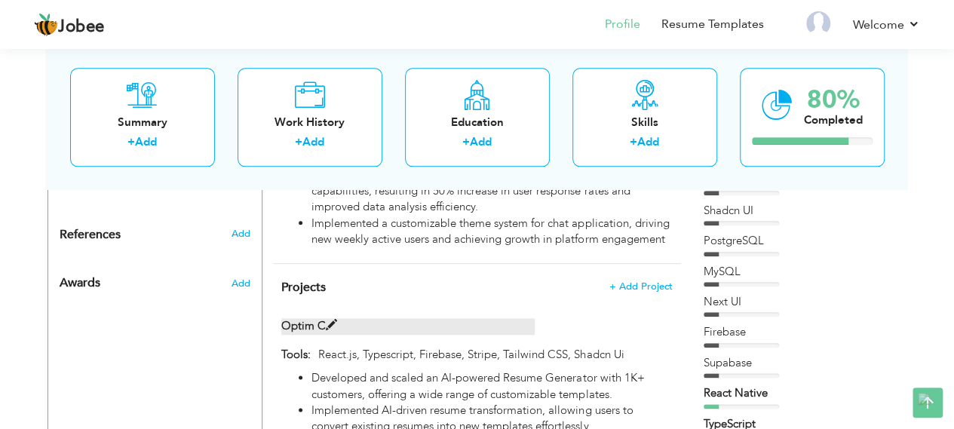
click at [329, 320] on span at bounding box center [331, 325] width 11 height 11
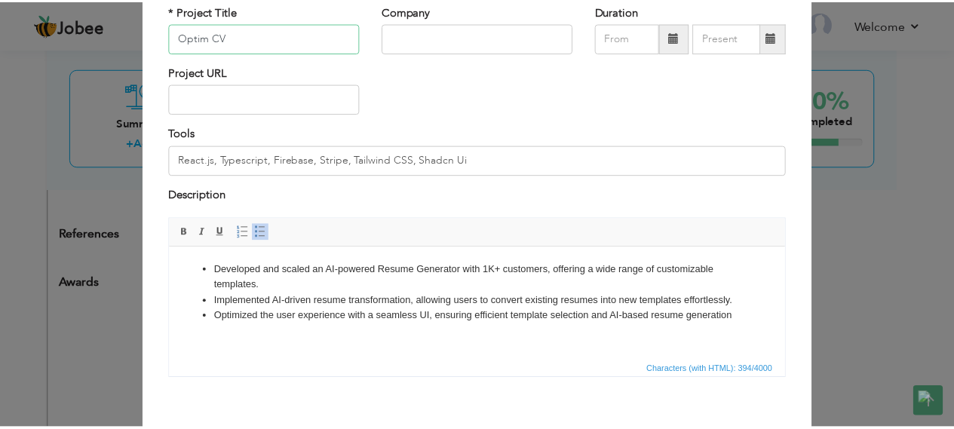
scroll to position [169, 0]
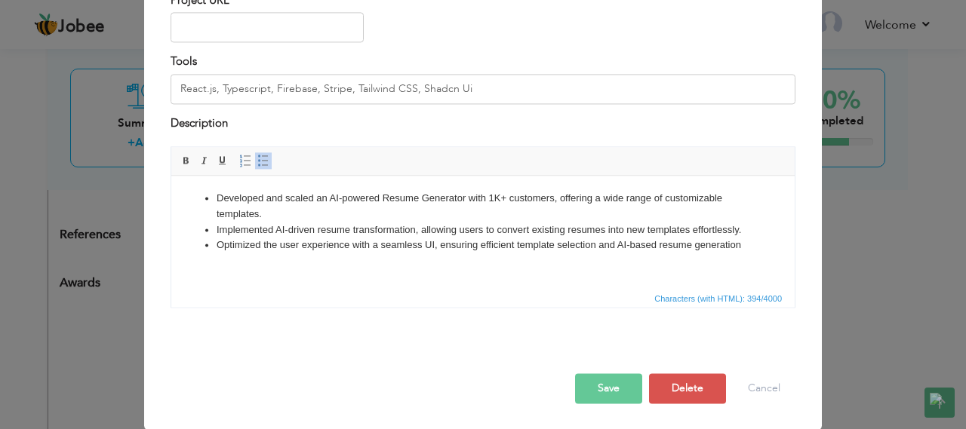
type input "Optim CV"
click at [622, 391] on button "Save" at bounding box center [608, 389] width 67 height 30
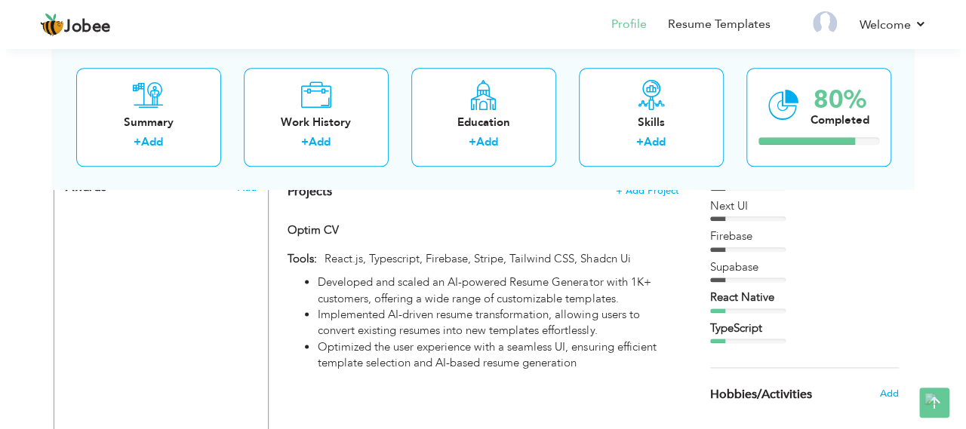
scroll to position [716, 0]
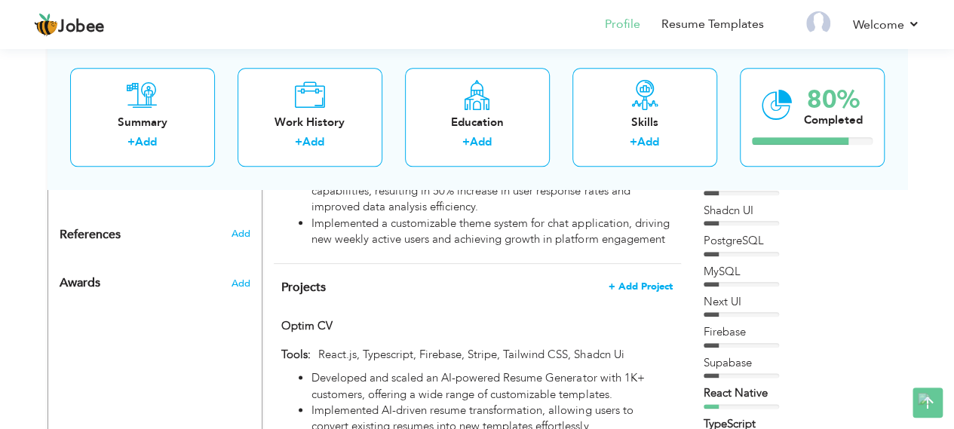
click at [640, 281] on span "+ Add Project" at bounding box center [641, 286] width 64 height 11
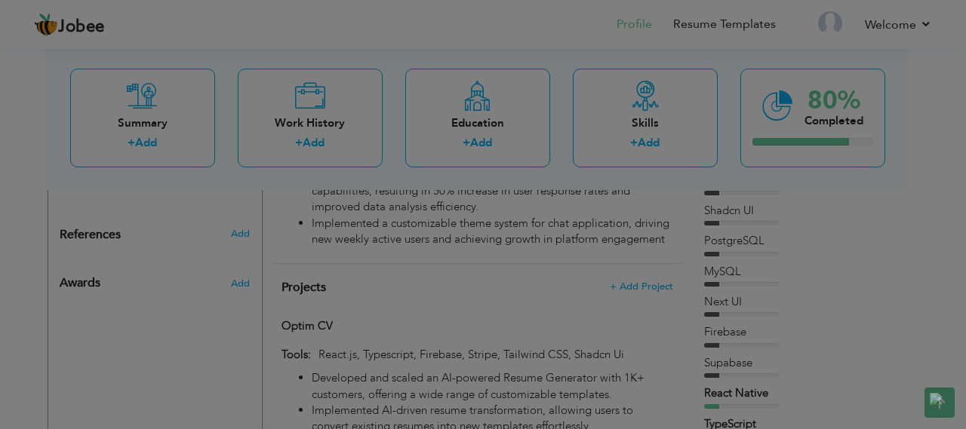
scroll to position [0, 0]
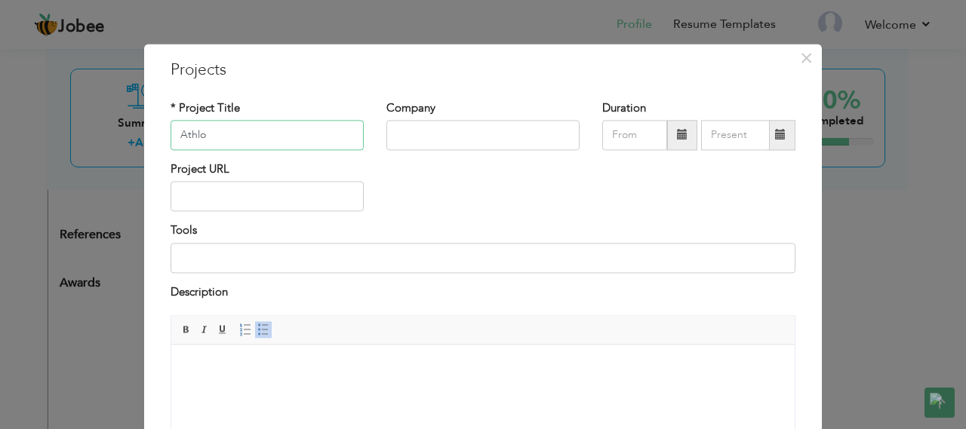
type input "Athlo"
click at [278, 251] on input at bounding box center [482, 258] width 625 height 30
click at [257, 132] on input "Athlo" at bounding box center [266, 135] width 193 height 30
click at [318, 373] on body at bounding box center [482, 368] width 593 height 16
click at [257, 332] on span at bounding box center [263, 330] width 12 height 12
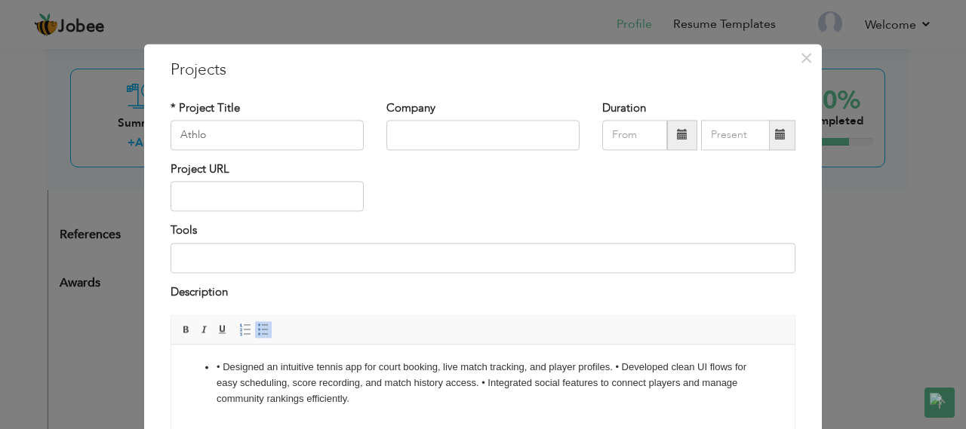
click at [226, 364] on li "• Designed an intuitive tennis app for court booking, live match tracking, and …" at bounding box center [483, 383] width 533 height 47
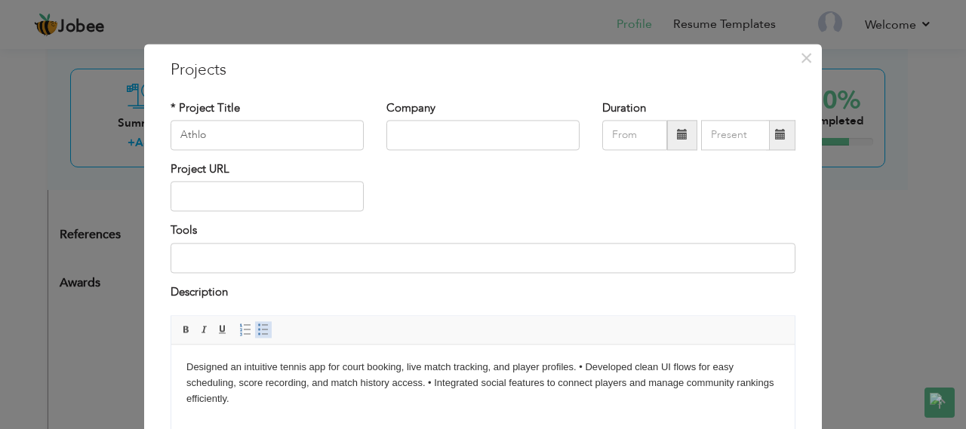
click at [257, 332] on span at bounding box center [263, 330] width 12 height 12
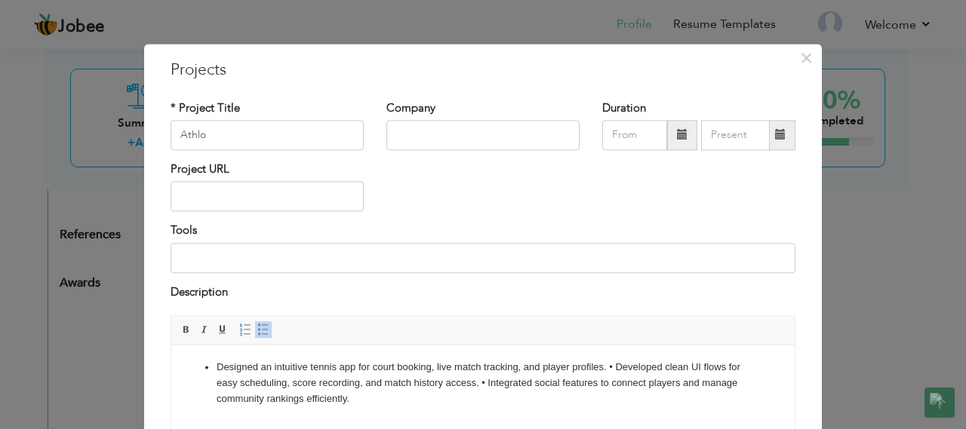
click at [615, 364] on li "Designed an intuitive tennis app for court booking, live match tracking, and pl…" at bounding box center [483, 383] width 533 height 47
click at [618, 382] on li "Developed clean UI flows for easy scheduling, score recording, and match histor…" at bounding box center [483, 392] width 533 height 32
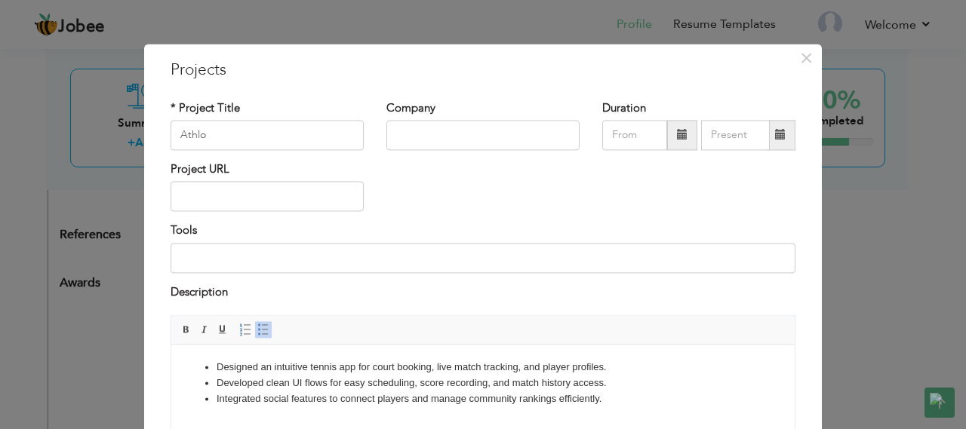
click at [337, 367] on li "Designed an intuitive tennis app for court booking, live match tracking, and pl…" at bounding box center [483, 368] width 533 height 16
drag, startPoint x: 421, startPoint y: 380, endPoint x: 604, endPoint y: 380, distance: 183.3
click at [604, 380] on li "Developed clean UI flows for easy scheduling, score recording, and match histor…" at bounding box center [483, 384] width 533 height 16
click at [478, 367] on li "Designed an intuitive sports app for sports news and stats , events management …" at bounding box center [483, 368] width 533 height 16
click at [707, 365] on li "Designed an intuitive sports app for sports news and stats , AI sports agent, e…" at bounding box center [483, 368] width 533 height 16
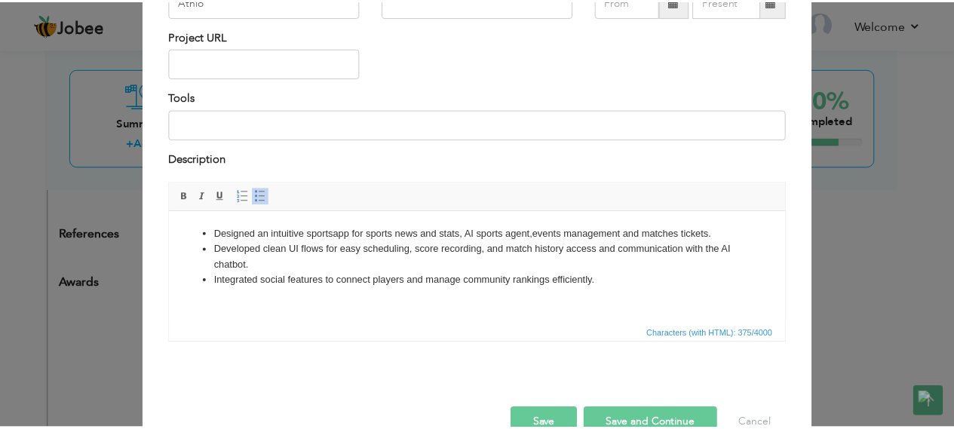
scroll to position [169, 0]
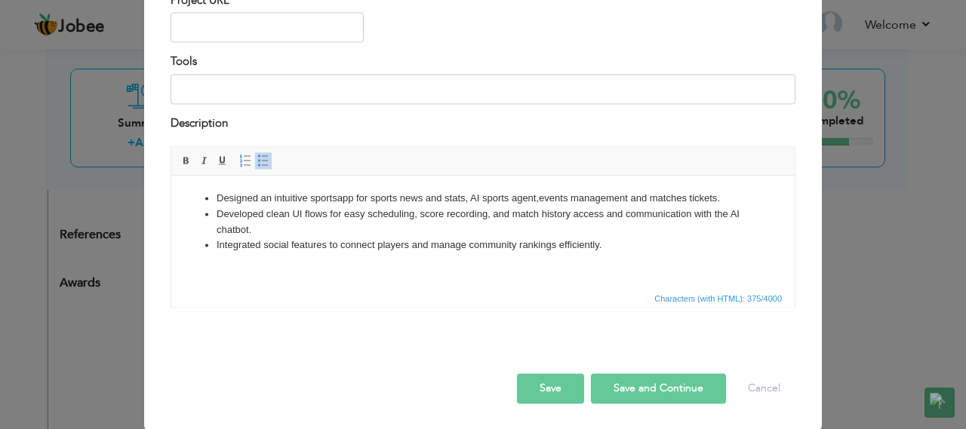
click at [548, 387] on button "Save" at bounding box center [550, 389] width 67 height 30
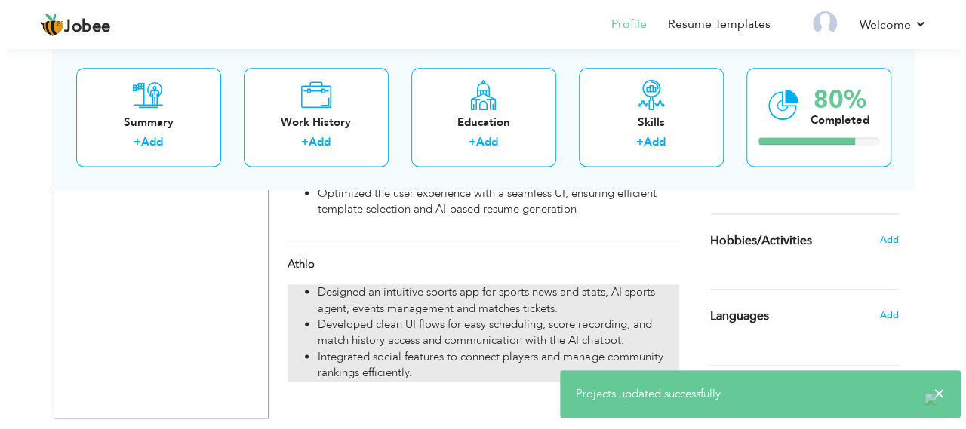
scroll to position [942, 0]
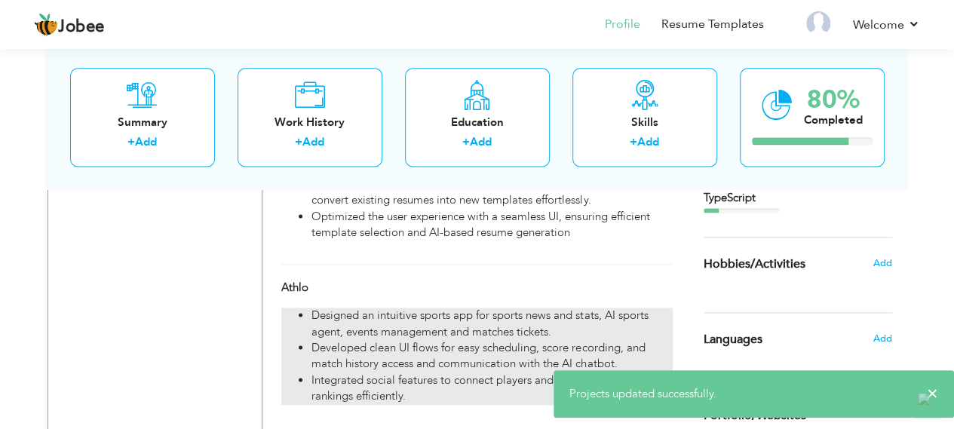
click at [600, 308] on li "Designed an intuitive sports app for sports news and stats, AI sports agent, ev…" at bounding box center [492, 324] width 361 height 32
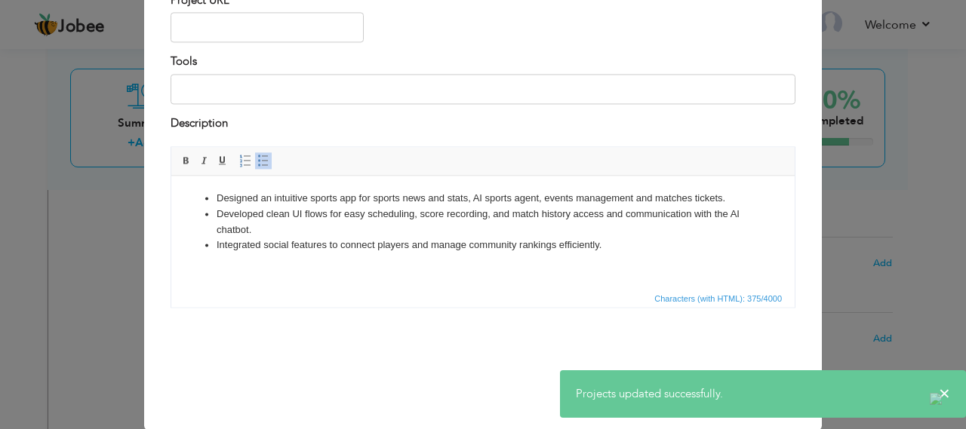
scroll to position [0, 0]
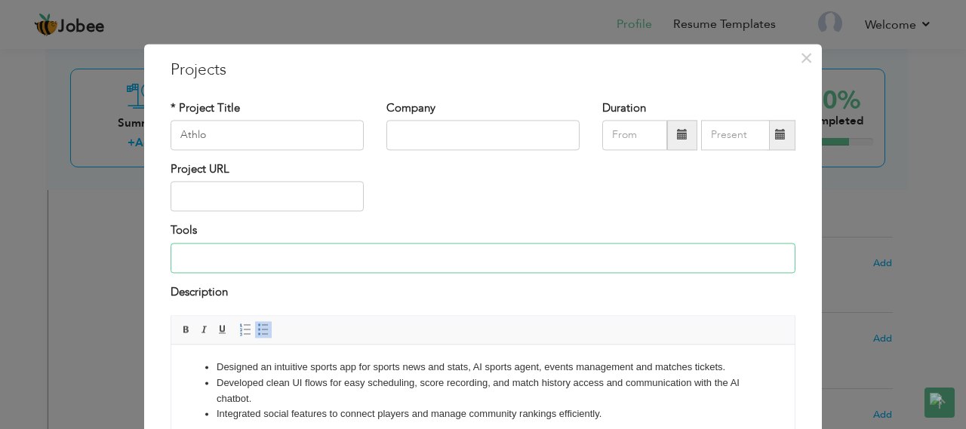
click at [327, 262] on input at bounding box center [482, 258] width 625 height 30
drag, startPoint x: 268, startPoint y: 257, endPoint x: 490, endPoint y: 246, distance: 222.8
click at [490, 246] on input "React.js, Typescript, Firebase, Stripe, Tailwind CSS, Shadcn Ui" at bounding box center [482, 258] width 625 height 30
drag, startPoint x: 458, startPoint y: 256, endPoint x: 540, endPoint y: 260, distance: 82.3
click at [540, 260] on input "React Native, Python, Django, Expo, PostgreSQL, Firebase, Ticketmaster" at bounding box center [482, 258] width 625 height 30
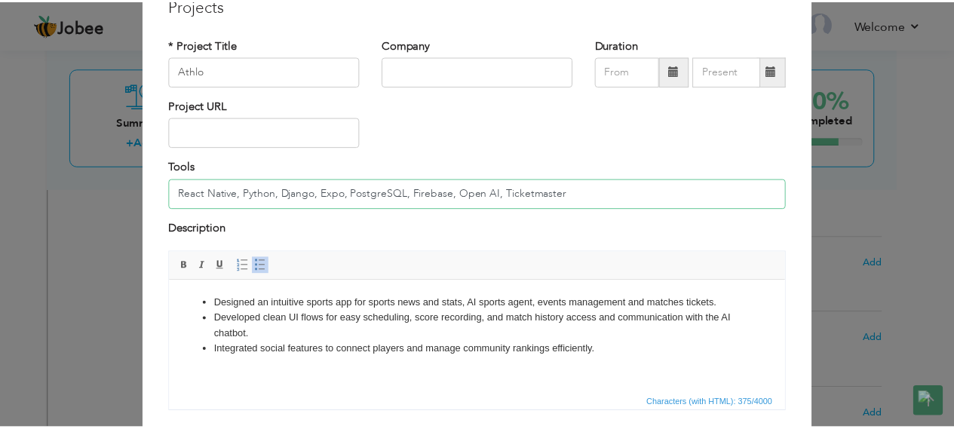
scroll to position [151, 0]
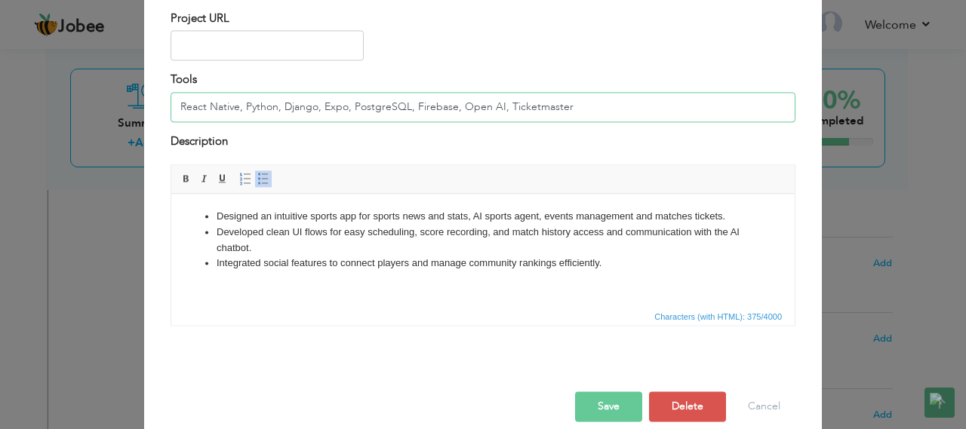
type input "React Native, Python, Django, Expo, PostgreSQL, Firebase, Open AI, Ticketmaster"
click at [619, 401] on button "Save" at bounding box center [608, 407] width 67 height 30
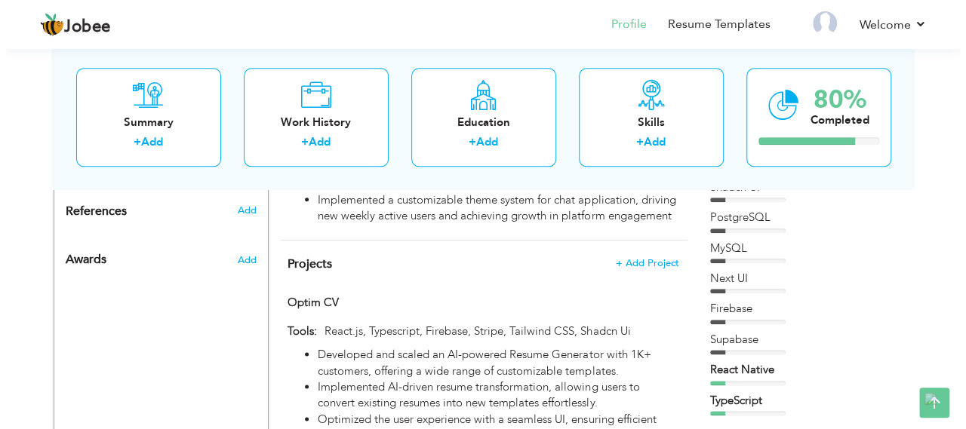
scroll to position [716, 0]
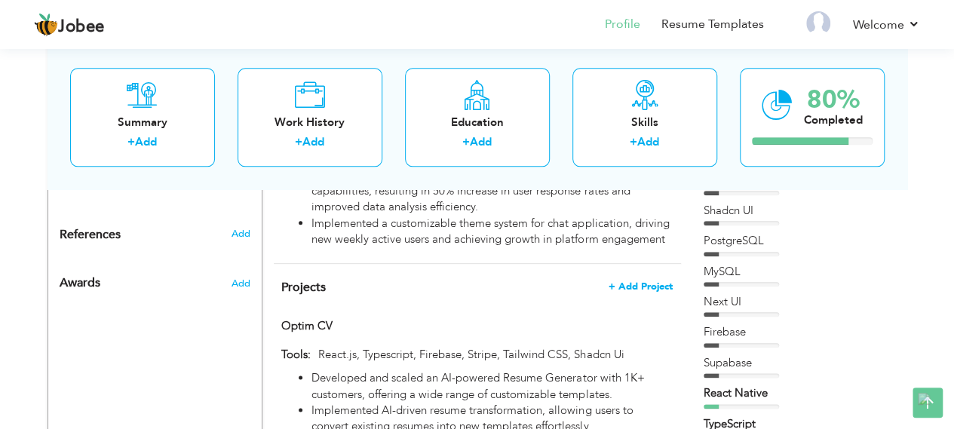
click at [632, 281] on span "+ Add Project" at bounding box center [641, 286] width 64 height 11
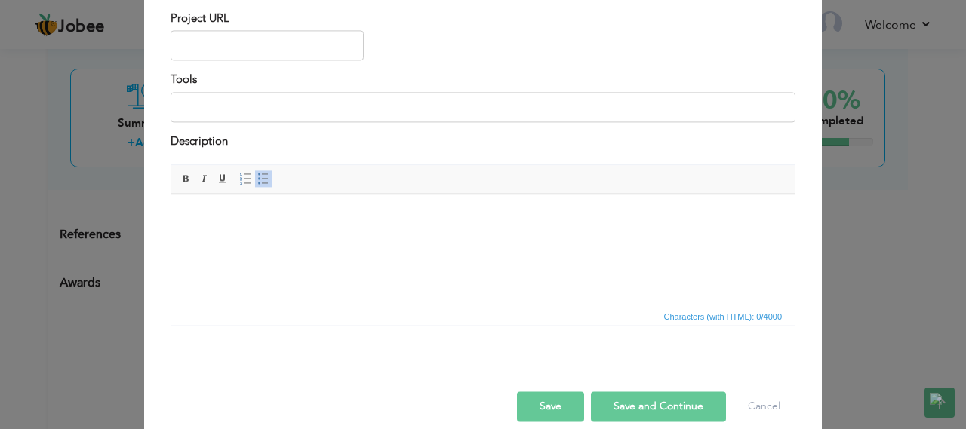
scroll to position [0, 0]
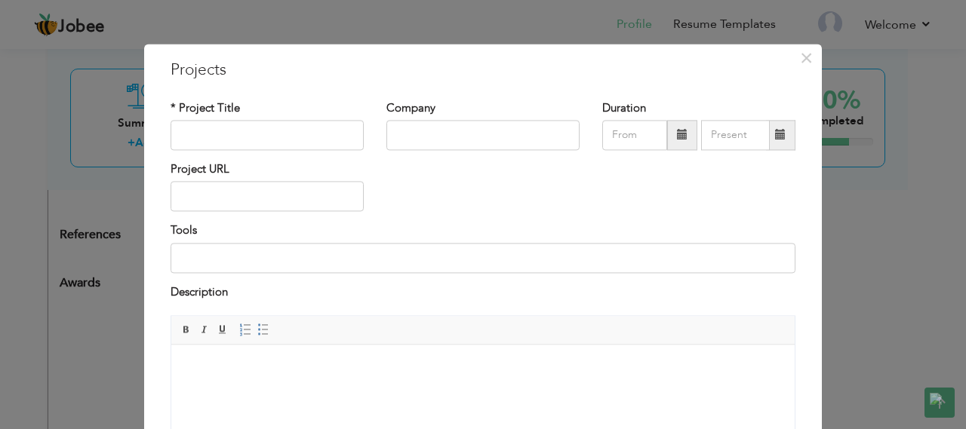
click at [324, 359] on html at bounding box center [482, 368] width 623 height 46
click at [263, 327] on span "Insert/Remove Numbered List Insert/Remove Bulleted List" at bounding box center [254, 330] width 36 height 18
drag, startPoint x: 241, startPoint y: 322, endPoint x: 255, endPoint y: 325, distance: 13.9
click at [244, 324] on link "Insert/Remove Numbered List" at bounding box center [245, 330] width 17 height 17
click at [257, 326] on span at bounding box center [263, 330] width 12 height 12
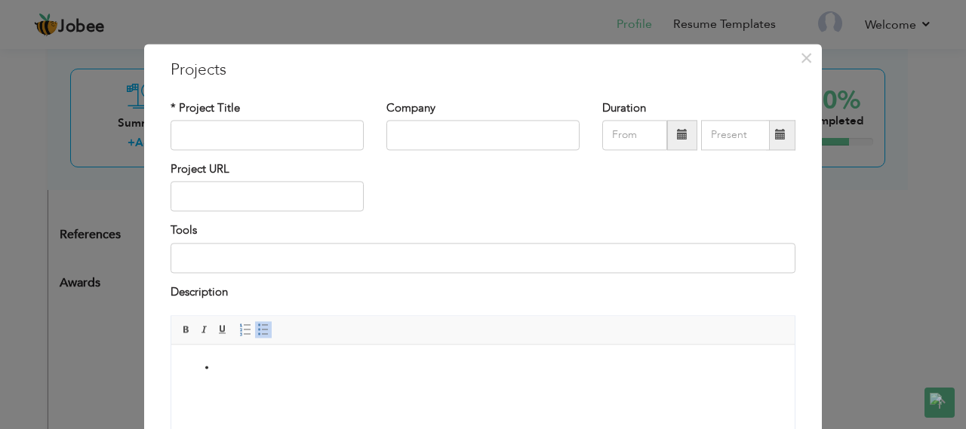
paste body
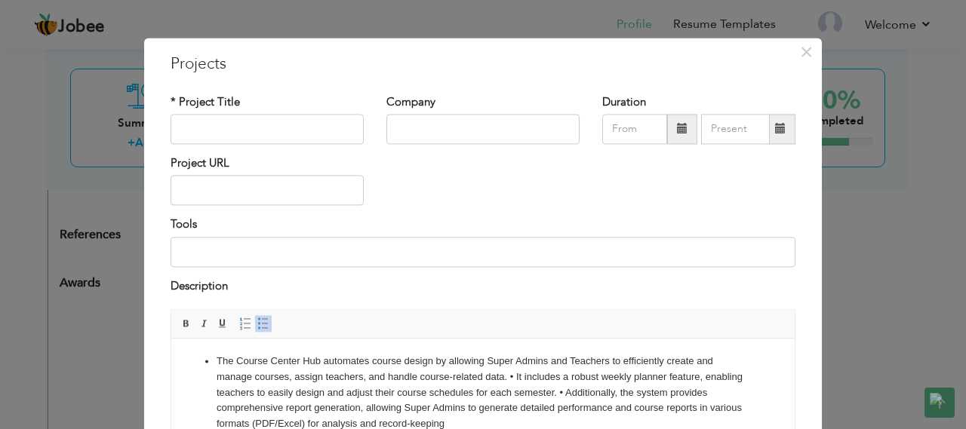
scroll to position [81, 0]
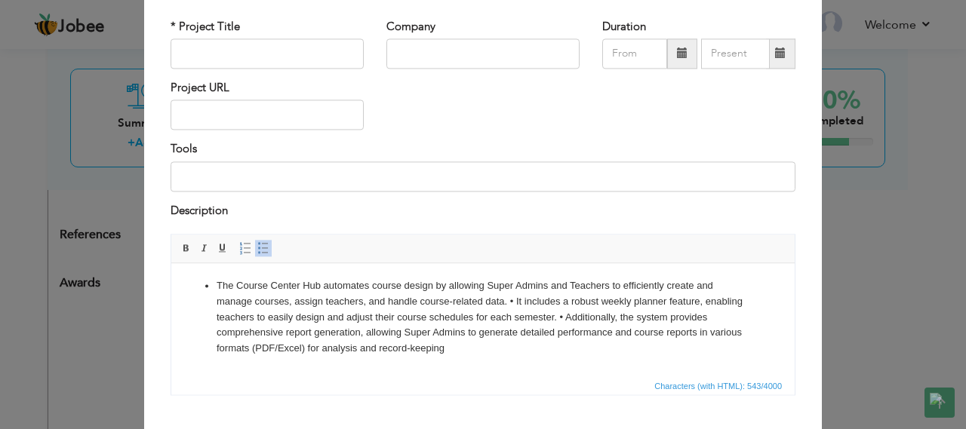
click at [515, 299] on li "The Course Center Hub automates course design by allowing Super Admins and Teac…" at bounding box center [483, 317] width 533 height 78
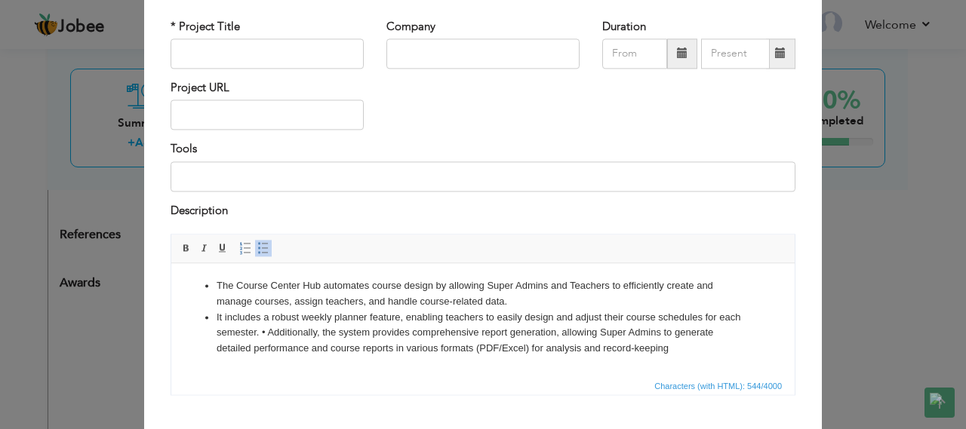
click at [268, 332] on li "It includes a robust weekly planner feature, enabling teachers to easily design…" at bounding box center [483, 333] width 533 height 47
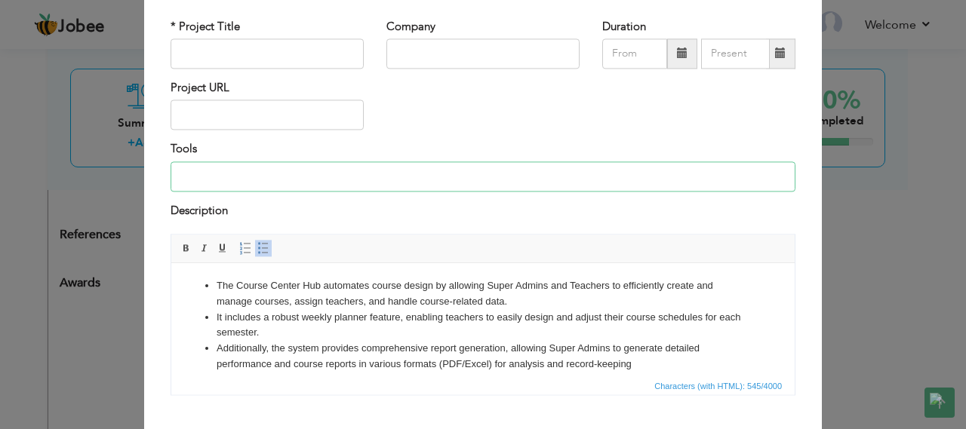
click at [336, 185] on input at bounding box center [482, 176] width 625 height 30
type input "Next.js, Laravel, Php, MySQL, Shadcn UI, Tailwind CSS"
click at [260, 127] on input "text" at bounding box center [266, 115] width 193 height 30
paste input "[URL][DOMAIN_NAME]"
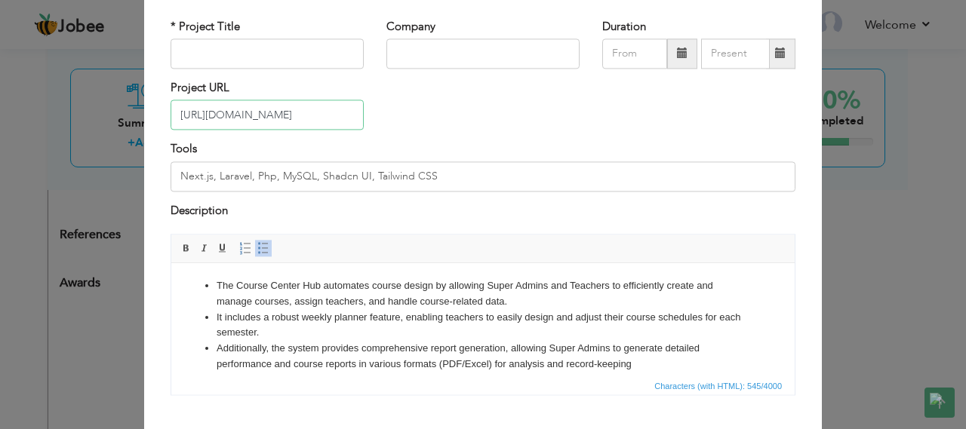
type input "[URL][DOMAIN_NAME]"
click at [261, 52] on input "text" at bounding box center [266, 53] width 193 height 30
paste input "CourseCenterHu"
type input "CourseCenterHub"
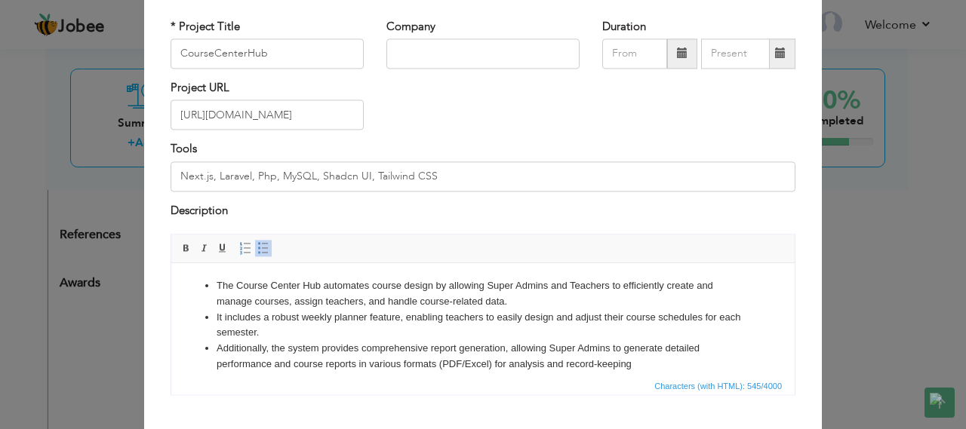
click at [474, 75] on div "Company" at bounding box center [483, 49] width 216 height 61
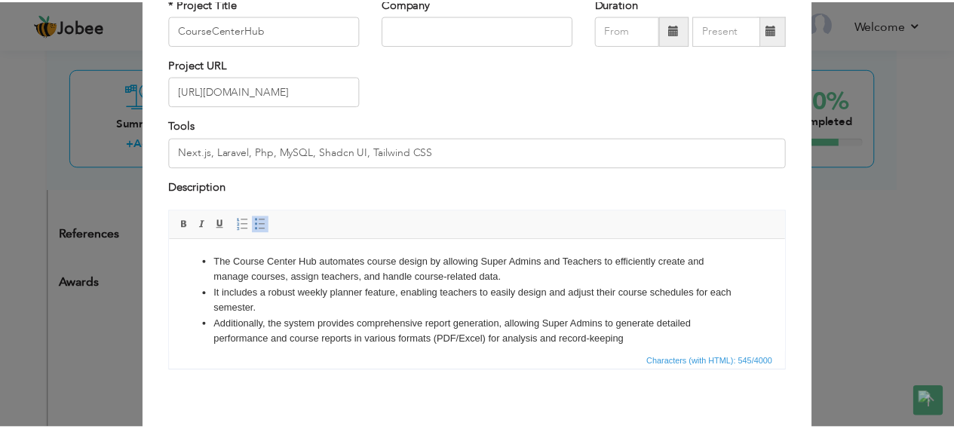
scroll to position [169, 0]
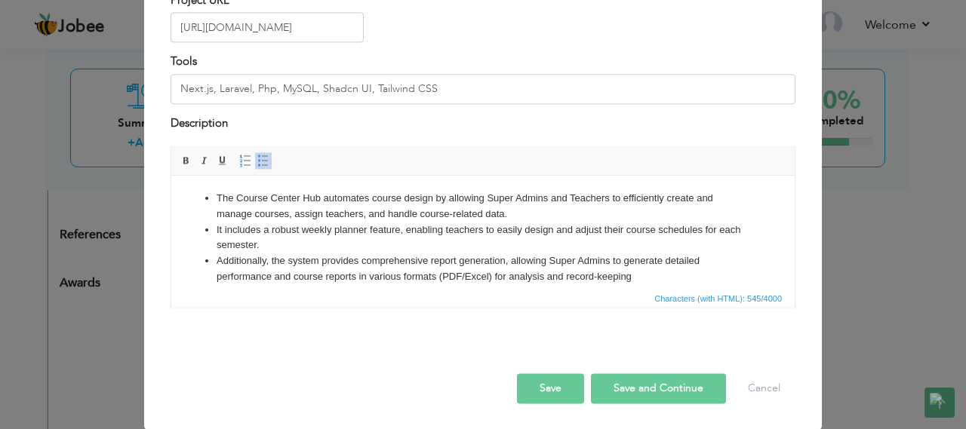
click at [536, 380] on button "Save" at bounding box center [550, 389] width 67 height 30
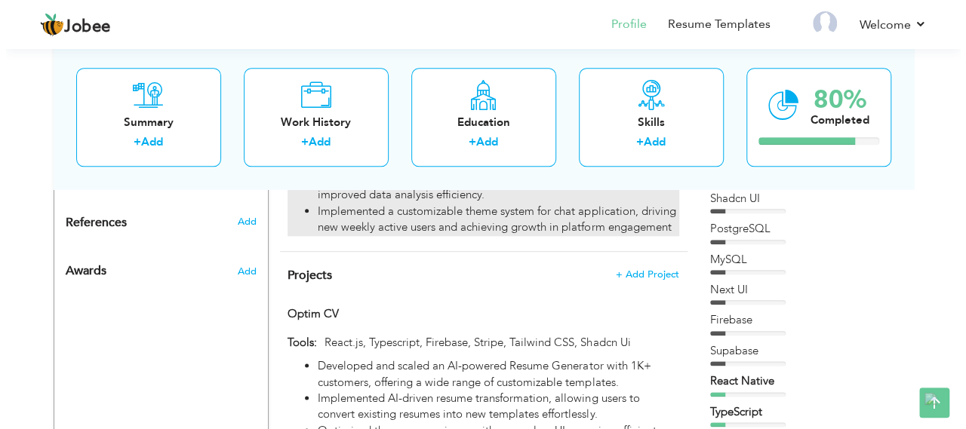
scroll to position [640, 0]
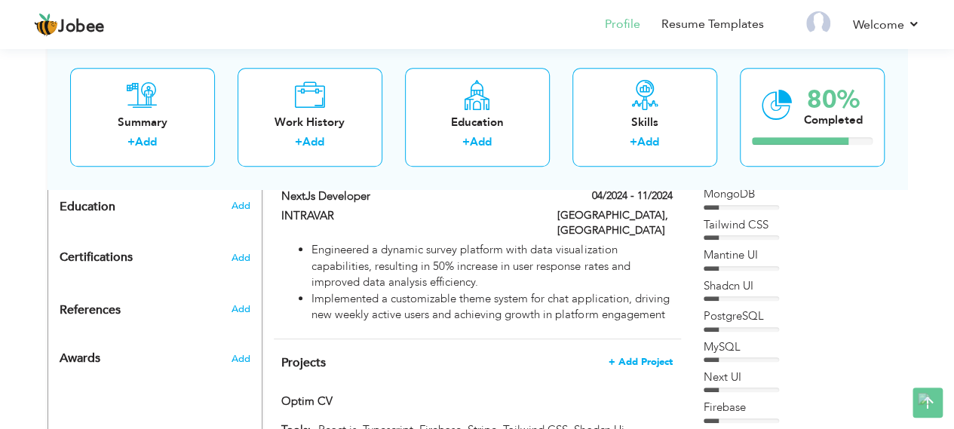
click at [652, 357] on span "+ Add Project" at bounding box center [641, 362] width 64 height 11
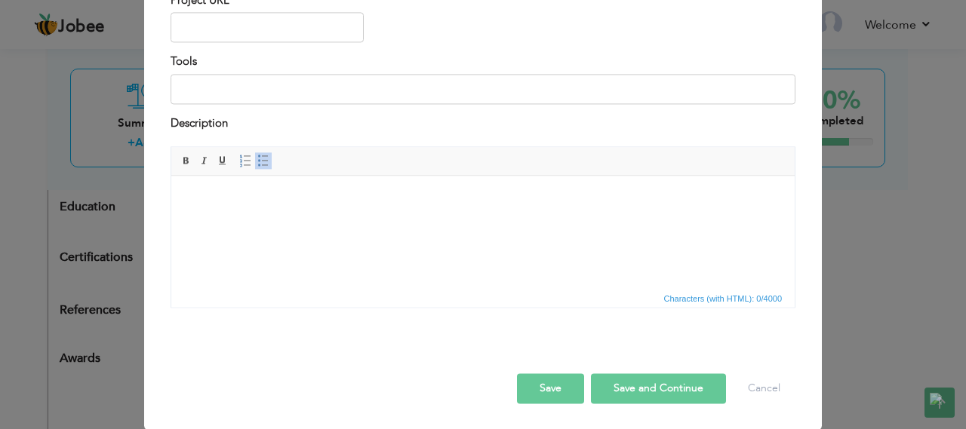
scroll to position [0, 0]
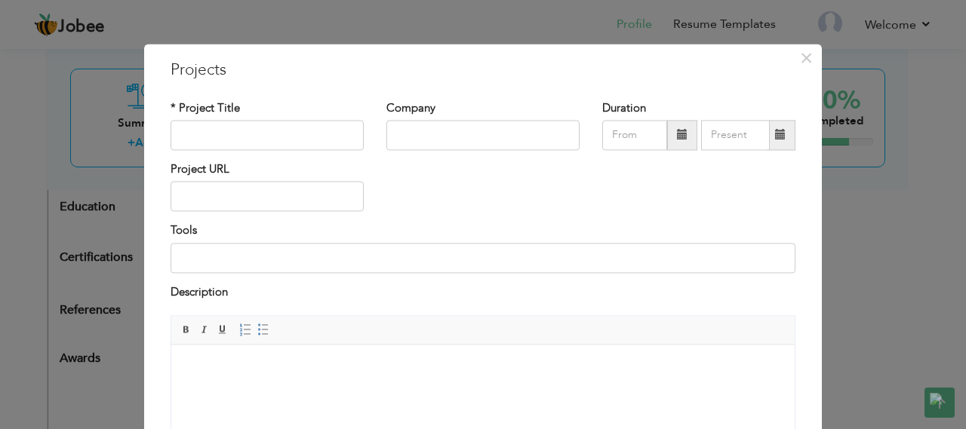
click at [386, 376] on html at bounding box center [482, 368] width 623 height 46
click at [257, 327] on span at bounding box center [263, 330] width 12 height 12
paste body
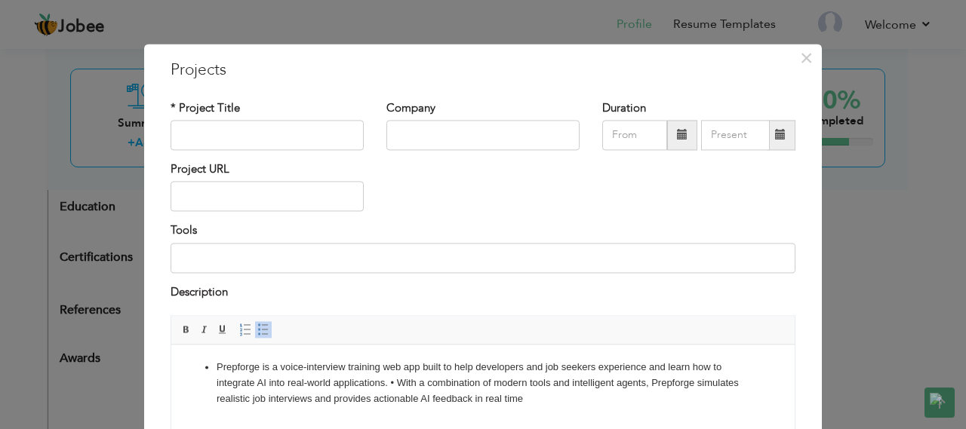
click at [398, 383] on li "Prepforge is a voice-interview training web app built to help developers and jo…" at bounding box center [483, 383] width 533 height 47
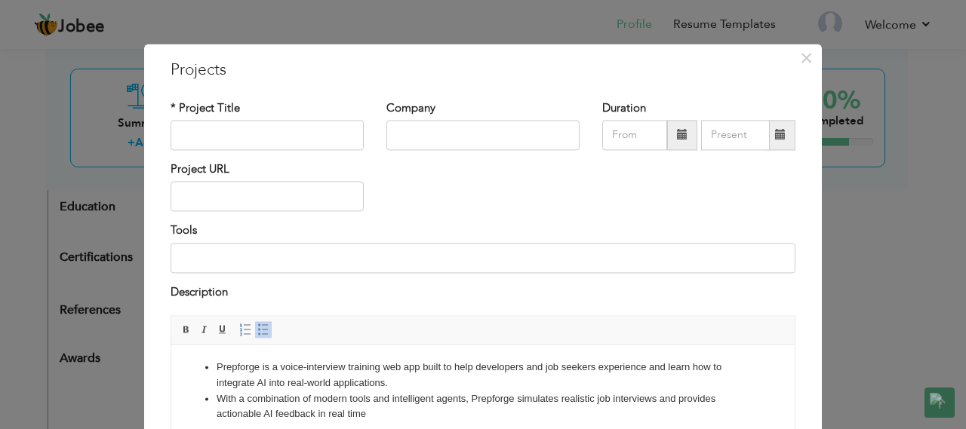
scroll to position [151, 0]
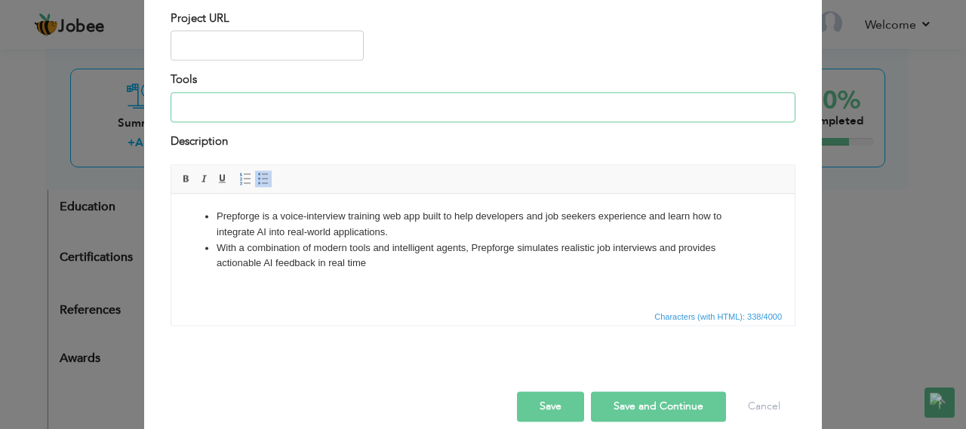
click at [306, 99] on input at bounding box center [482, 107] width 625 height 30
type input "Nextjs, Firebase, Generative AI, Vapi AI, Shadcn UI"
click at [276, 48] on input "text" at bounding box center [266, 46] width 193 height 30
paste input "[URL][DOMAIN_NAME]"
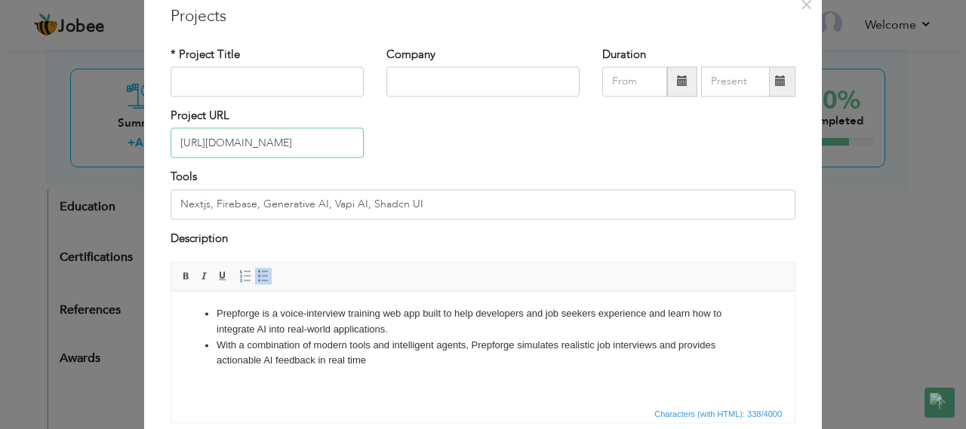
scroll to position [0, 0]
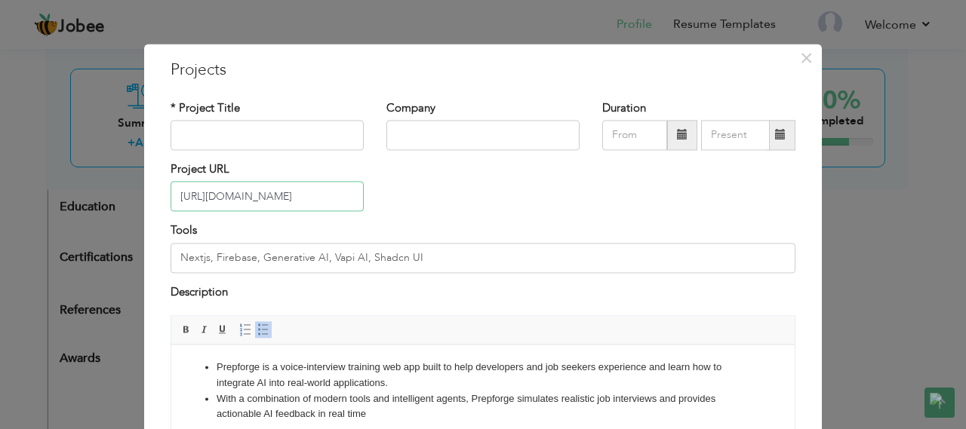
type input "[URL][DOMAIN_NAME]"
click at [296, 140] on input "text" at bounding box center [266, 135] width 193 height 30
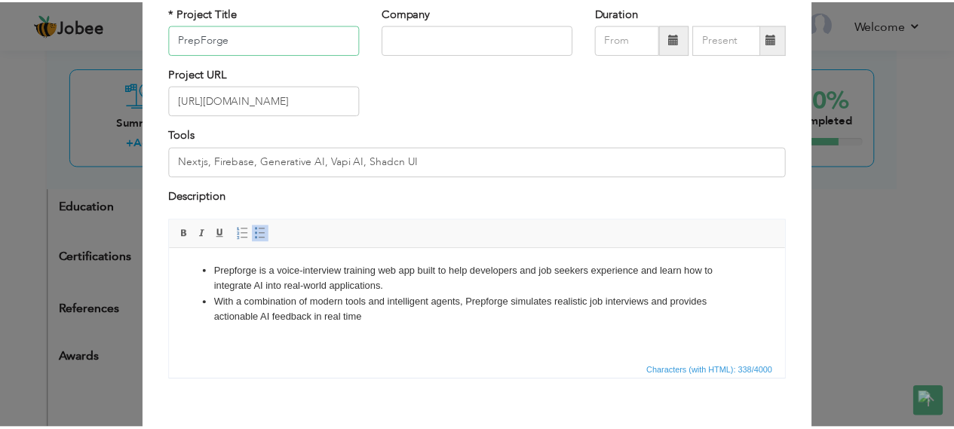
scroll to position [151, 0]
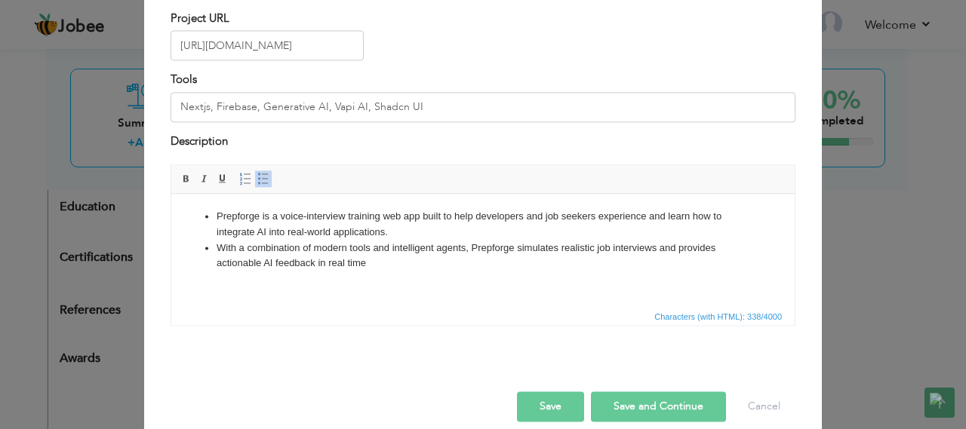
type input "PrepForge"
click at [559, 407] on button "Save" at bounding box center [550, 407] width 67 height 30
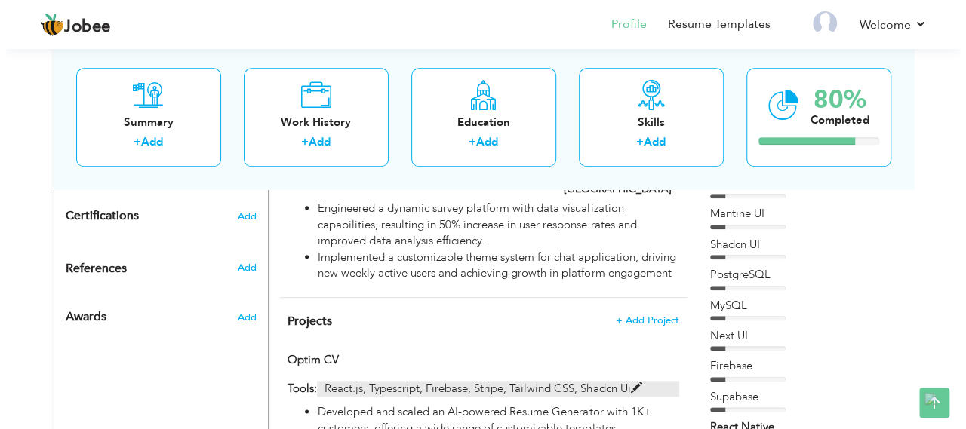
scroll to position [716, 0]
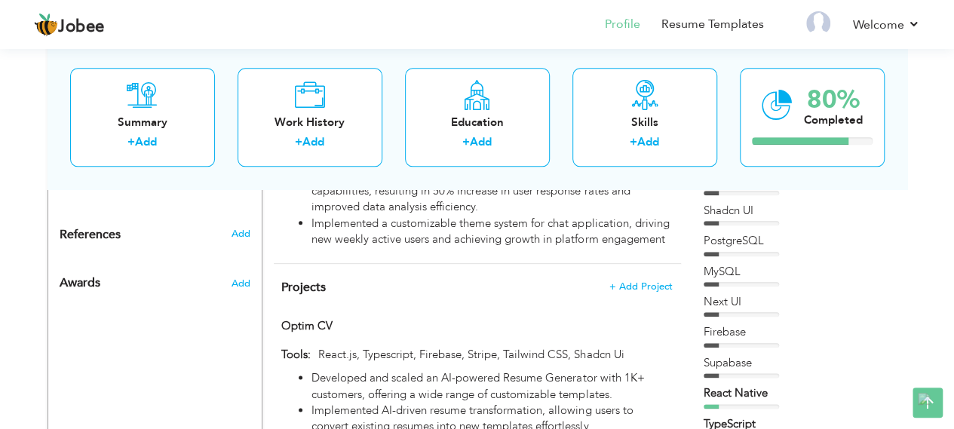
click at [635, 281] on span "+ Add Project" at bounding box center [641, 286] width 64 height 11
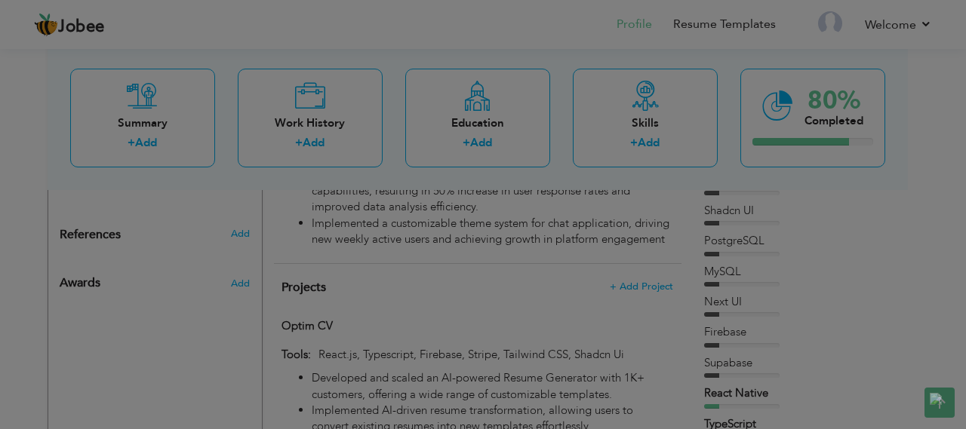
scroll to position [0, 0]
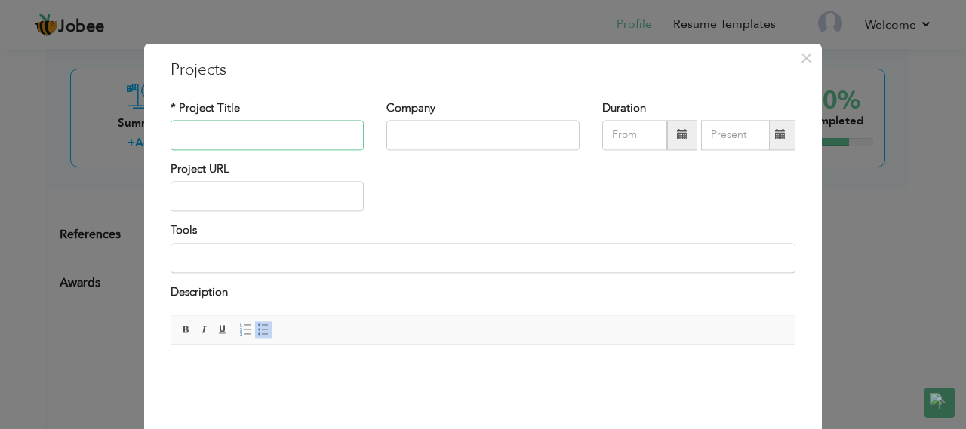
click at [318, 144] on input "text" at bounding box center [266, 135] width 193 height 30
type input "StoreIT"
click at [348, 371] on body at bounding box center [482, 368] width 593 height 16
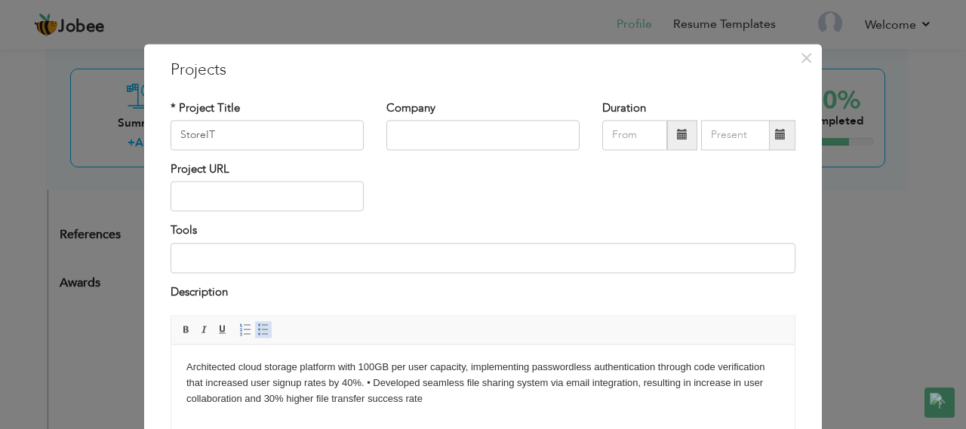
click at [257, 333] on span at bounding box center [263, 330] width 12 height 12
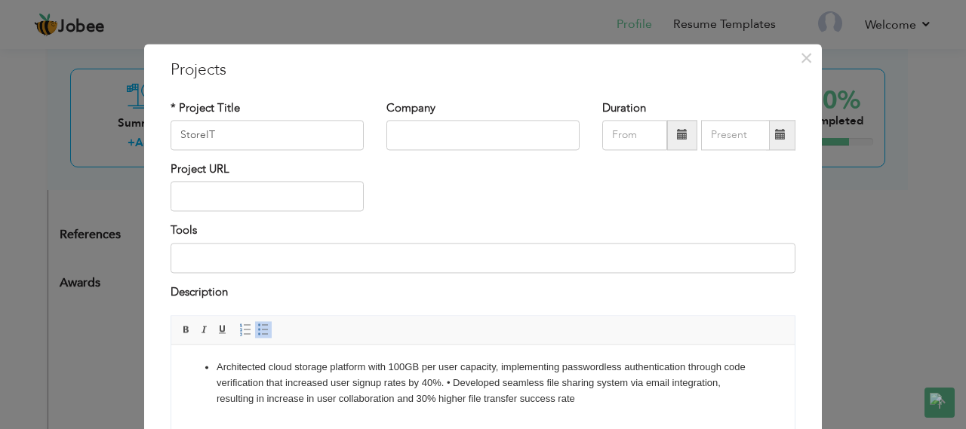
click at [452, 378] on li "Architected cloud storage platform with 100GB per user capacity, implementing p…" at bounding box center [483, 383] width 533 height 47
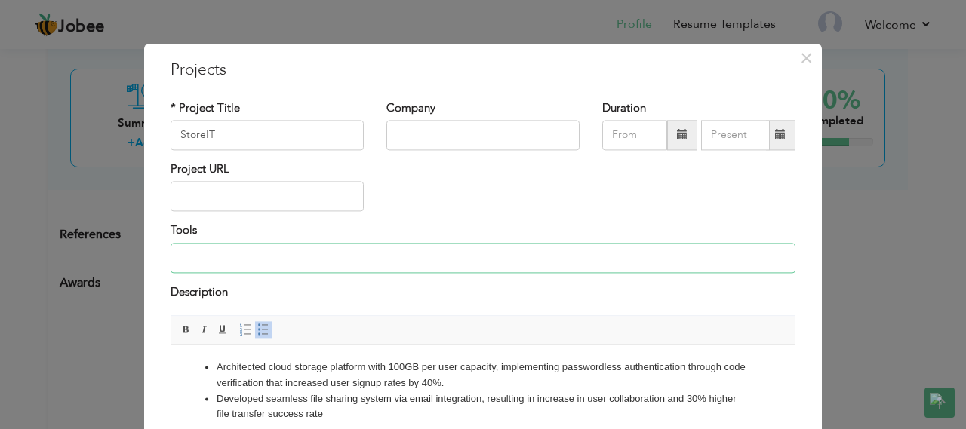
click at [370, 258] on input at bounding box center [482, 258] width 625 height 30
type input "Next.js, Appwrite, Typescript, Tailwind CSS, Shadcn UI"
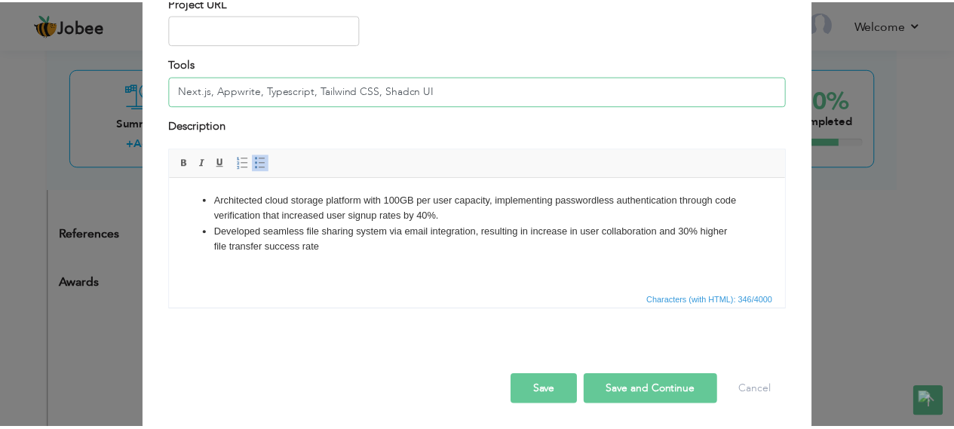
scroll to position [169, 0]
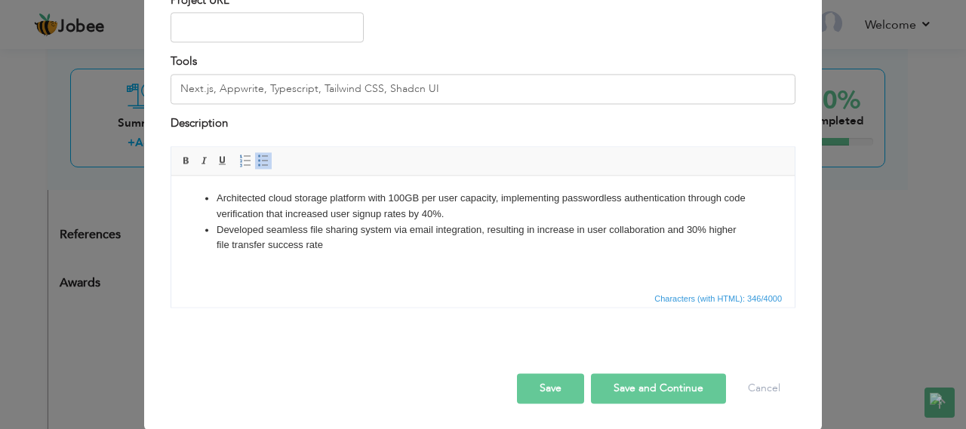
click at [542, 381] on button "Save" at bounding box center [550, 389] width 67 height 30
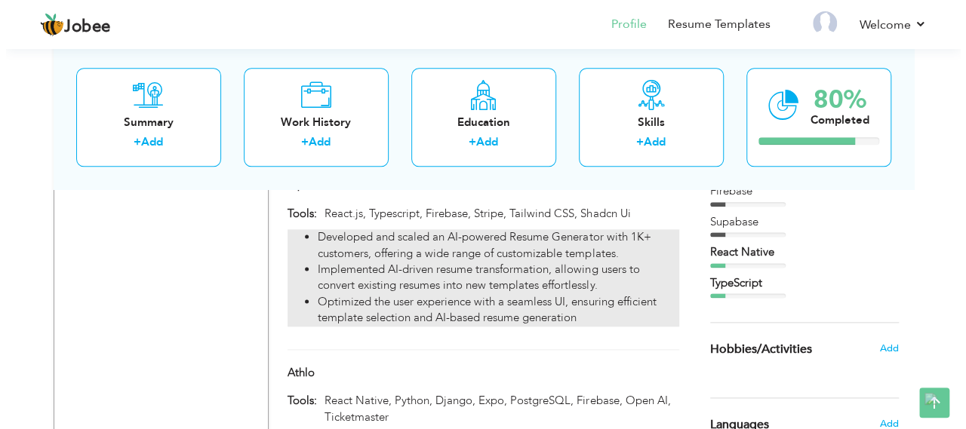
scroll to position [631, 0]
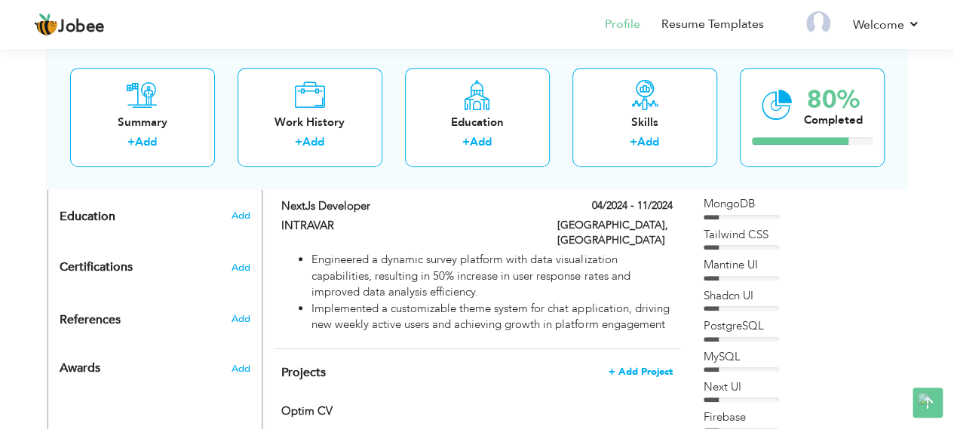
click at [632, 367] on span "+ Add Project" at bounding box center [641, 372] width 64 height 11
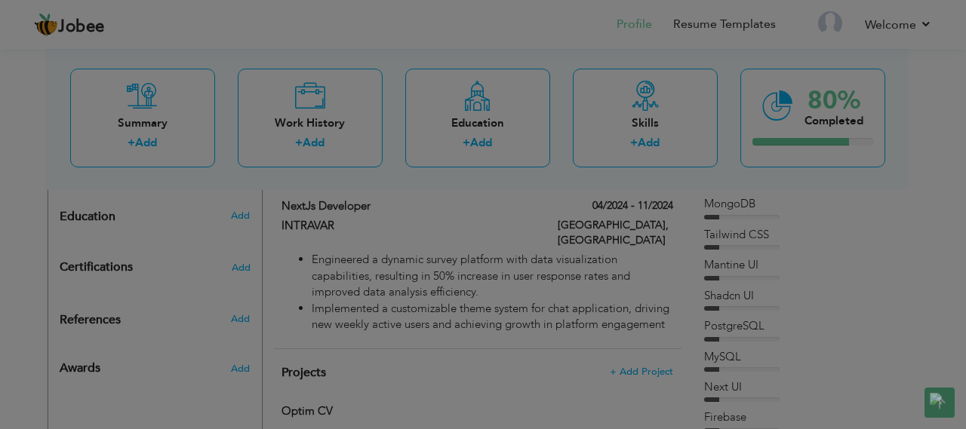
scroll to position [0, 0]
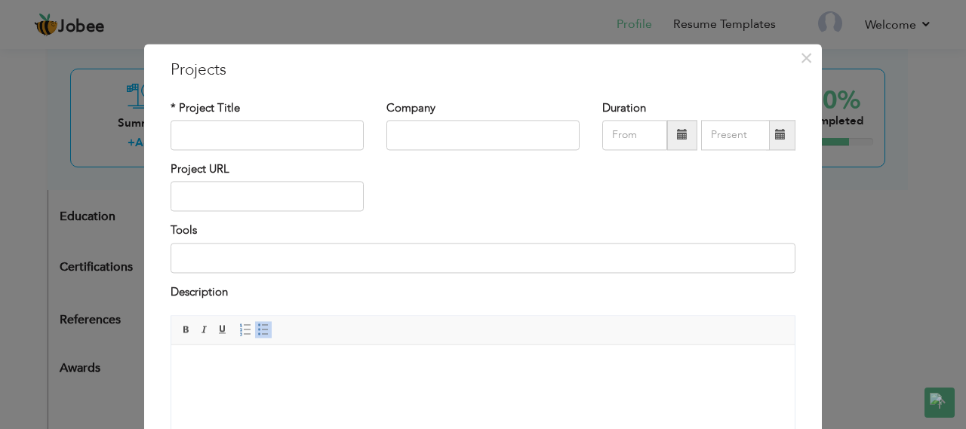
click at [417, 379] on html at bounding box center [482, 368] width 623 height 46
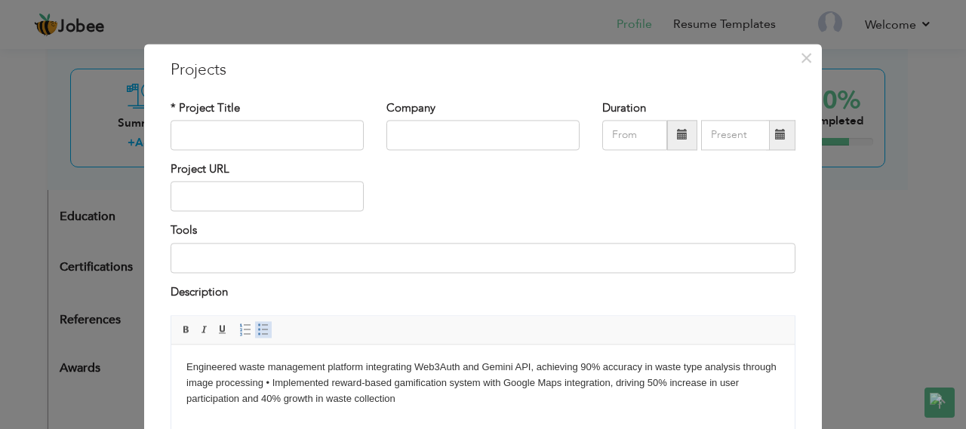
click at [257, 332] on span at bounding box center [263, 330] width 12 height 12
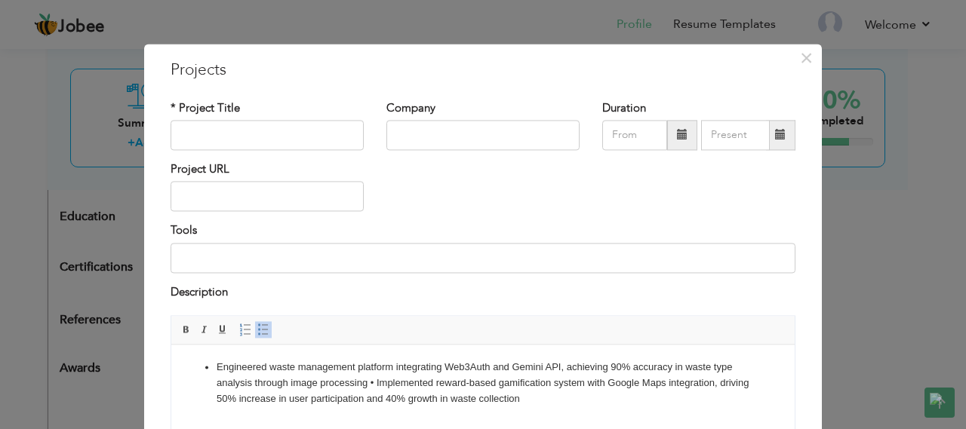
click at [375, 381] on li "Engineered waste management platform integrating Web3Auth and Gemini API, achie…" at bounding box center [483, 383] width 533 height 47
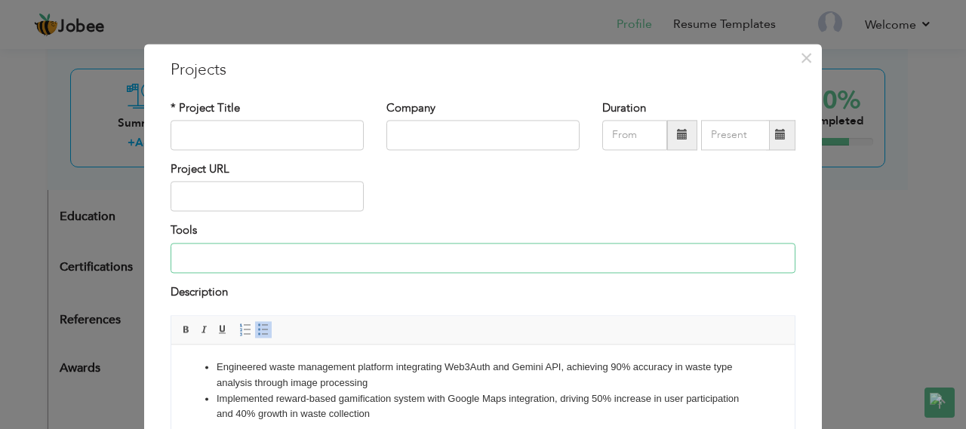
click at [326, 259] on input at bounding box center [482, 258] width 625 height 30
type input "Next.js, PostgreSQL, Web3Auth, Gemini API, Google Maps API"
click at [237, 126] on input "text" at bounding box center [266, 135] width 193 height 30
type input "W"
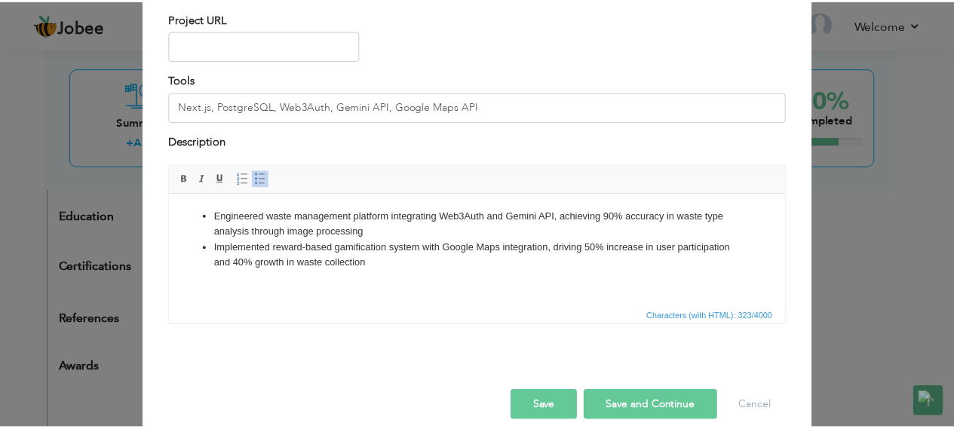
scroll to position [169, 0]
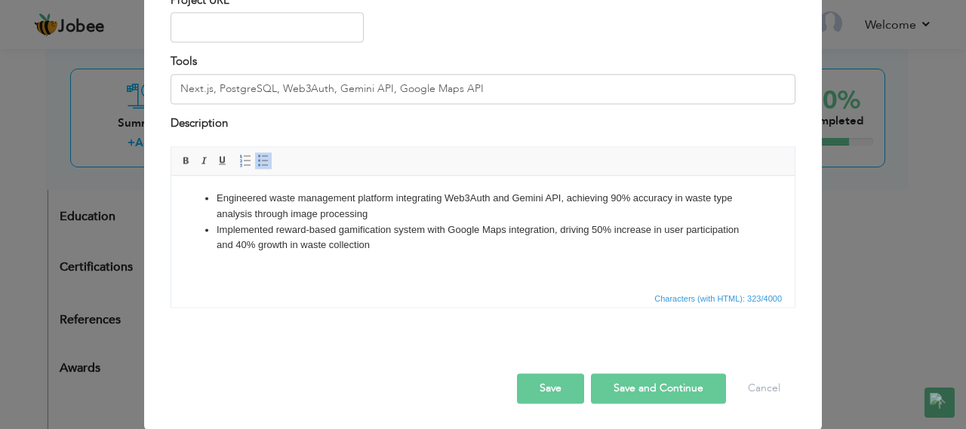
type input "E-WASTE"
click at [554, 384] on button "Save" at bounding box center [550, 389] width 67 height 30
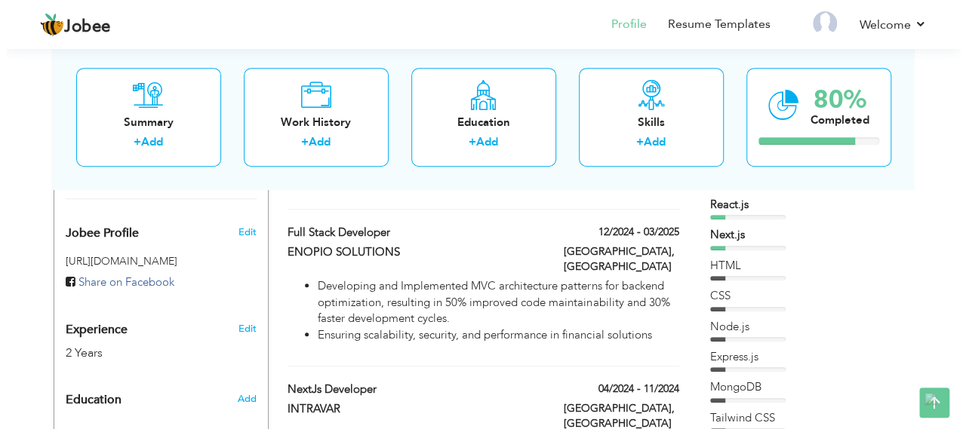
scroll to position [329, 0]
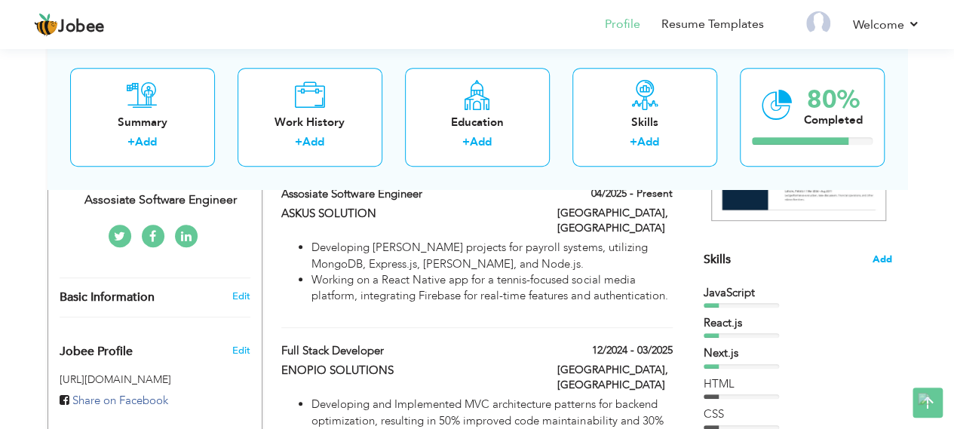
click at [877, 260] on span "Add" at bounding box center [883, 260] width 20 height 14
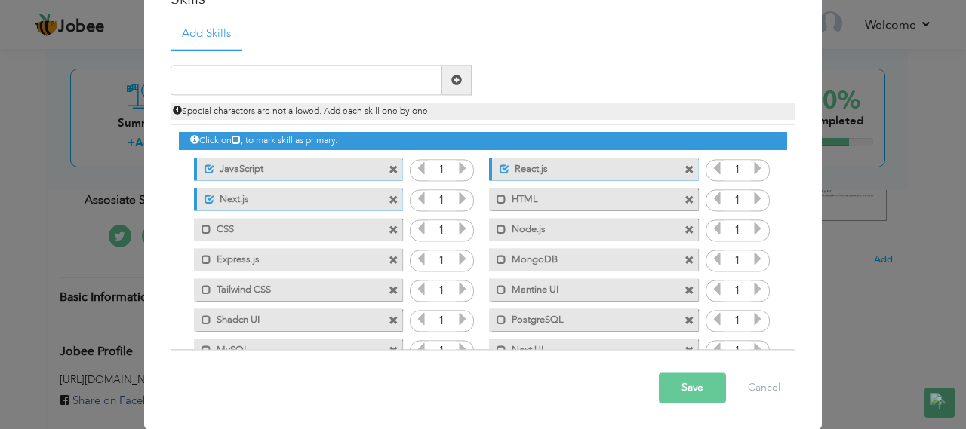
scroll to position [0, 0]
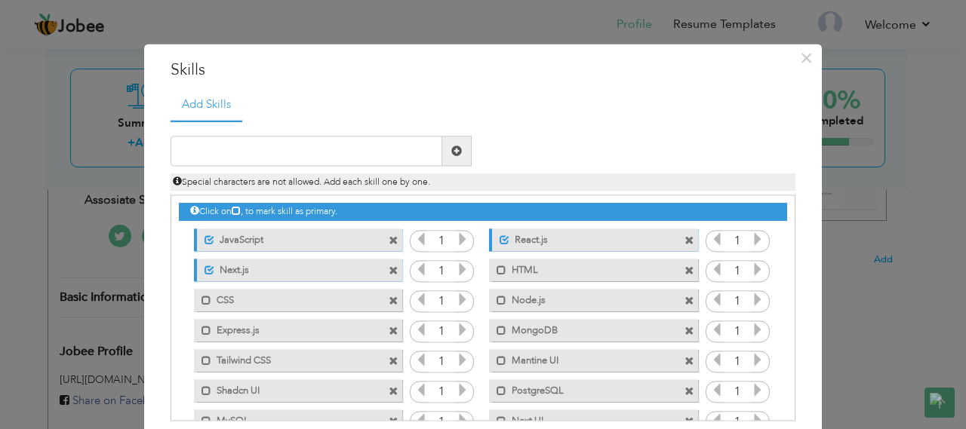
click at [456, 237] on icon at bounding box center [463, 240] width 14 height 14
click at [456, 266] on icon at bounding box center [463, 270] width 14 height 14
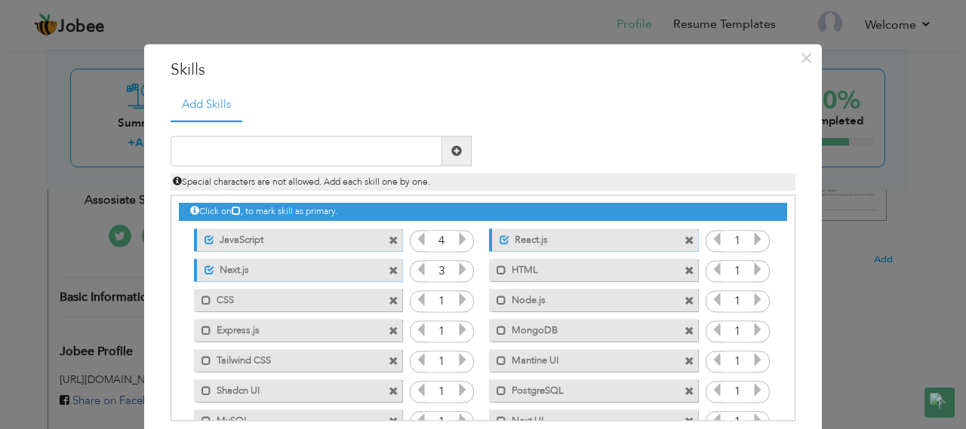
click at [456, 266] on icon at bounding box center [463, 270] width 14 height 14
click at [751, 239] on icon at bounding box center [758, 240] width 14 height 14
click at [751, 241] on icon at bounding box center [758, 240] width 14 height 14
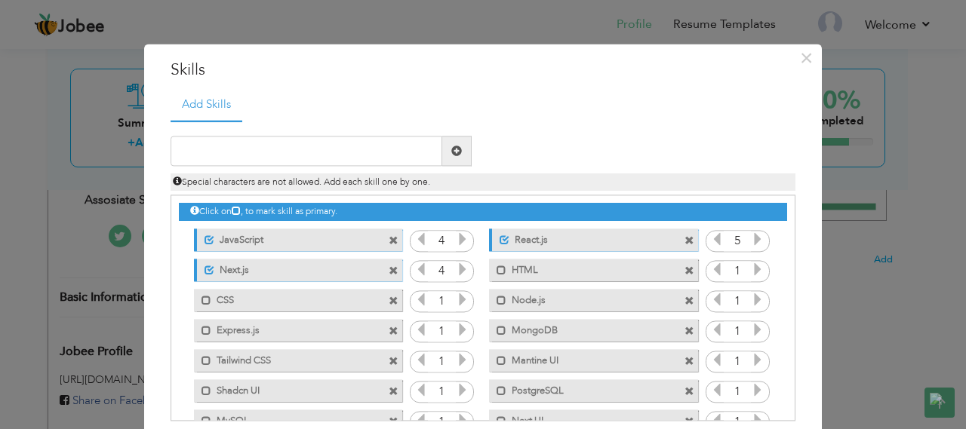
click at [710, 238] on icon at bounding box center [717, 240] width 14 height 14
click at [751, 270] on icon at bounding box center [758, 270] width 14 height 14
click at [751, 271] on icon at bounding box center [758, 270] width 14 height 14
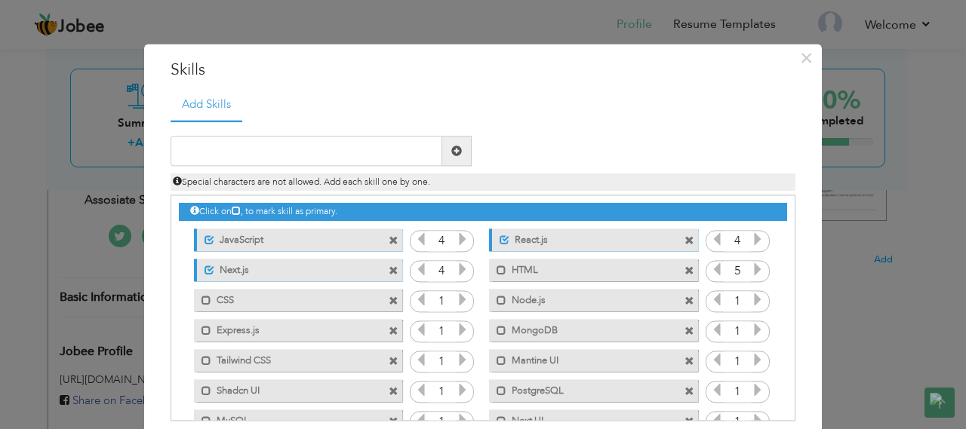
click at [753, 271] on icon at bounding box center [758, 270] width 14 height 14
click at [751, 301] on icon at bounding box center [758, 300] width 14 height 14
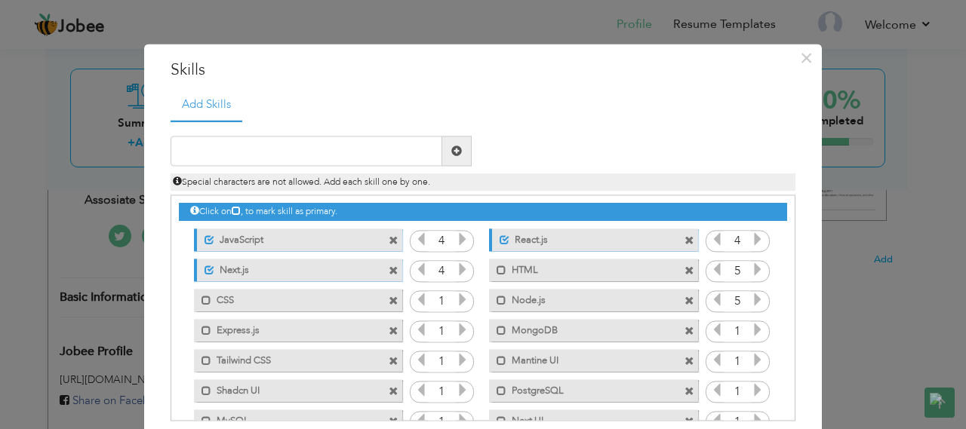
click at [711, 303] on icon at bounding box center [717, 300] width 14 height 14
click at [752, 327] on icon at bounding box center [758, 331] width 14 height 14
click at [751, 327] on icon at bounding box center [758, 331] width 14 height 14
click at [752, 327] on icon at bounding box center [758, 331] width 14 height 14
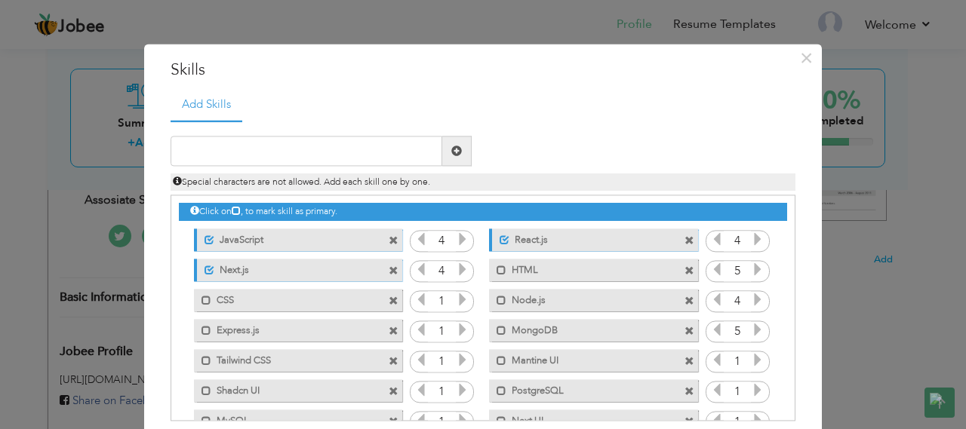
click at [711, 333] on icon at bounding box center [717, 331] width 14 height 14
click at [751, 358] on icon at bounding box center [758, 361] width 14 height 14
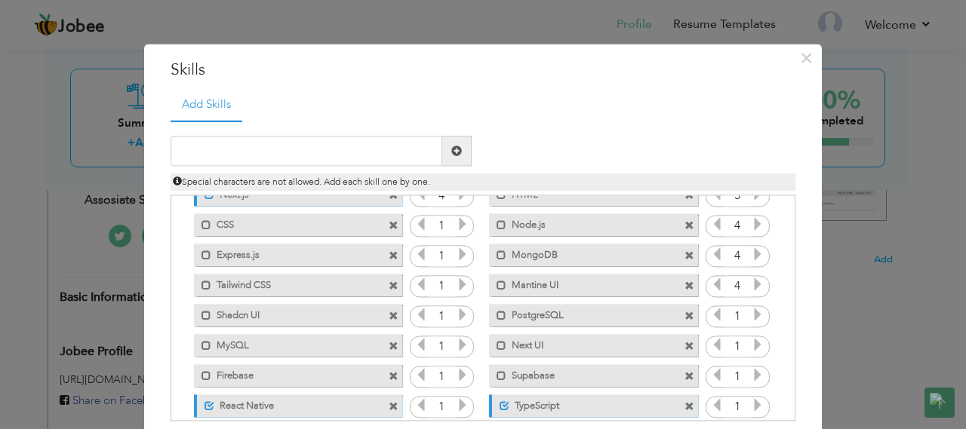
click at [751, 315] on icon at bounding box center [758, 316] width 14 height 14
click at [751, 345] on icon at bounding box center [758, 346] width 14 height 14
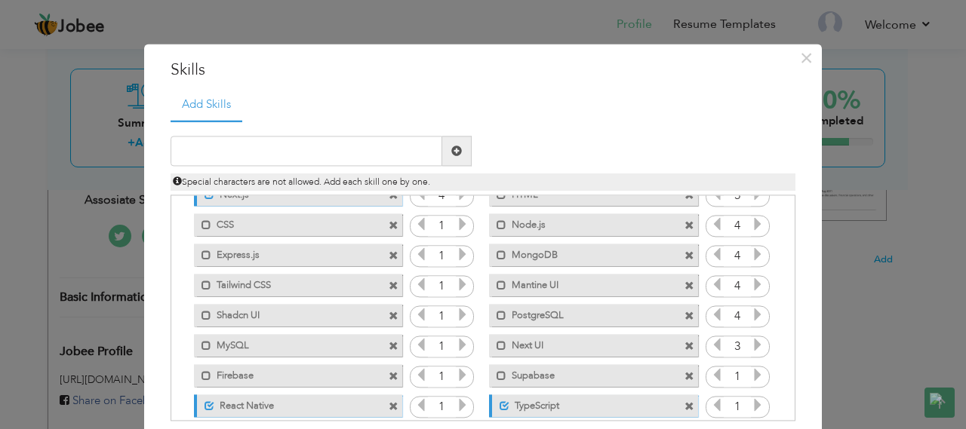
click at [751, 345] on icon at bounding box center [758, 346] width 14 height 14
click at [711, 347] on icon at bounding box center [717, 346] width 14 height 14
click at [711, 319] on icon at bounding box center [717, 316] width 14 height 14
click at [751, 375] on icon at bounding box center [758, 376] width 14 height 14
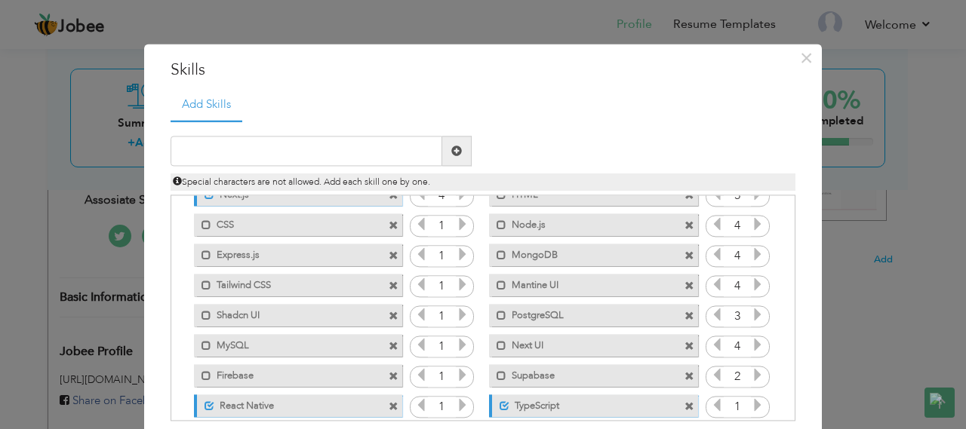
click at [751, 375] on icon at bounding box center [758, 376] width 14 height 14
click at [710, 382] on icon at bounding box center [717, 376] width 14 height 14
click at [751, 401] on icon at bounding box center [758, 406] width 14 height 14
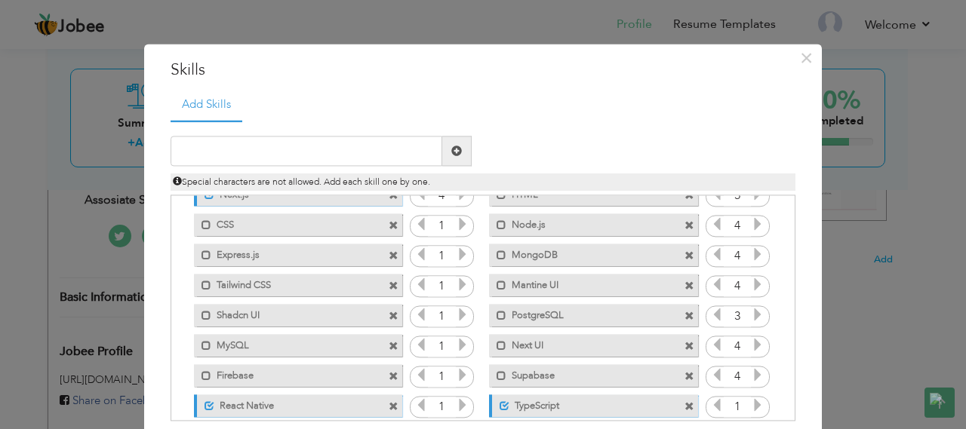
click at [751, 401] on icon at bounding box center [758, 406] width 14 height 14
click at [456, 376] on icon at bounding box center [463, 376] width 14 height 14
click at [456, 375] on icon at bounding box center [463, 376] width 14 height 14
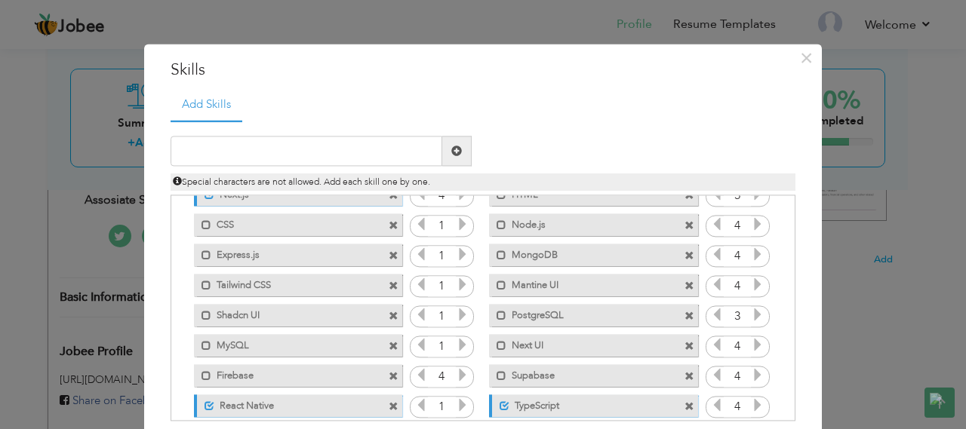
click at [456, 404] on icon at bounding box center [463, 406] width 14 height 14
click at [456, 339] on icon at bounding box center [463, 346] width 14 height 14
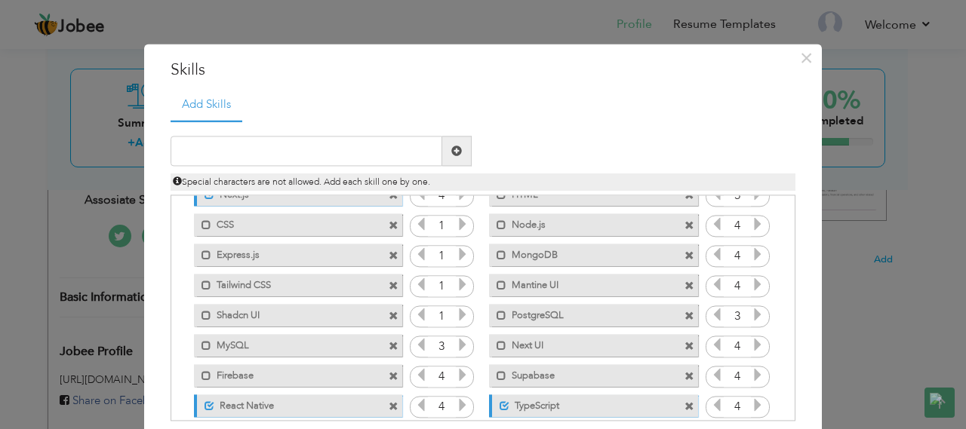
click at [456, 339] on icon at bounding box center [463, 346] width 14 height 14
click at [456, 313] on icon at bounding box center [463, 316] width 14 height 14
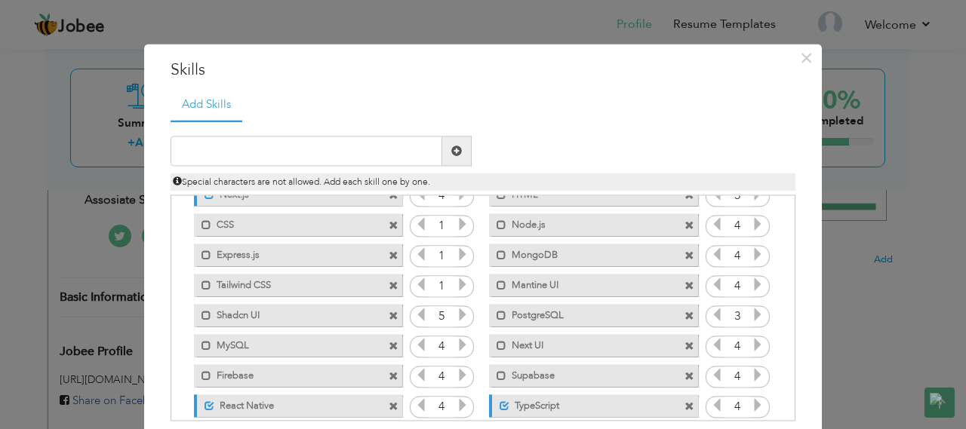
click at [416, 313] on icon at bounding box center [421, 316] width 14 height 14
click at [456, 284] on icon at bounding box center [463, 285] width 14 height 14
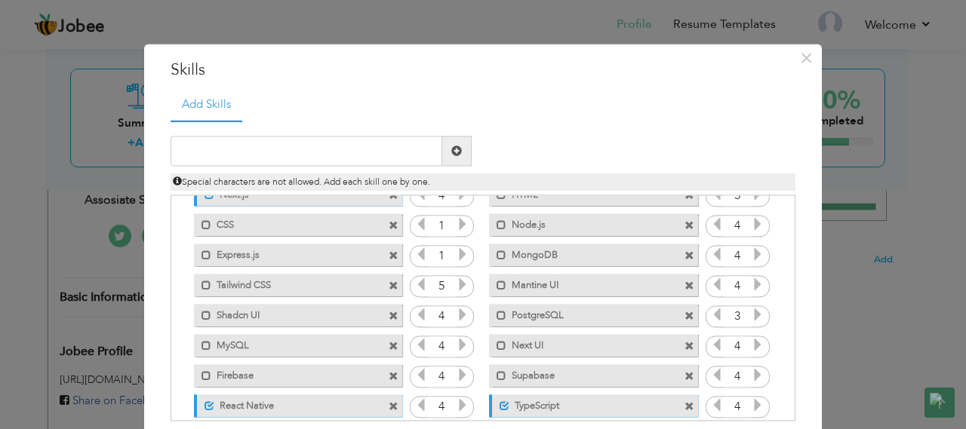
click at [456, 284] on icon at bounding box center [463, 285] width 14 height 14
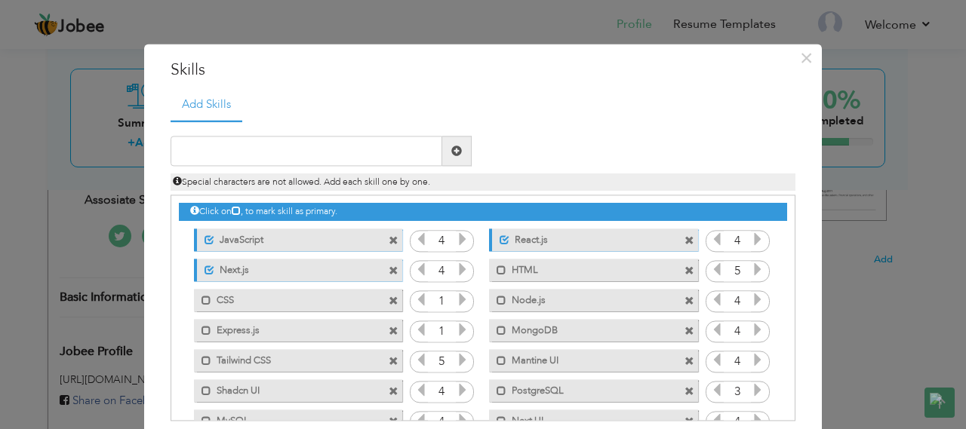
click at [456, 299] on icon at bounding box center [463, 300] width 14 height 14
click at [456, 331] on icon at bounding box center [463, 331] width 14 height 14
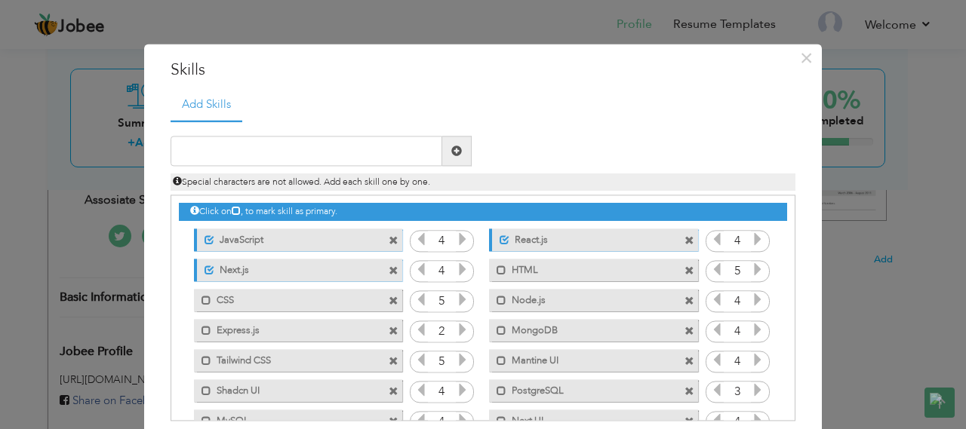
click at [456, 331] on icon at bounding box center [463, 331] width 14 height 14
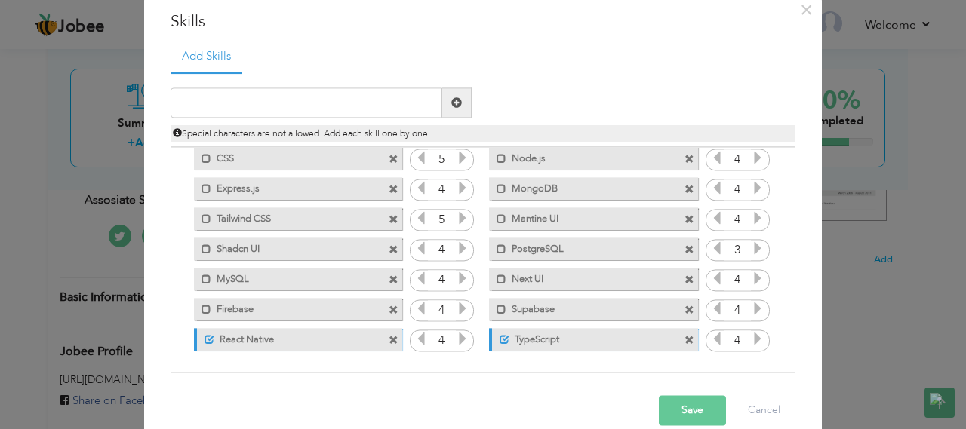
scroll to position [71, 0]
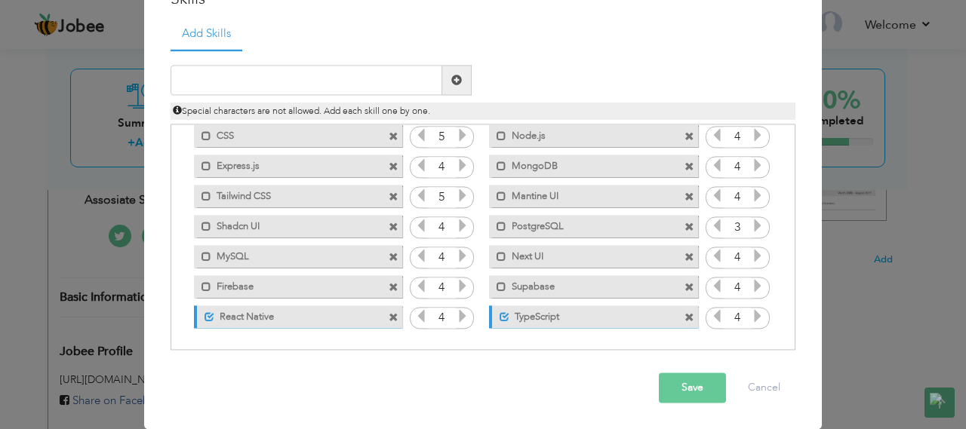
click at [675, 385] on button "Save" at bounding box center [692, 388] width 67 height 30
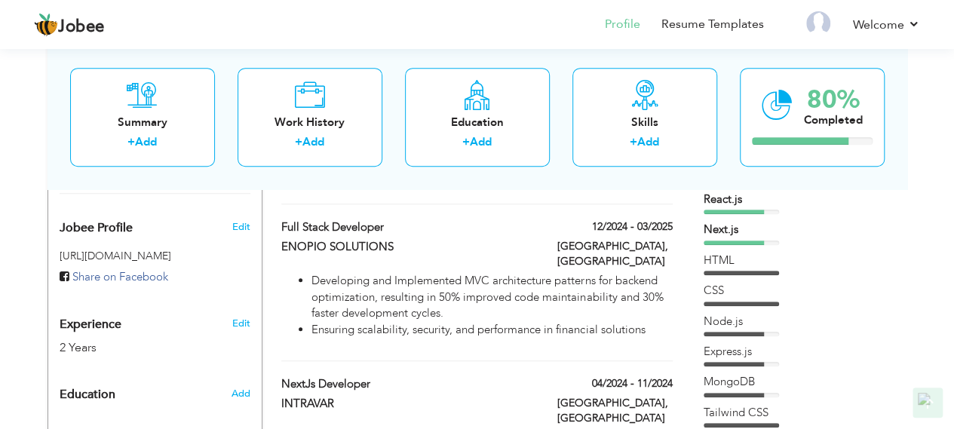
scroll to position [75, 0]
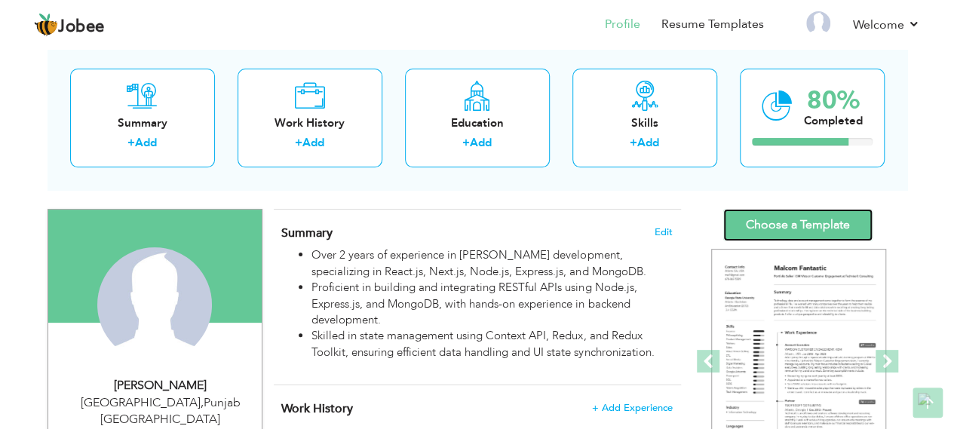
click at [774, 220] on link "Choose a Template" at bounding box center [797, 225] width 149 height 32
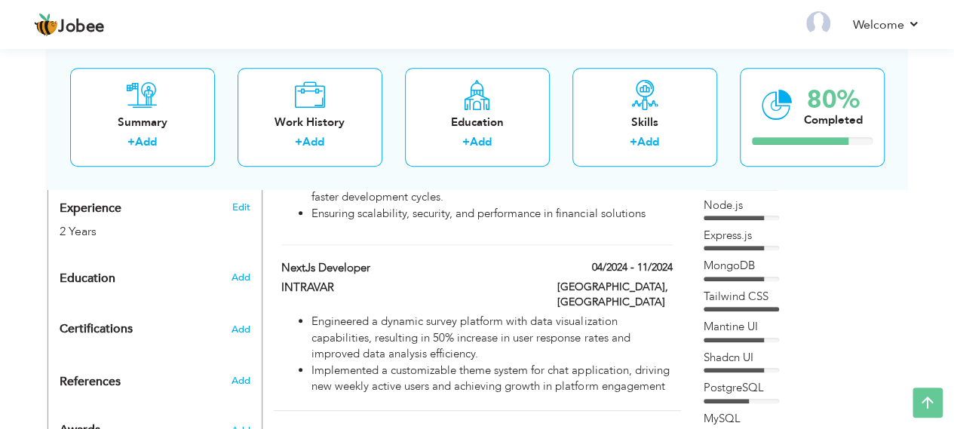
scroll to position [588, 0]
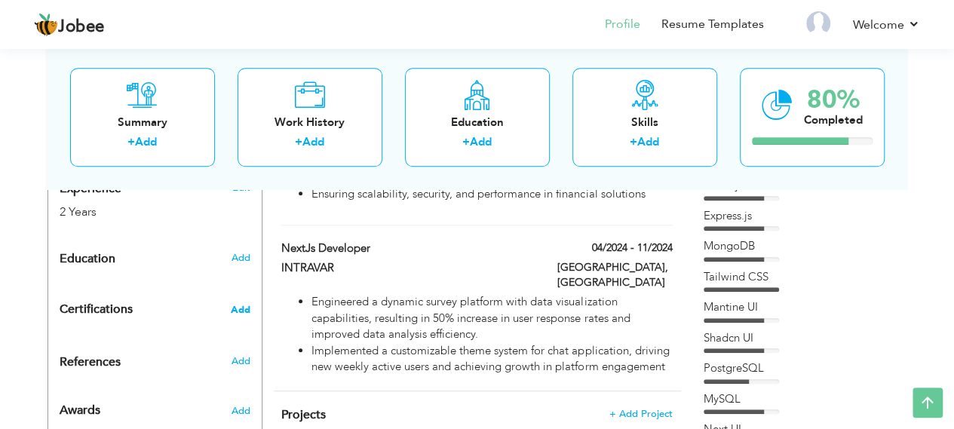
click at [241, 305] on span "Add" at bounding box center [241, 310] width 20 height 11
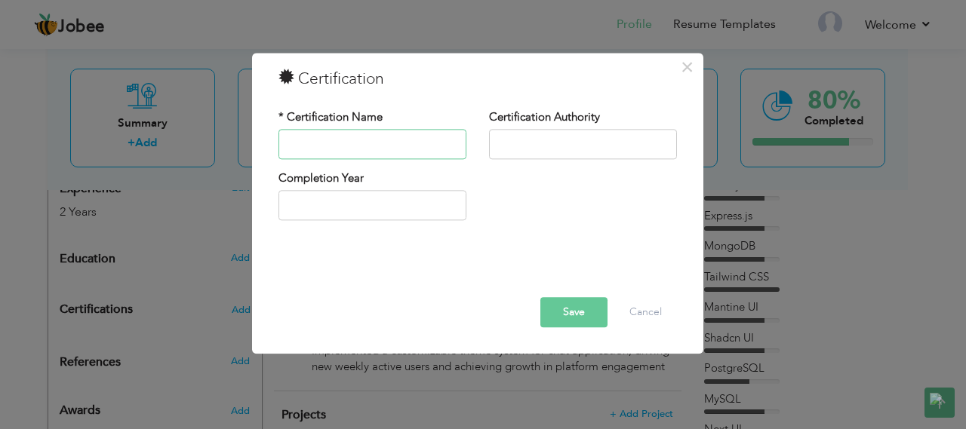
click at [335, 142] on input "text" at bounding box center [372, 144] width 188 height 30
type input "WebDevelopment Hackaton"
click at [530, 137] on input "text" at bounding box center [583, 144] width 188 height 30
type input "SOFTEC - FAST NUSES"
click at [425, 204] on input "text" at bounding box center [372, 206] width 188 height 30
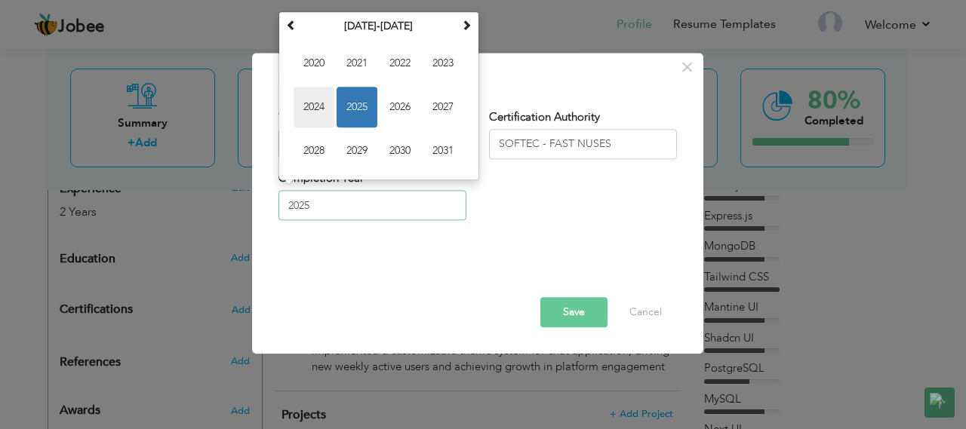
click at [312, 106] on span "2024" at bounding box center [313, 107] width 41 height 41
type input "2024"
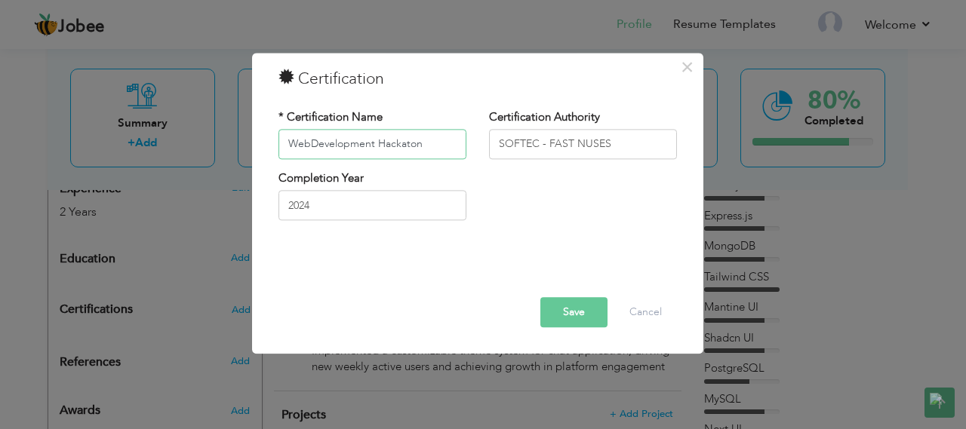
click at [311, 147] on input "WebDevelopment Hackaton" at bounding box center [372, 144] width 188 height 30
type input "Web Development Hackaton"
click at [561, 304] on button "Save" at bounding box center [573, 312] width 67 height 30
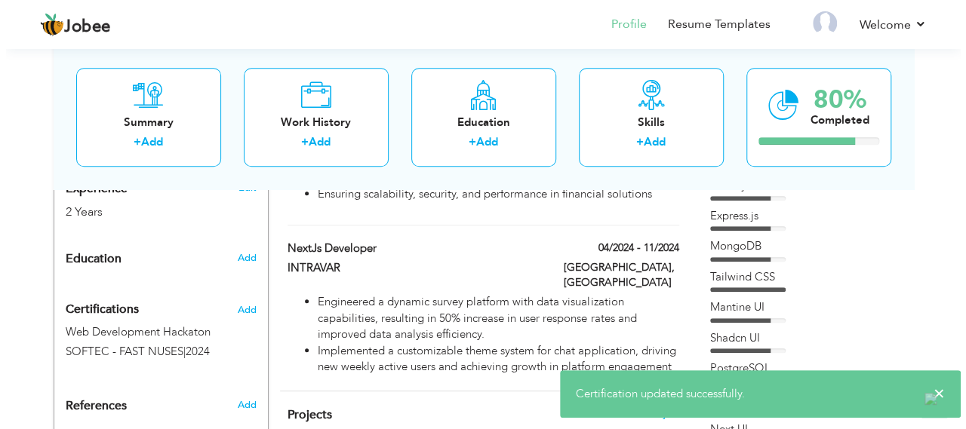
scroll to position [616, 0]
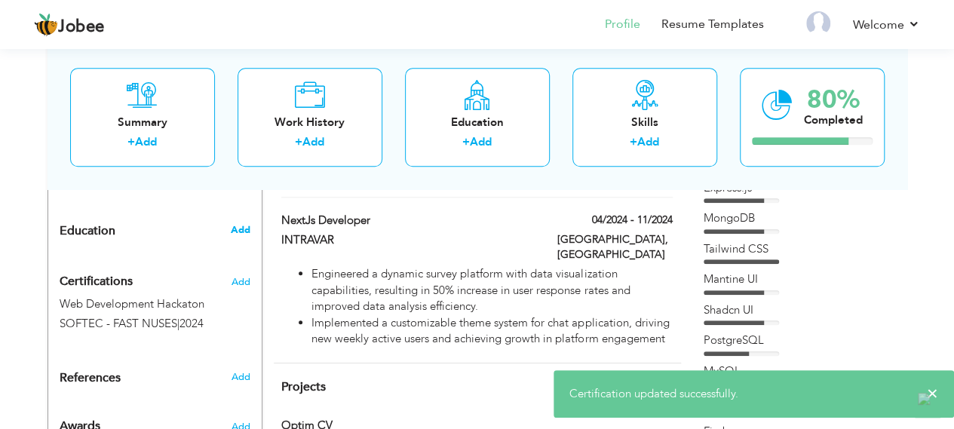
click at [239, 223] on span "Add" at bounding box center [240, 230] width 20 height 14
radio input "true"
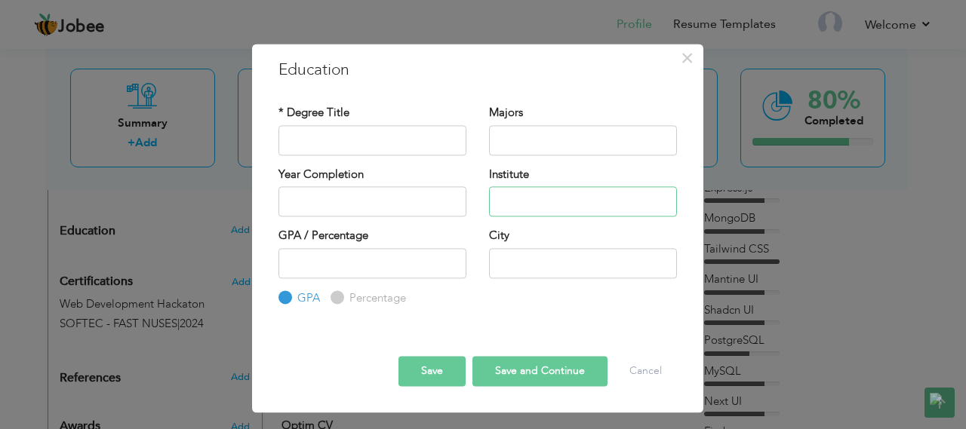
click at [545, 192] on input "text" at bounding box center [583, 201] width 188 height 30
paste input "Government College University Faisalabad"
type input "Government College University Faisalabad"
click at [362, 141] on input "text" at bounding box center [372, 140] width 188 height 30
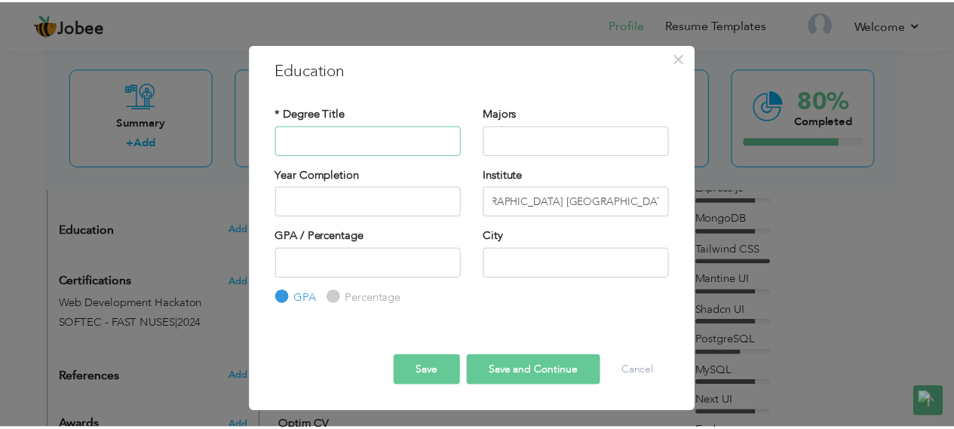
scroll to position [0, 0]
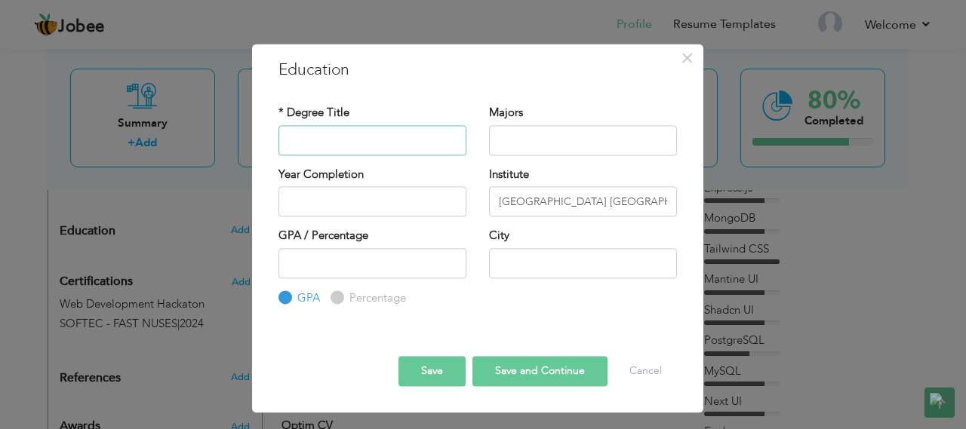
type input "Bachelors"
click at [525, 141] on input "text" at bounding box center [583, 140] width 188 height 30
type input "Information Technology"
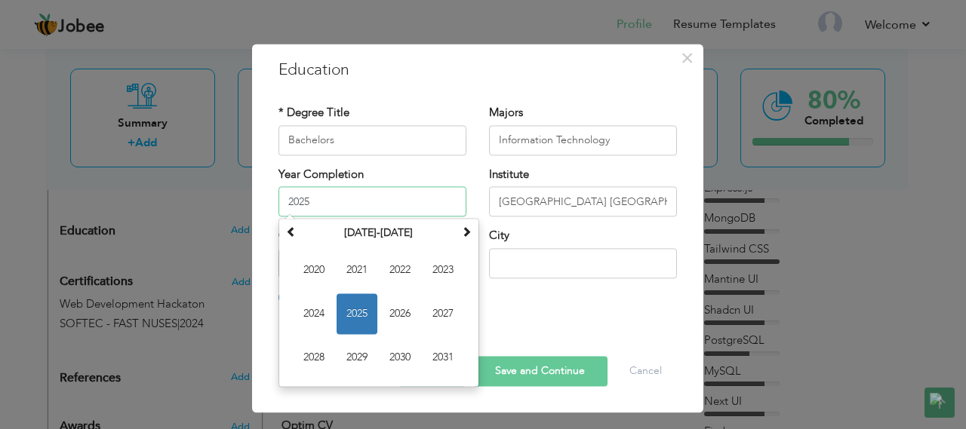
click at [401, 195] on input "2025" at bounding box center [372, 201] width 188 height 30
click at [347, 261] on span "2021" at bounding box center [356, 270] width 41 height 41
click at [368, 198] on input "2021" at bounding box center [372, 201] width 188 height 30
click at [368, 349] on span "2025" at bounding box center [356, 357] width 41 height 41
type input "2025"
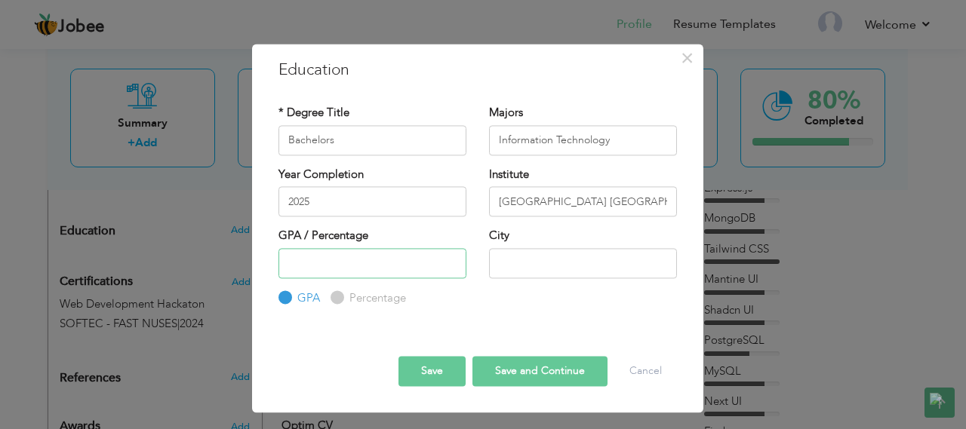
click at [355, 265] on input "number" at bounding box center [372, 263] width 188 height 30
type input "3.5"
click at [512, 264] on input "text" at bounding box center [583, 263] width 188 height 30
type input "[GEOGRAPHIC_DATA]"
click at [432, 370] on button "Save" at bounding box center [431, 372] width 67 height 30
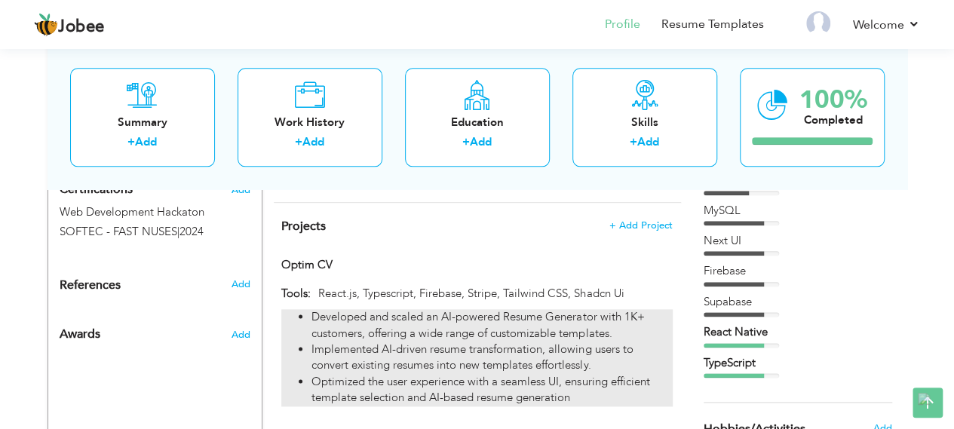
scroll to position [766, 0]
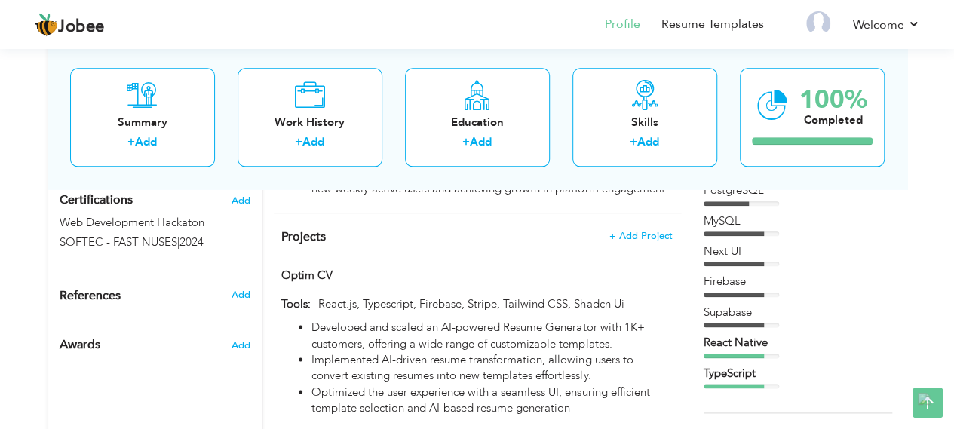
click at [242, 288] on span "Add" at bounding box center [240, 295] width 20 height 14
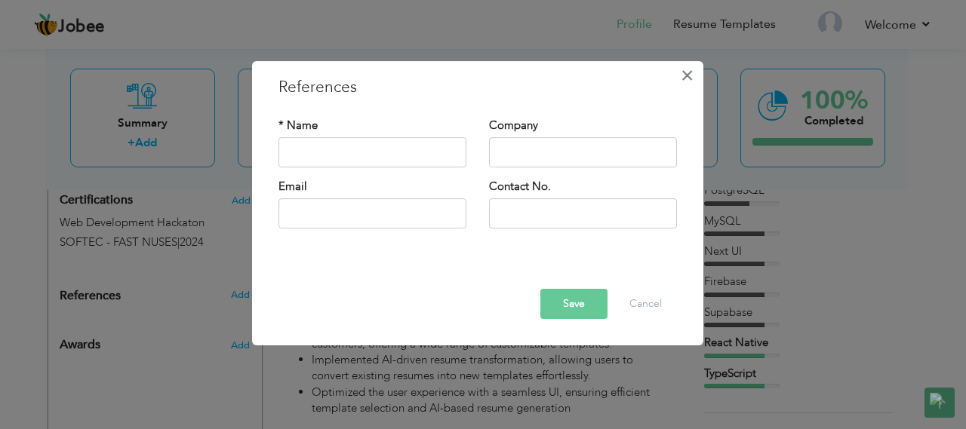
click at [691, 73] on span "×" at bounding box center [686, 75] width 13 height 27
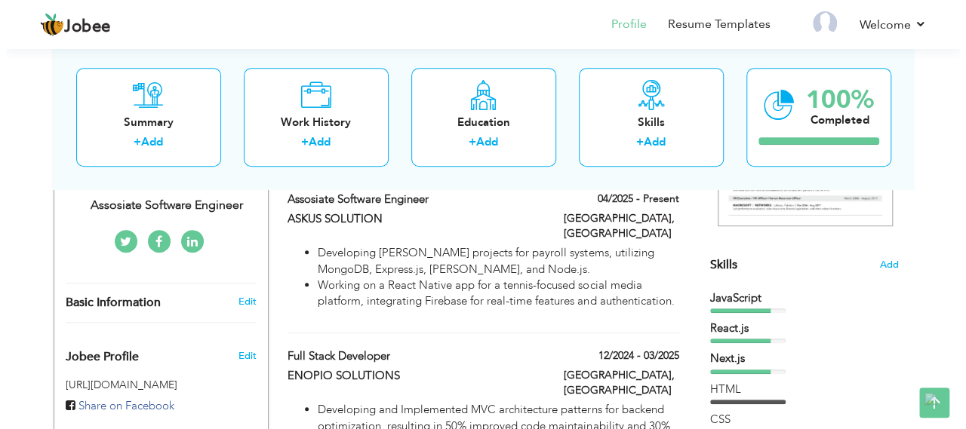
scroll to position [323, 0]
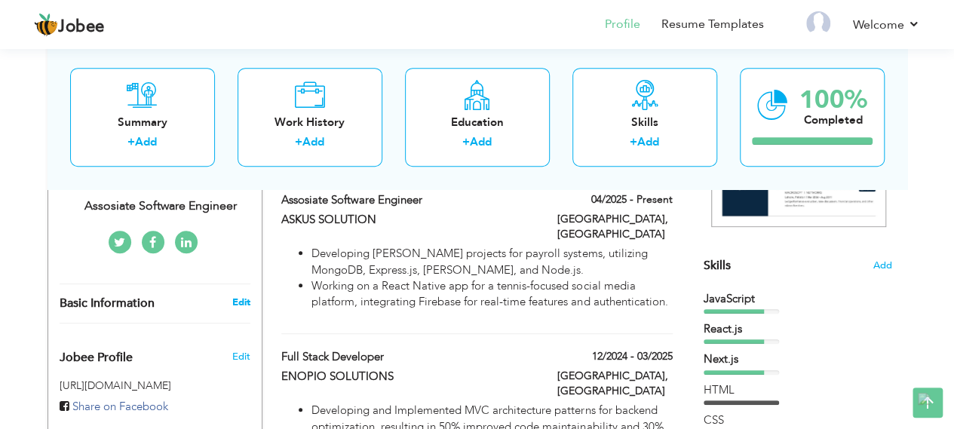
click at [234, 296] on link "Edit" at bounding box center [241, 303] width 18 height 14
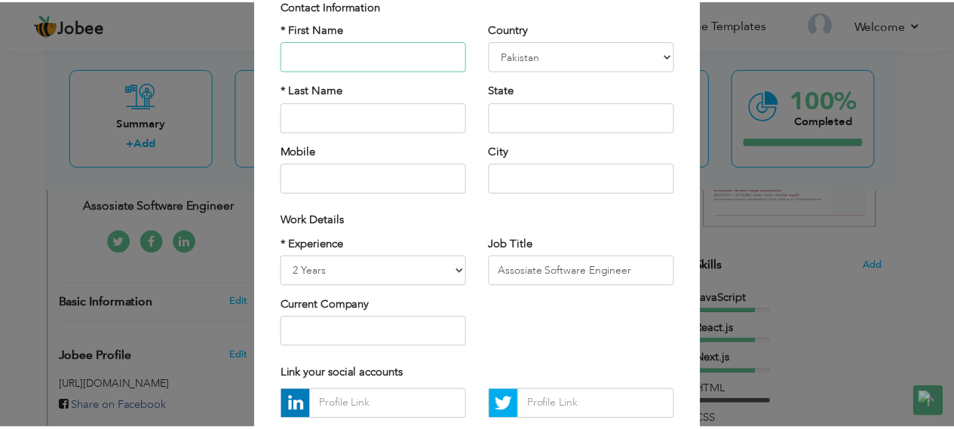
scroll to position [0, 0]
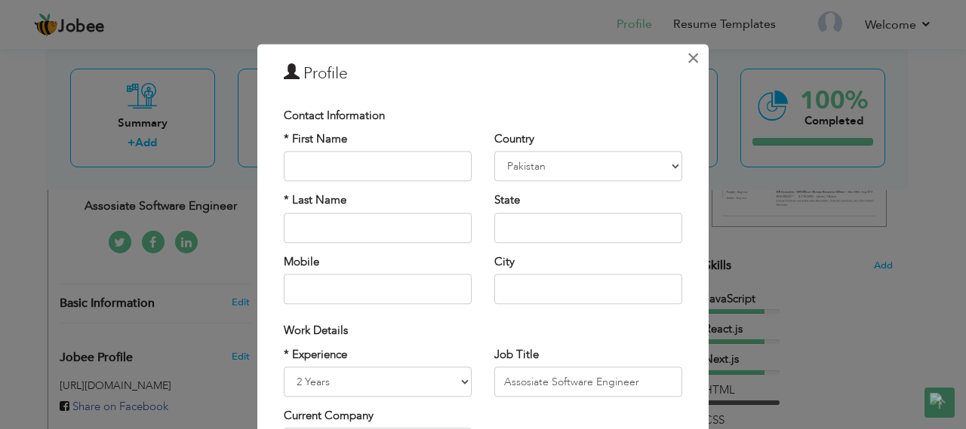
click at [686, 50] on span "×" at bounding box center [692, 58] width 13 height 27
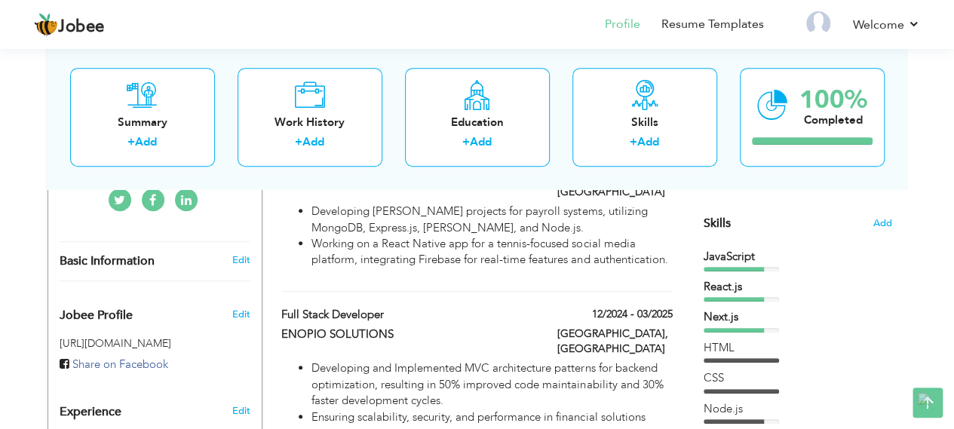
scroll to position [366, 0]
click at [237, 253] on link "Edit" at bounding box center [241, 260] width 18 height 14
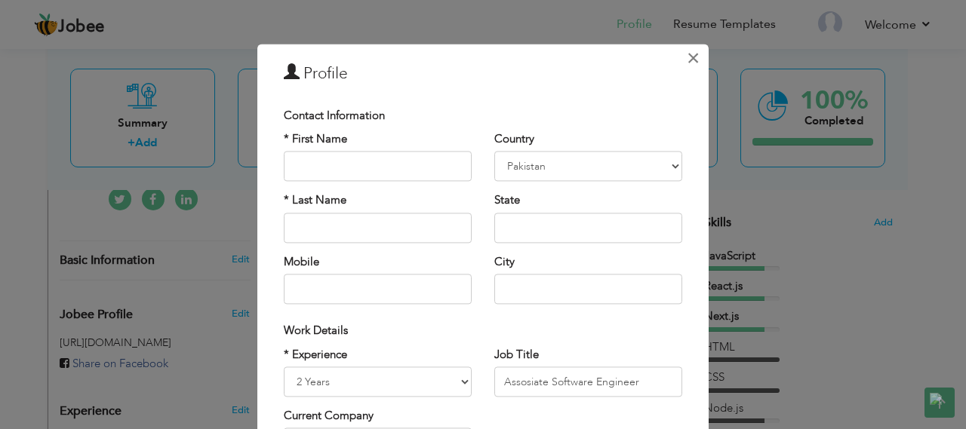
click at [686, 57] on span "×" at bounding box center [692, 58] width 13 height 27
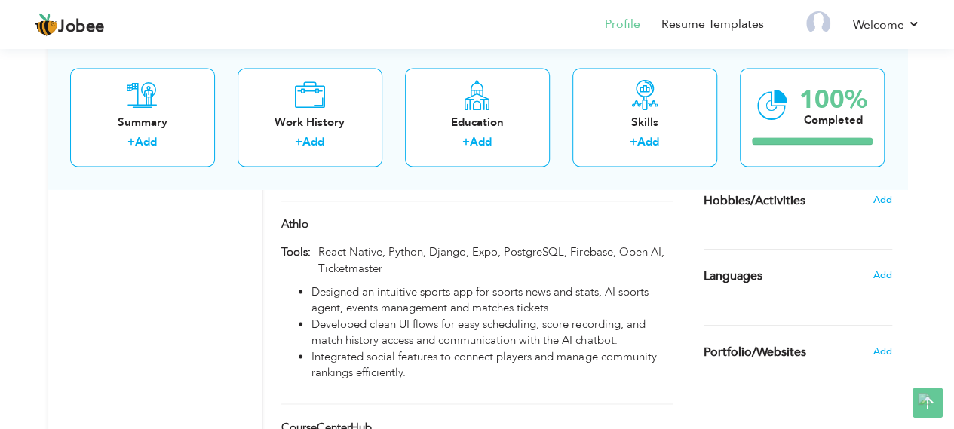
scroll to position [1013, 0]
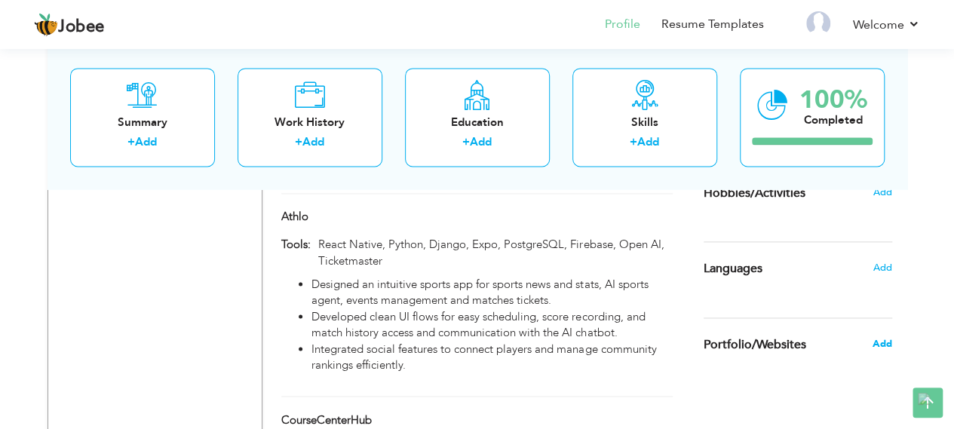
click at [881, 345] on span "Add" at bounding box center [882, 344] width 20 height 14
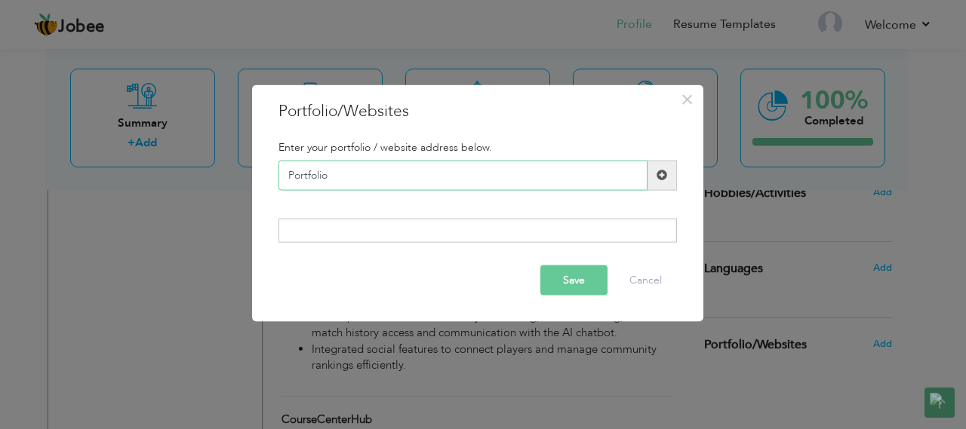
type input "Portfolio"
click at [518, 137] on div "Enter your portfolio / website address below." at bounding box center [477, 147] width 421 height 26
click at [436, 171] on input "Portfolio" at bounding box center [462, 175] width 369 height 30
paste input "https://devahmadowais.vercel.app/"
type input "https://devahmadowais.vercel.app/"
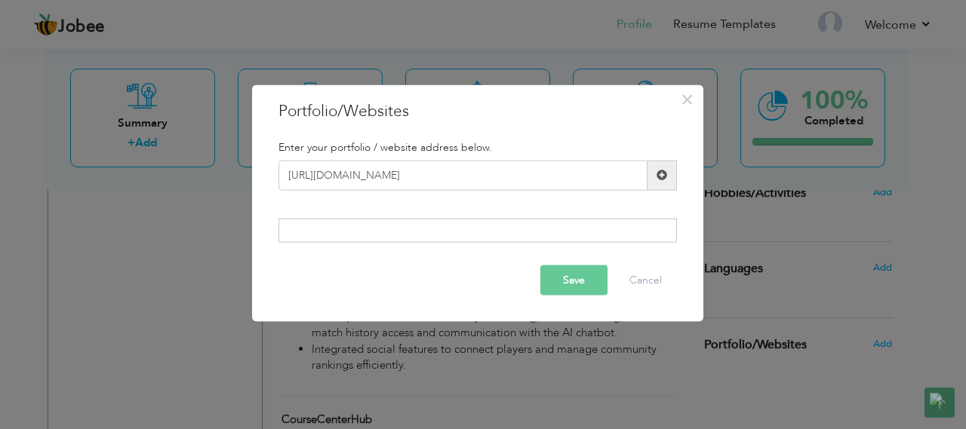
click at [656, 177] on span at bounding box center [661, 175] width 11 height 11
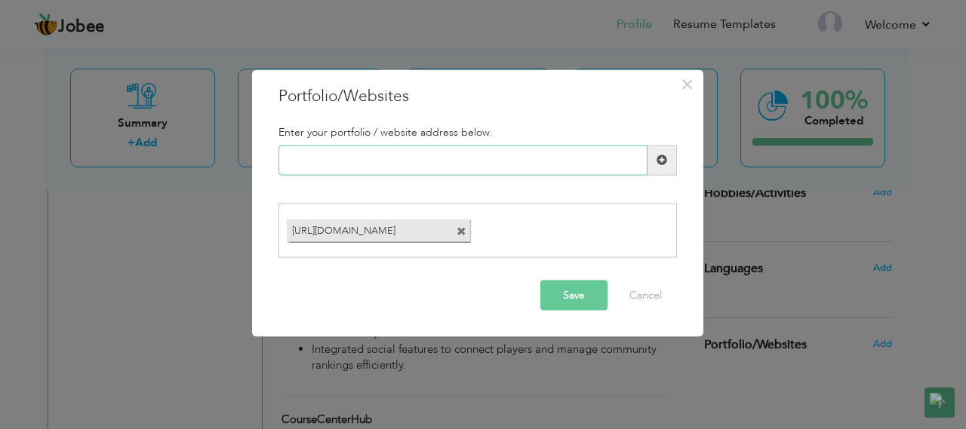
click at [465, 153] on input "text" at bounding box center [462, 160] width 369 height 30
paste input "https://github.com/being-devahmad"
type input "https://github.com/being-devahmad"
click at [665, 164] on span at bounding box center [661, 160] width 11 height 11
click at [571, 295] on button "Save" at bounding box center [573, 296] width 67 height 30
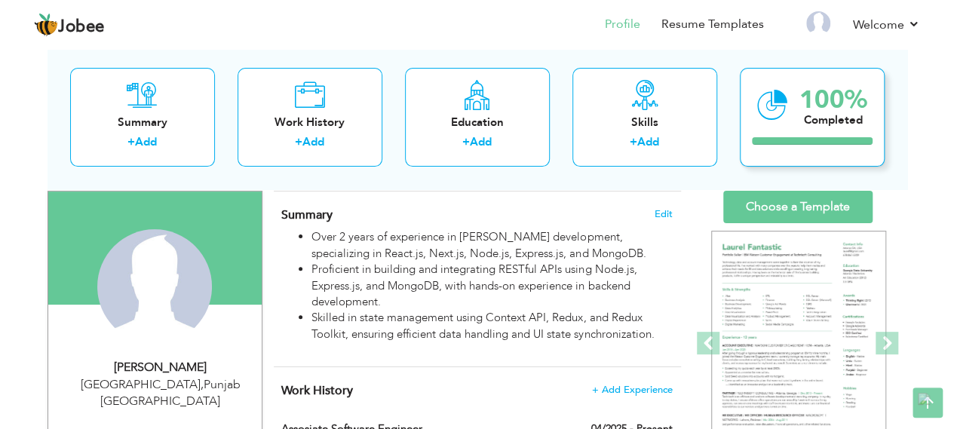
scroll to position [0, 0]
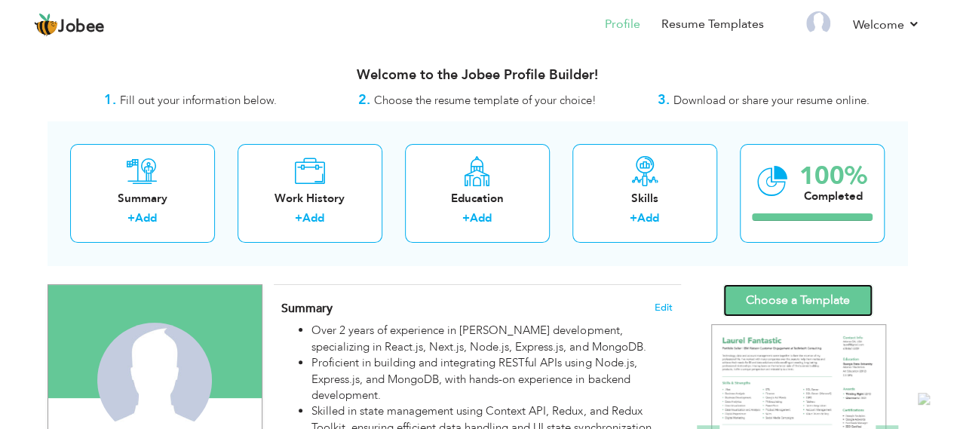
click at [788, 299] on link "Choose a Template" at bounding box center [797, 300] width 149 height 32
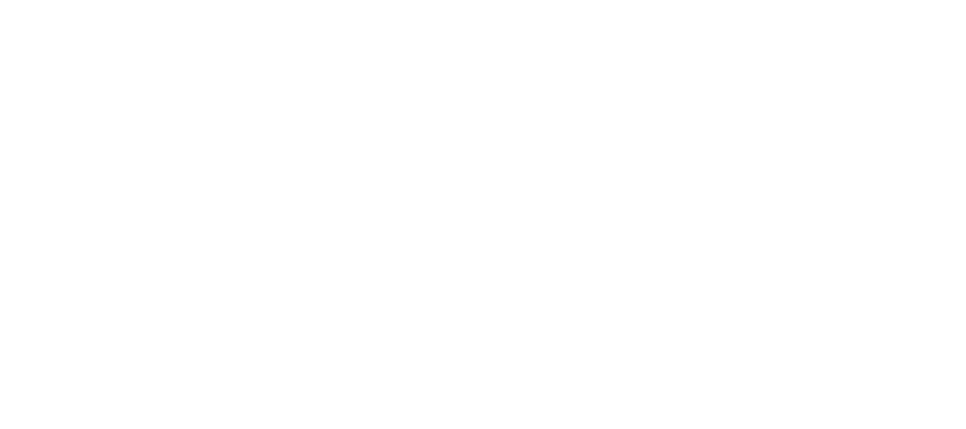
select select
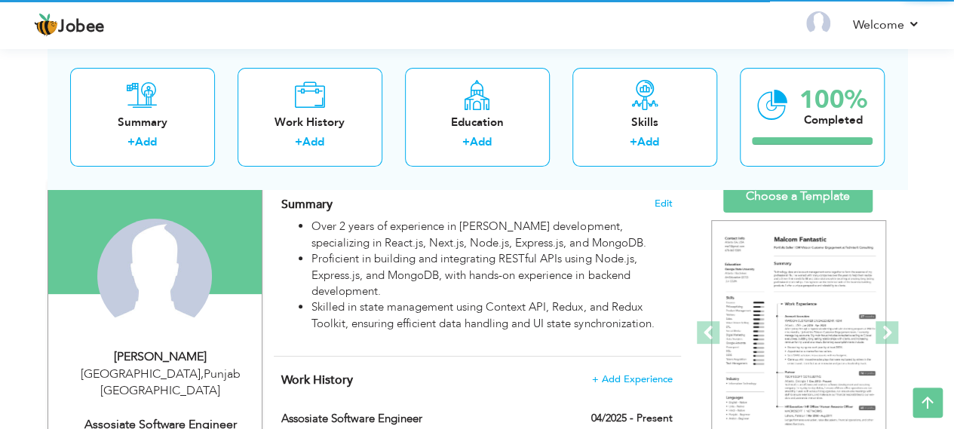
select select "?"
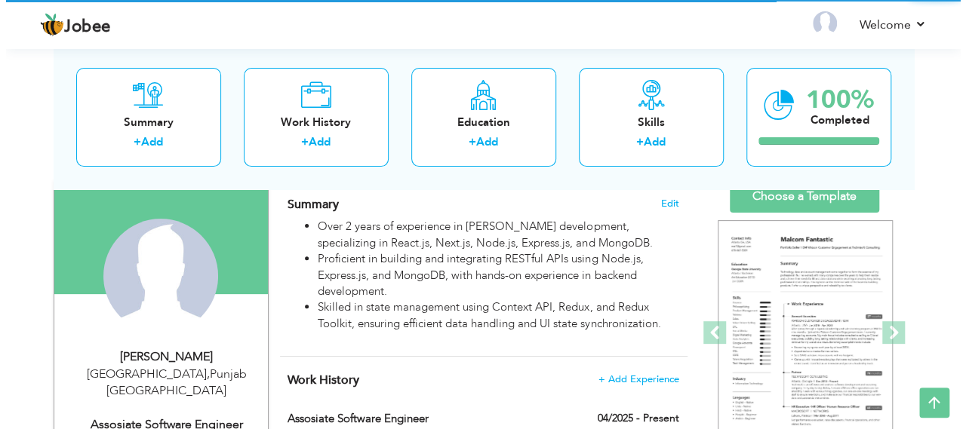
scroll to position [377, 0]
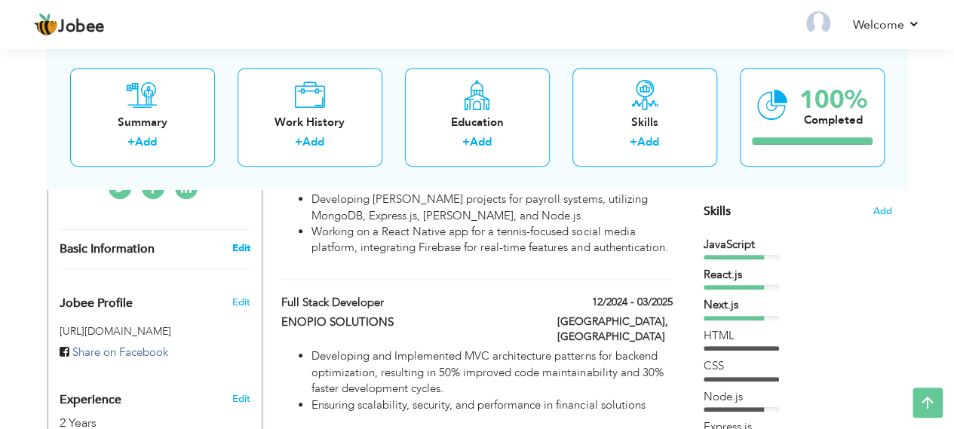
click at [242, 241] on link "Edit" at bounding box center [241, 248] width 18 height 14
select select "number:166"
select select "number:4"
type input "Assosiate Software Engineer"
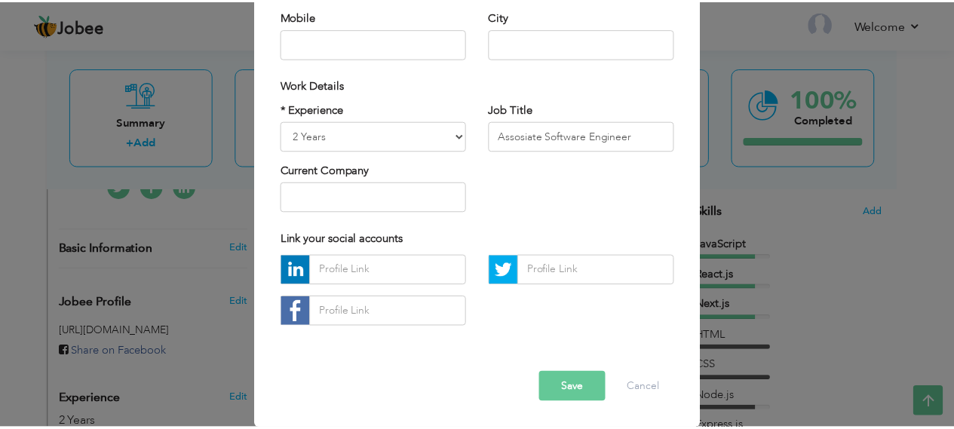
scroll to position [20, 0]
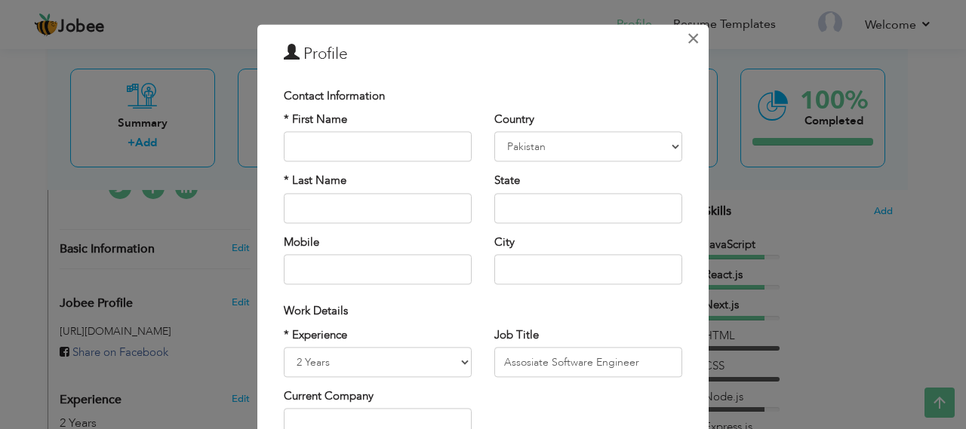
click at [686, 35] on span "×" at bounding box center [692, 38] width 13 height 27
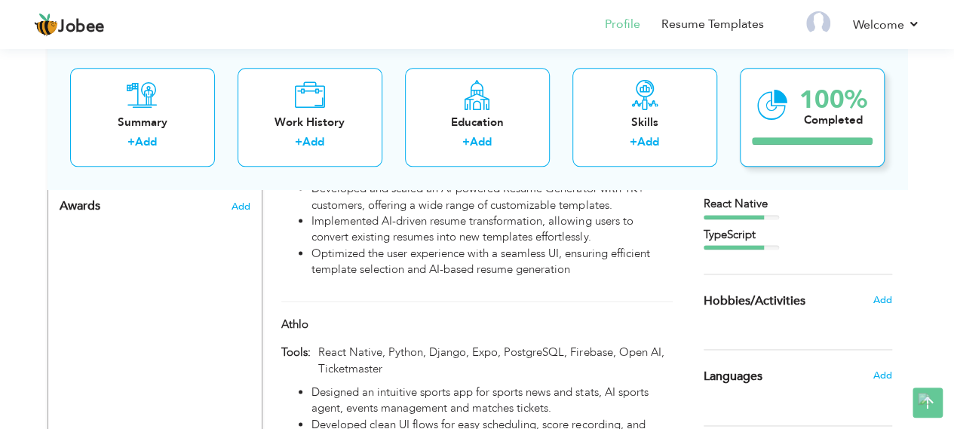
scroll to position [528, 0]
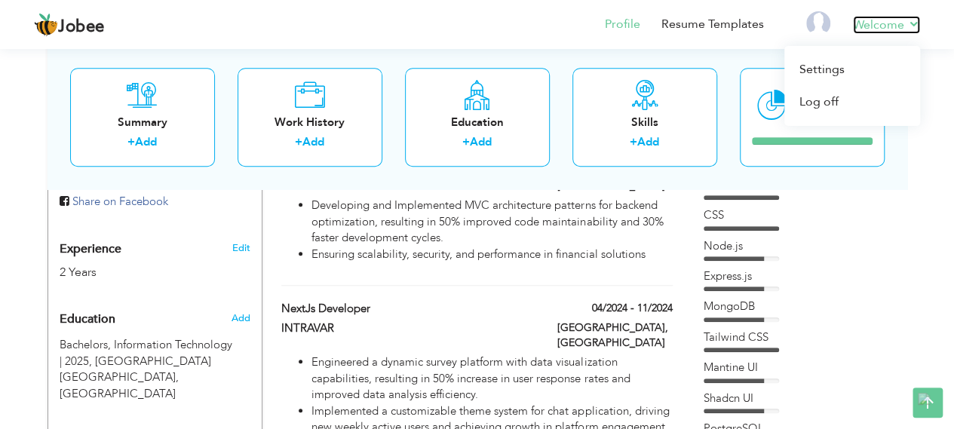
click at [883, 27] on link "Welcome" at bounding box center [886, 25] width 67 height 18
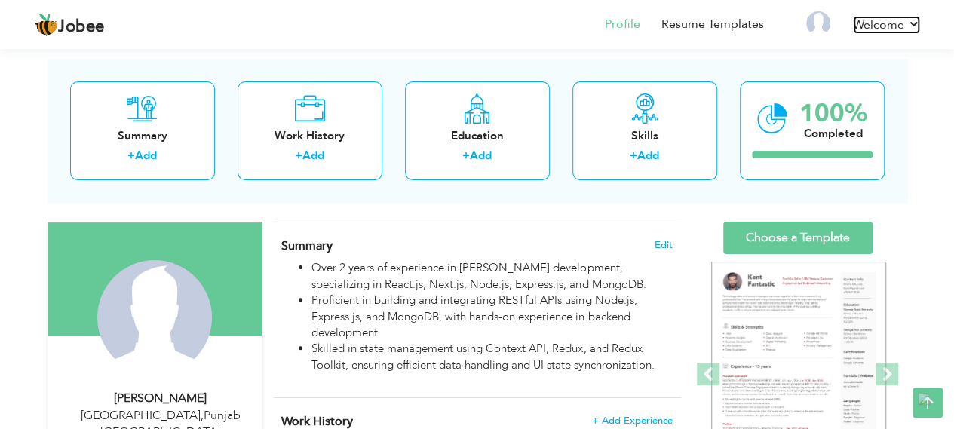
scroll to position [0, 0]
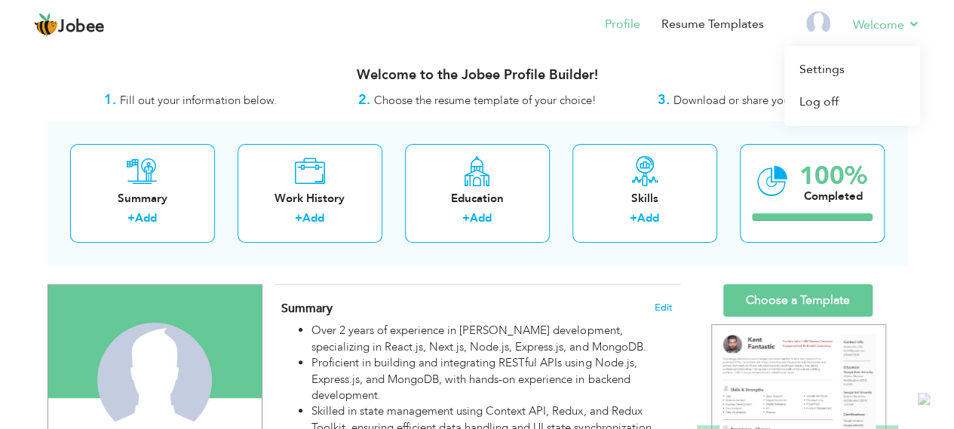
click at [852, 26] on li "Welcome Settings Log off" at bounding box center [876, 25] width 88 height 41
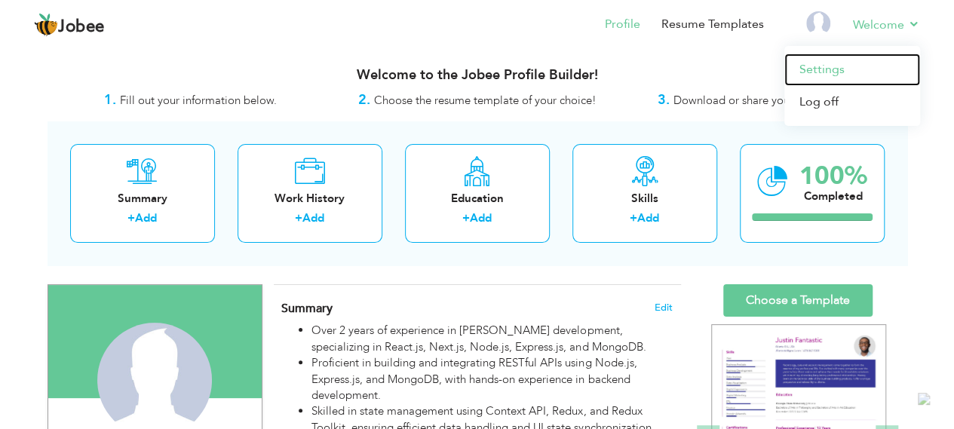
click at [846, 64] on link "Settings" at bounding box center [853, 70] width 136 height 32
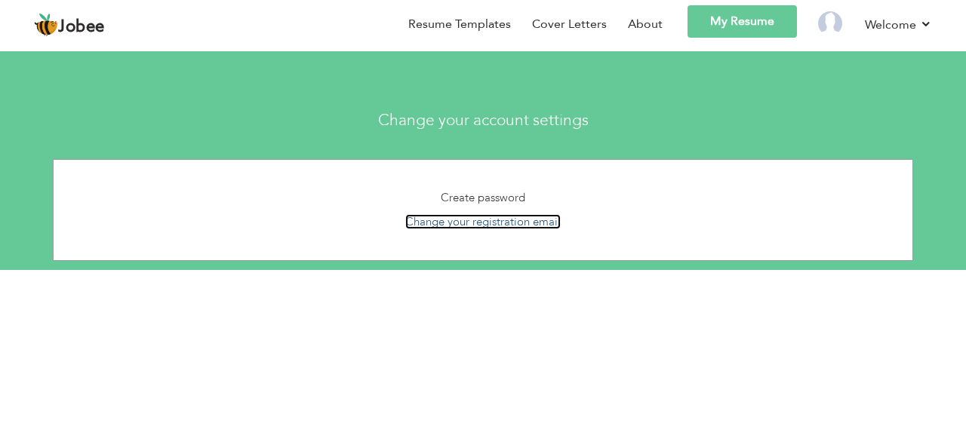
click at [456, 221] on link "Change your registration email" at bounding box center [482, 221] width 155 height 15
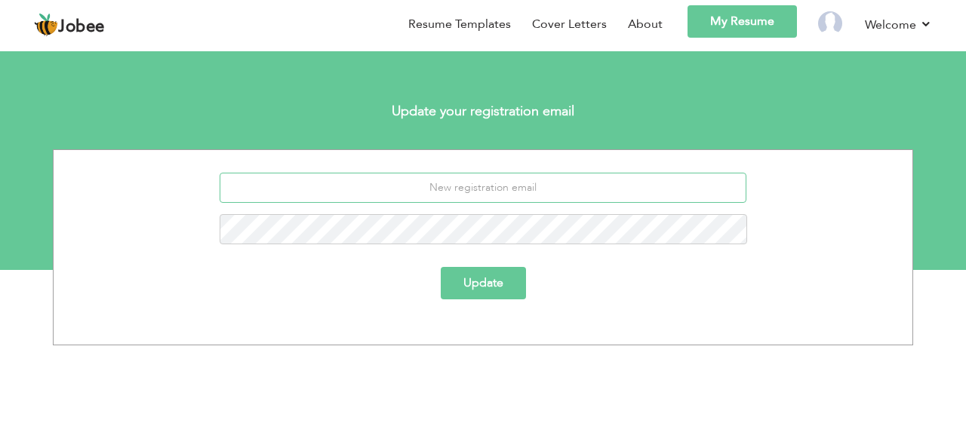
click at [504, 197] on input "email" at bounding box center [483, 188] width 527 height 30
type input "[EMAIL_ADDRESS][DOMAIN_NAME]"
click at [441, 267] on button "Update" at bounding box center [483, 283] width 85 height 32
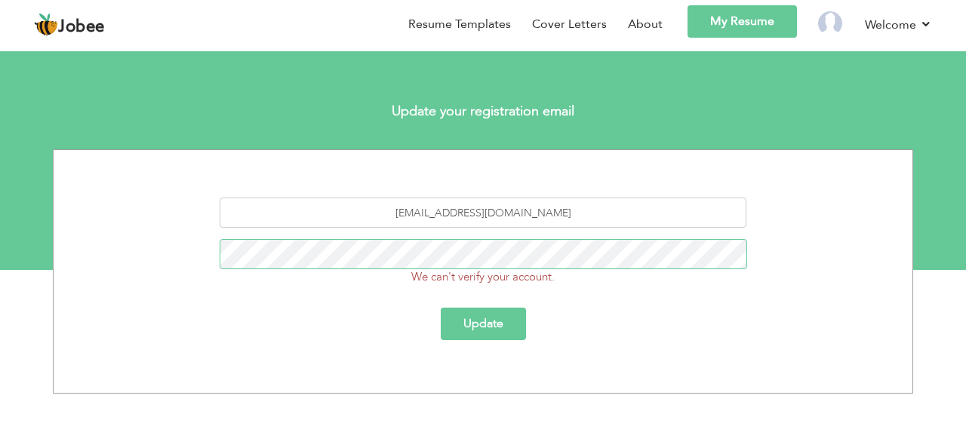
click at [441, 308] on button "Update" at bounding box center [483, 324] width 85 height 32
click at [740, 19] on link "My Resume" at bounding box center [741, 21] width 109 height 32
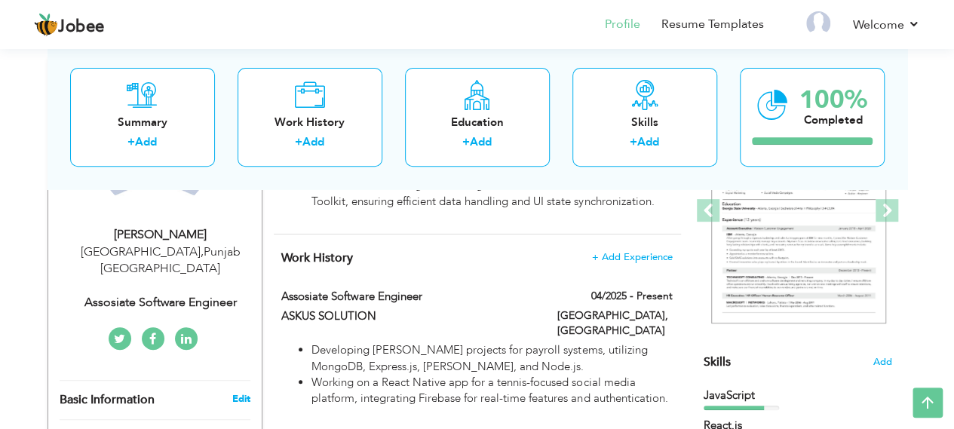
click at [237, 392] on link "Edit" at bounding box center [241, 399] width 18 height 14
type input "[PERSON_NAME]"
type input "Owais"
type input "03106938050"
select select "number:166"
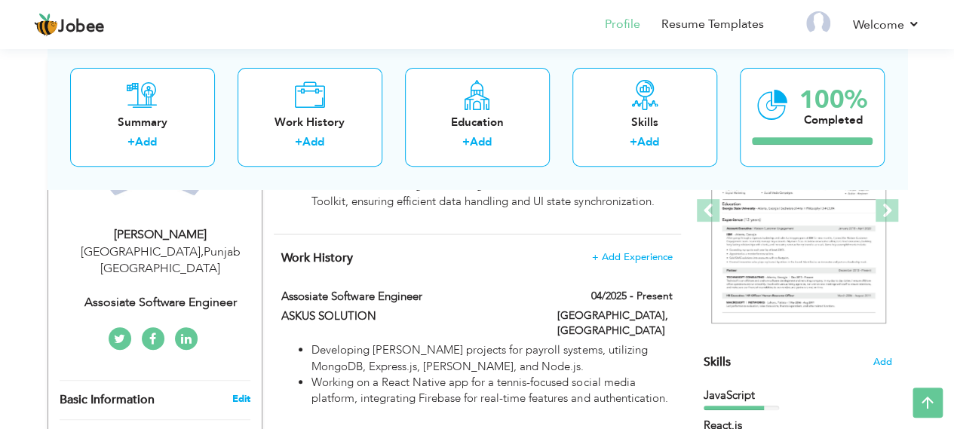
type input "[GEOGRAPHIC_DATA]"
select select "number:4"
type input "Assosiate Software Engineer"
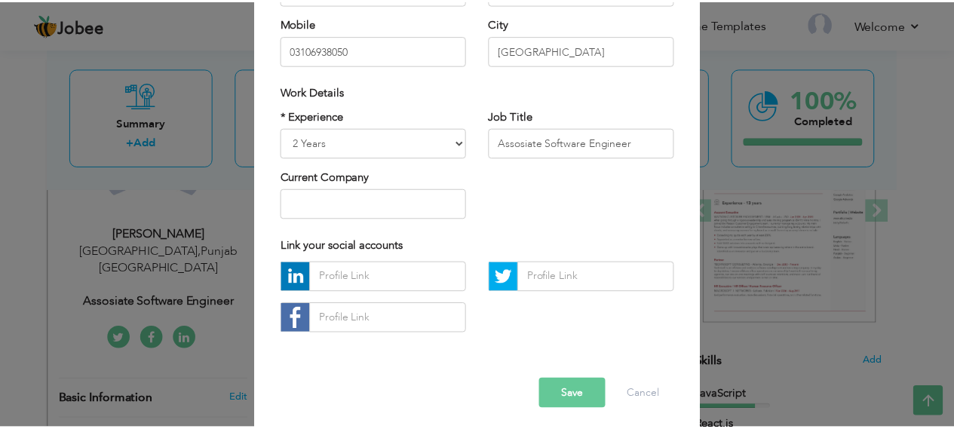
scroll to position [246, 0]
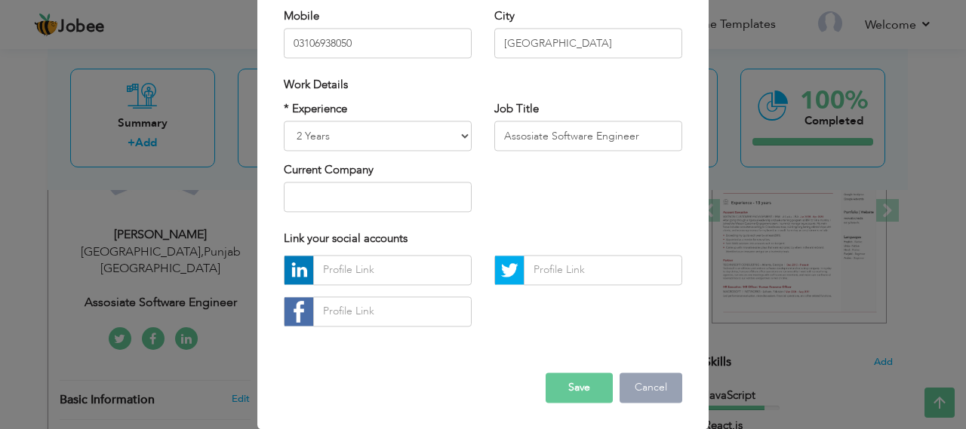
click at [634, 389] on button "Cancel" at bounding box center [650, 388] width 63 height 30
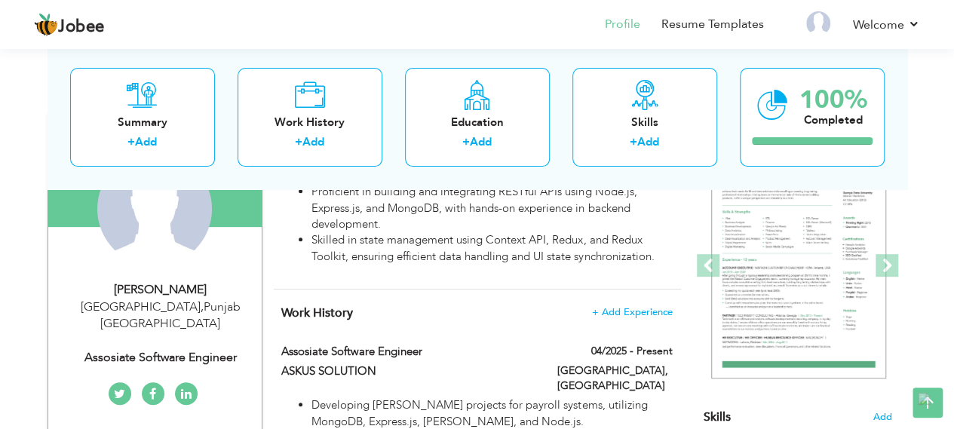
scroll to position [0, 0]
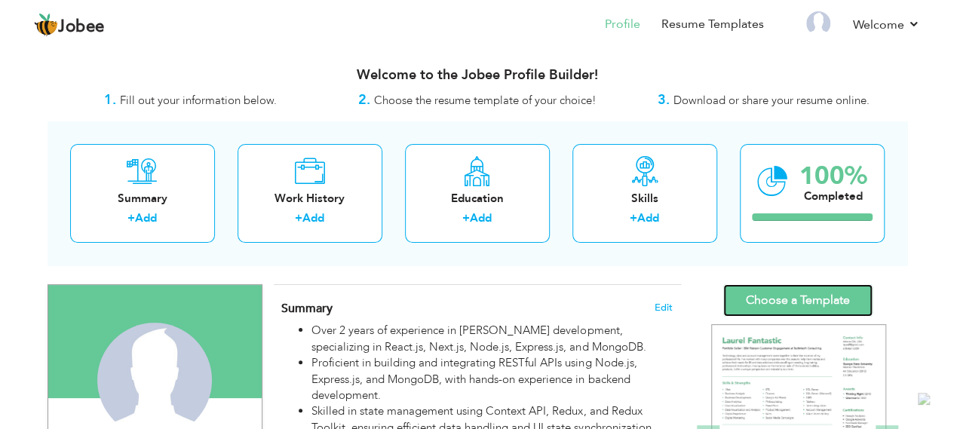
click at [791, 293] on link "Choose a Template" at bounding box center [797, 300] width 149 height 32
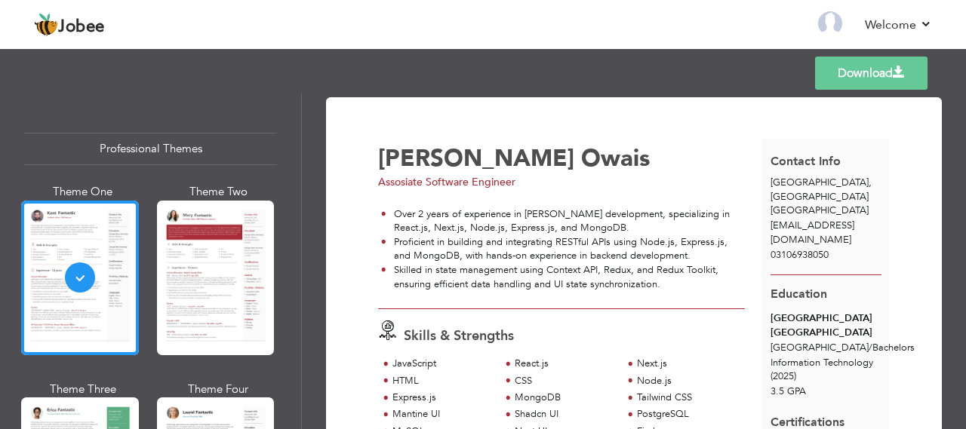
click at [855, 72] on link "Download" at bounding box center [871, 73] width 112 height 33
